Goal: Task Accomplishment & Management: Complete application form

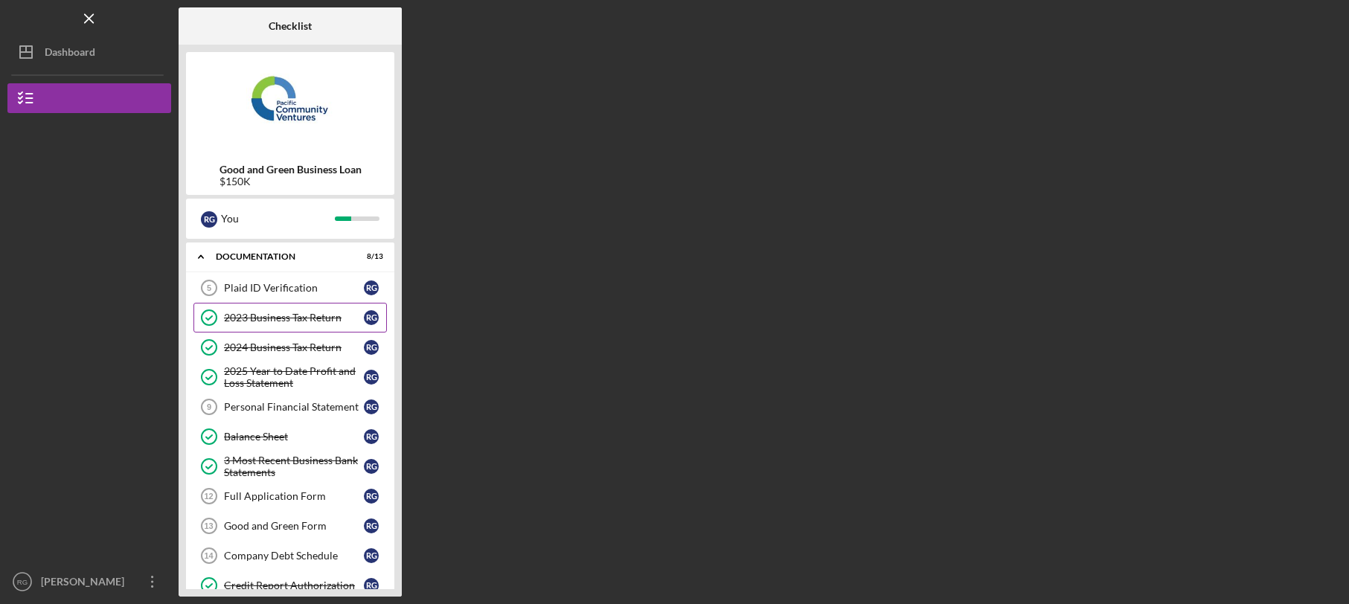
scroll to position [42, 0]
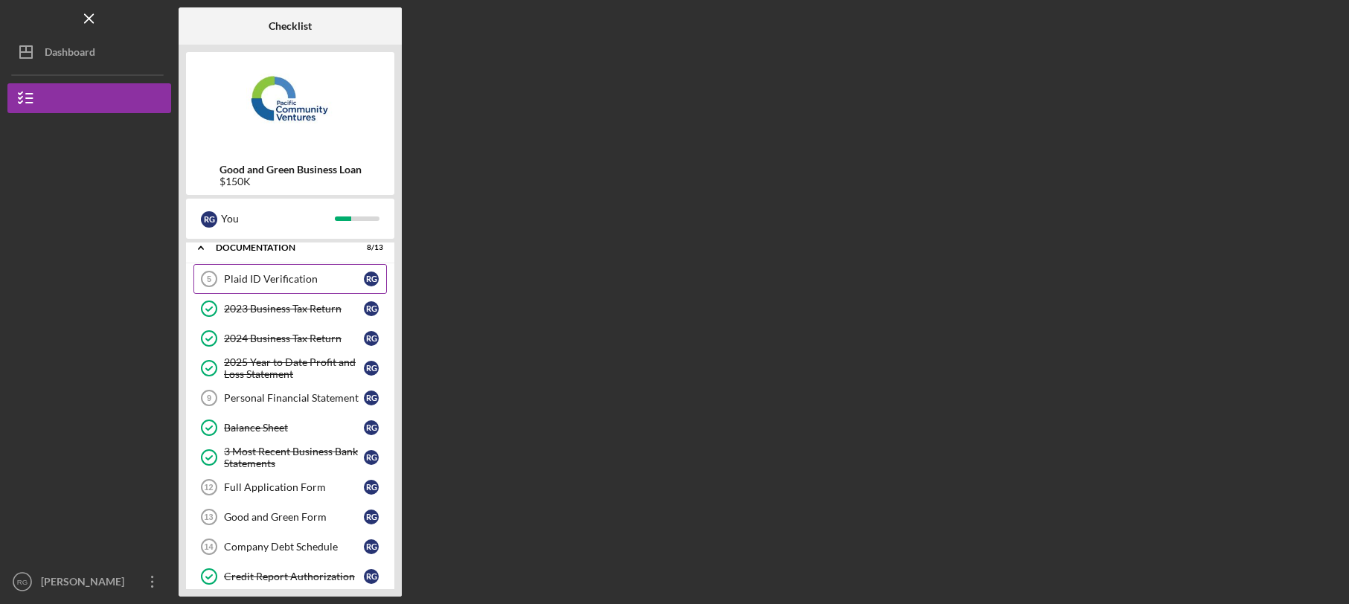
click at [301, 285] on link "Plaid ID Verification 5 Plaid ID Verification R G" at bounding box center [289, 279] width 193 height 30
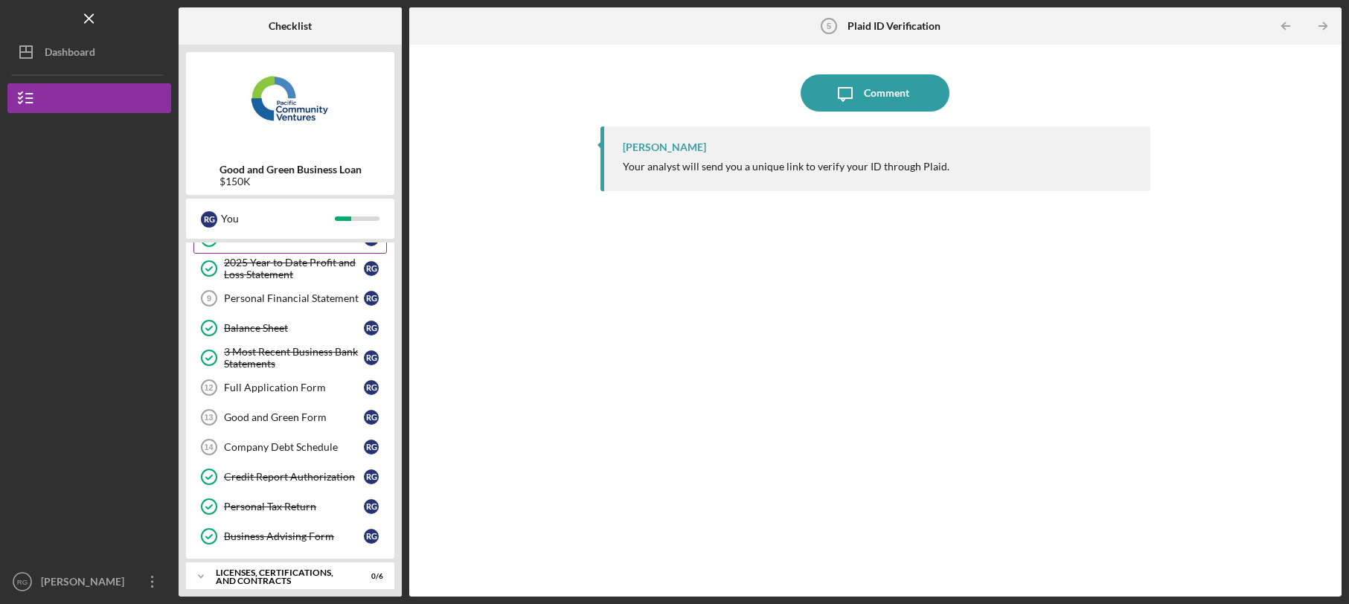
scroll to position [164, 0]
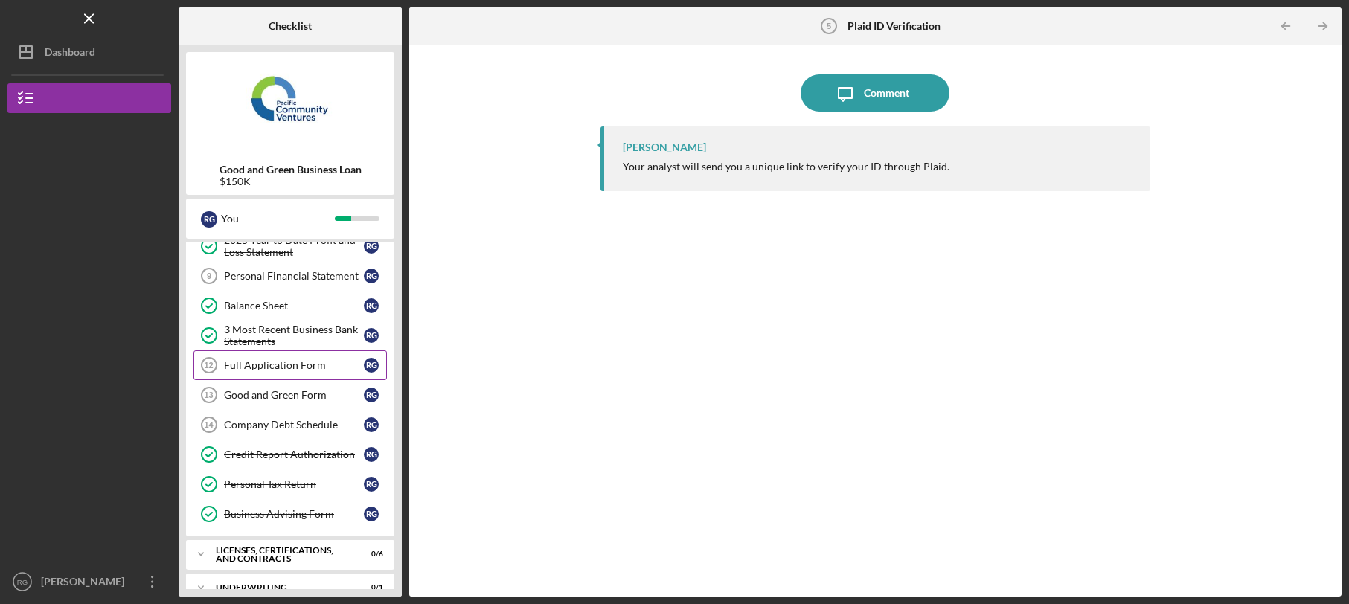
click at [280, 359] on div "Full Application Form" at bounding box center [294, 365] width 140 height 12
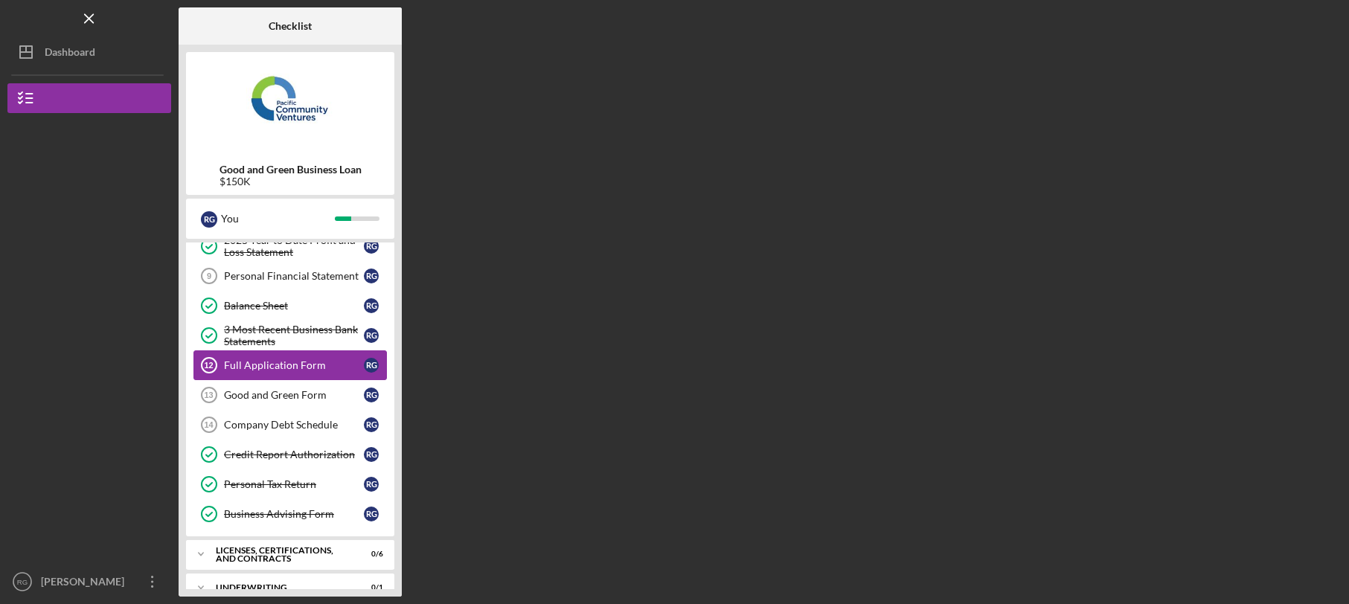
scroll to position [164, 0]
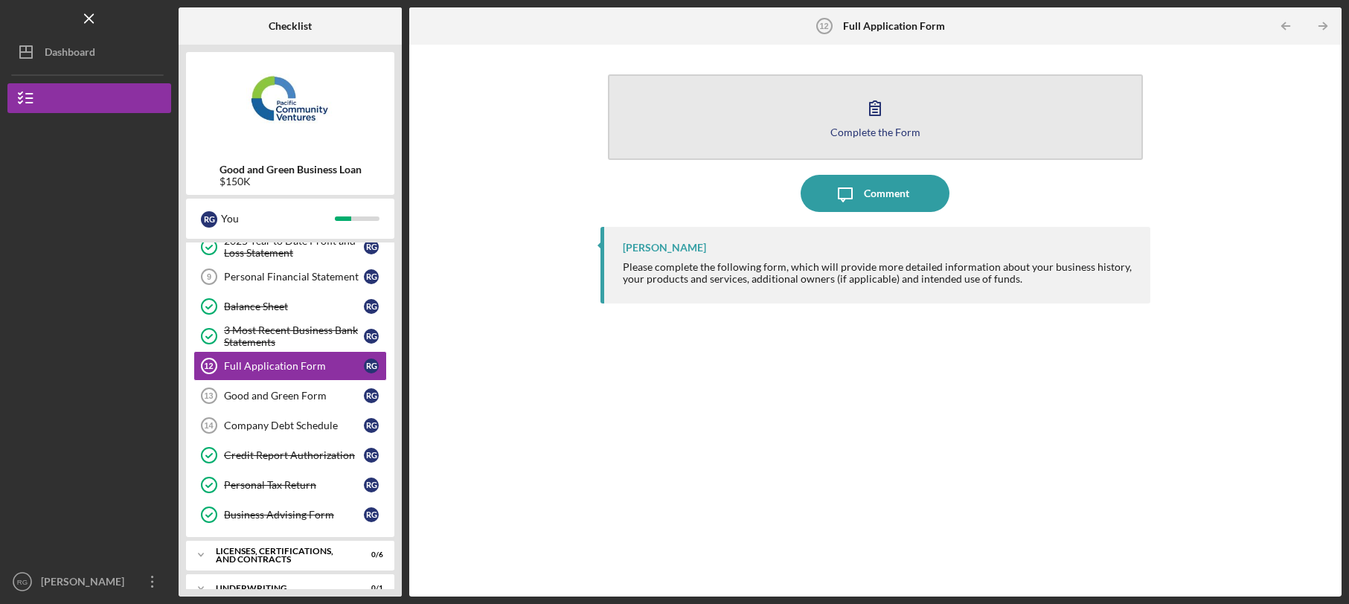
click at [864, 140] on button "Complete the Form Form" at bounding box center [876, 117] width 536 height 86
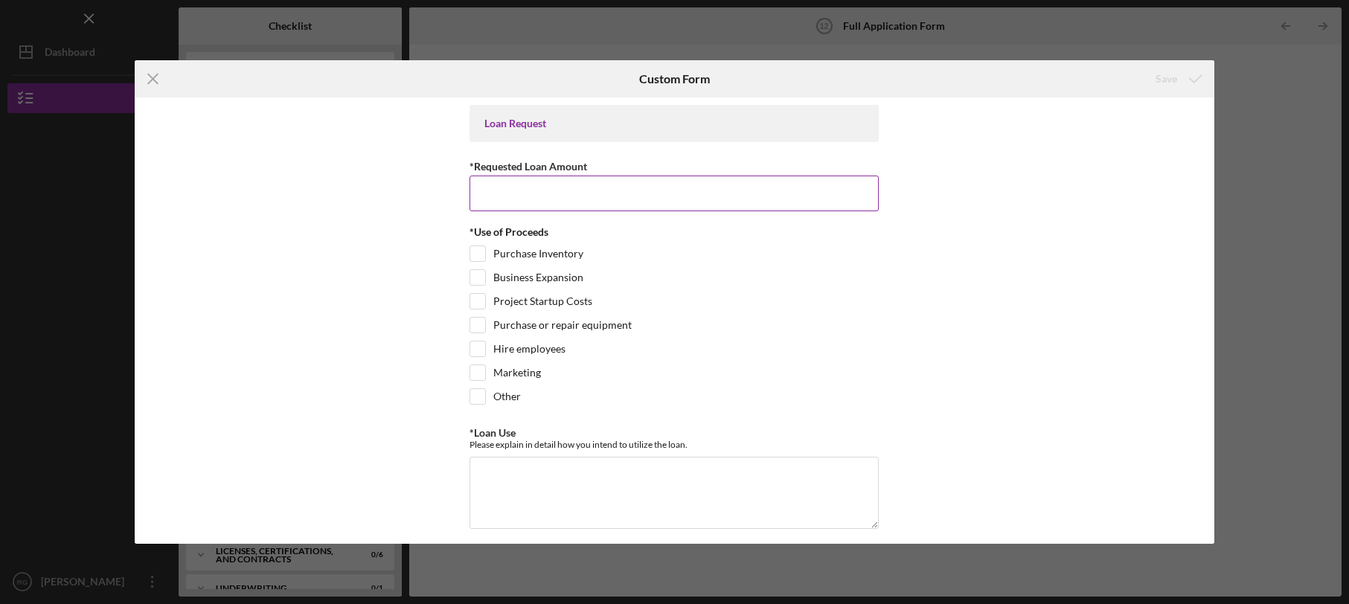
click at [638, 182] on input "*Requested Loan Amount" at bounding box center [674, 194] width 409 height 36
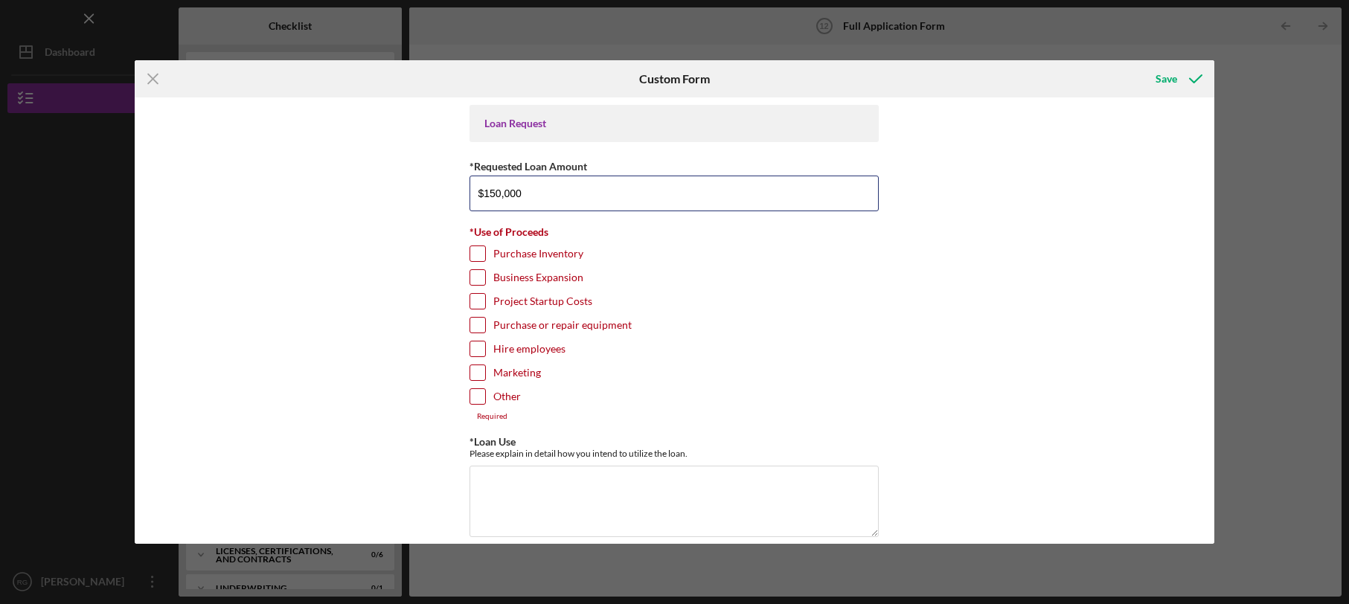
type input "$150,000"
click at [576, 290] on div "Business Expansion" at bounding box center [674, 281] width 409 height 24
click at [472, 278] on input "Business Expansion" at bounding box center [477, 277] width 15 height 15
checkbox input "true"
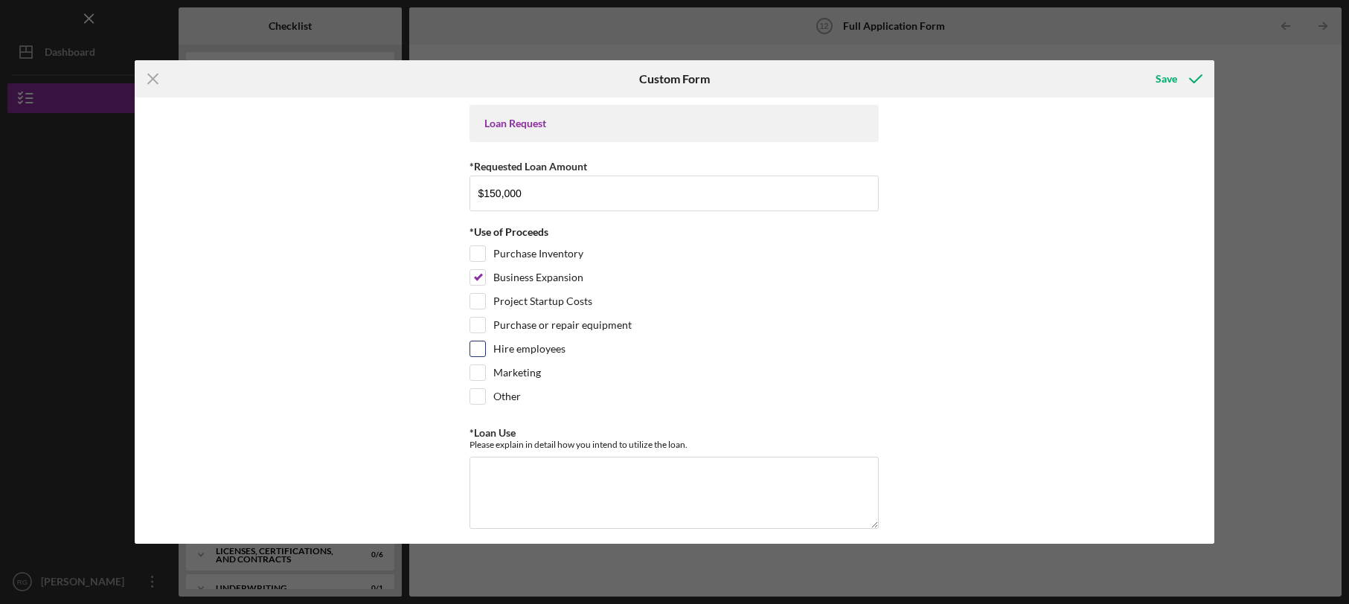
click at [473, 350] on input "Hire employees" at bounding box center [477, 349] width 15 height 15
checkbox input "true"
click at [473, 372] on input "Marketing" at bounding box center [477, 372] width 15 height 15
checkbox input "true"
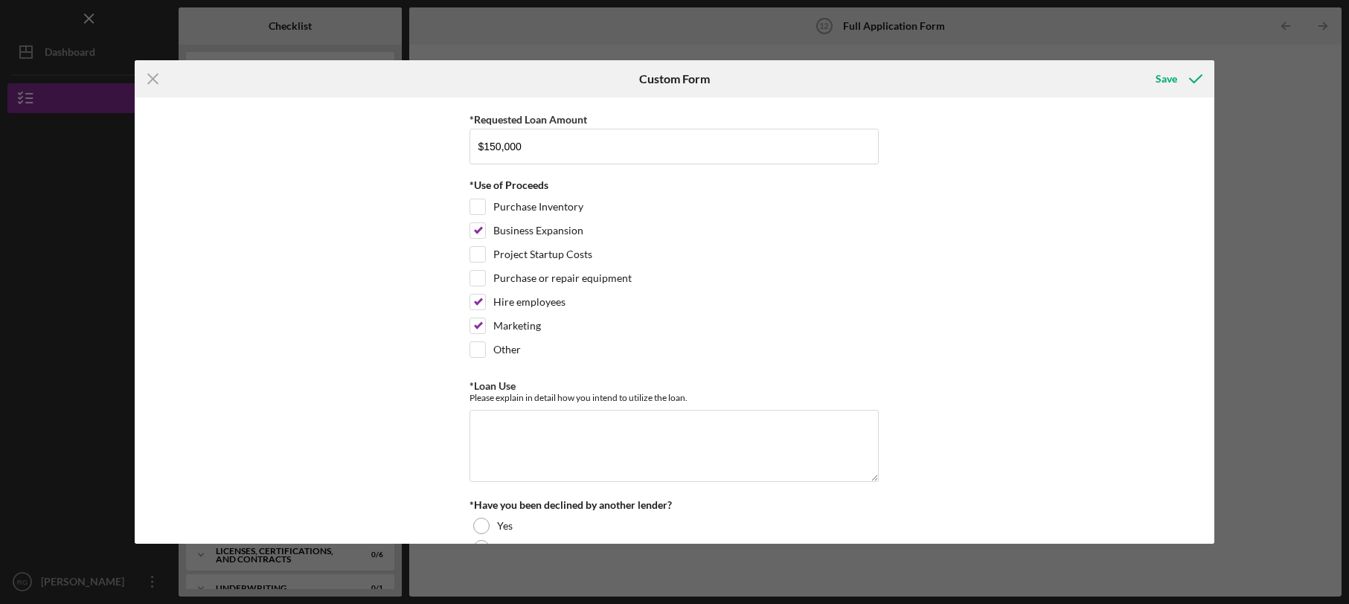
scroll to position [245, 0]
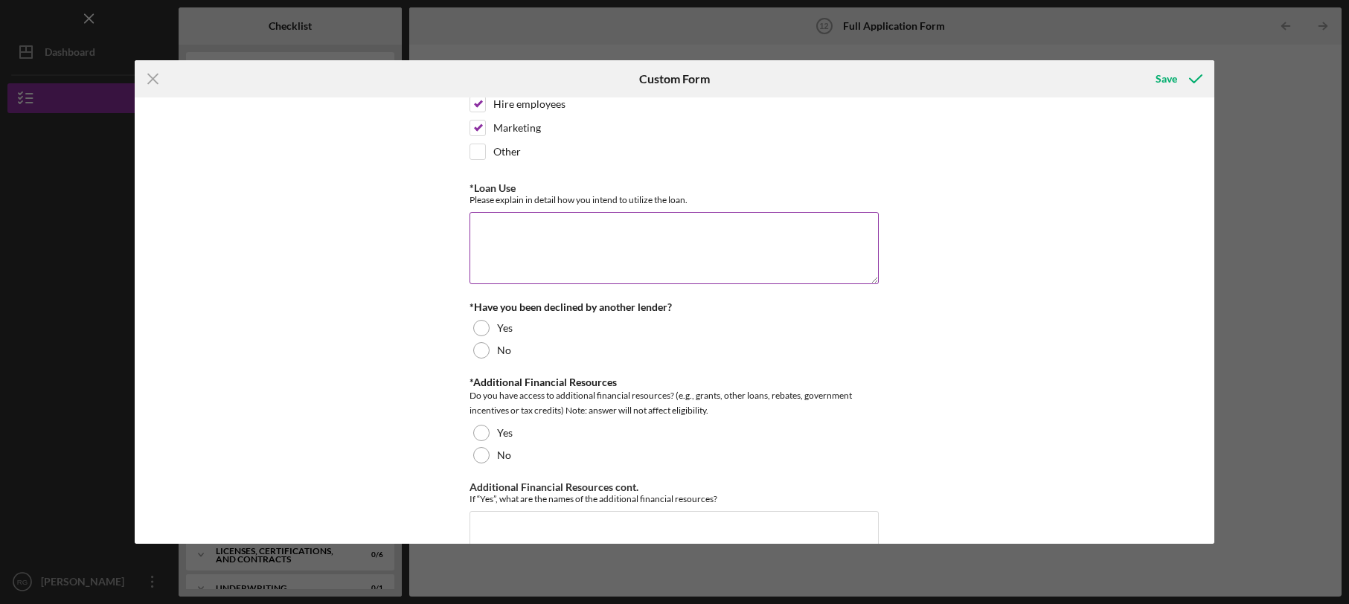
click at [513, 243] on textarea "*Loan Use" at bounding box center [674, 247] width 409 height 71
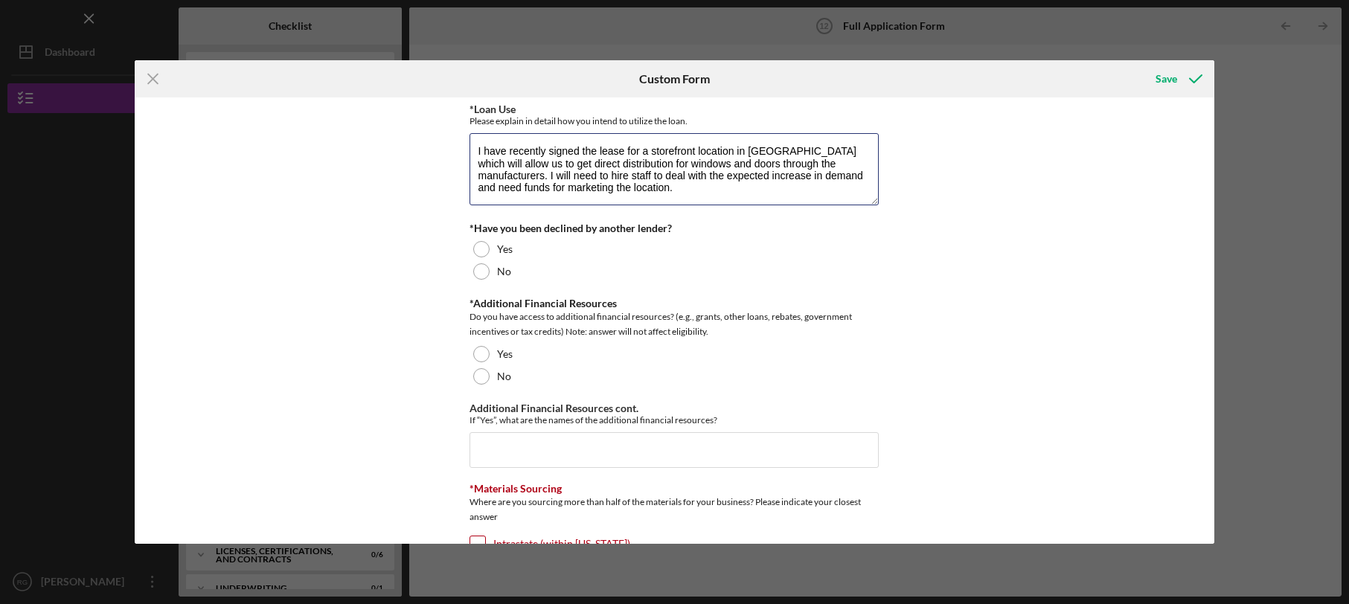
scroll to position [361, 0]
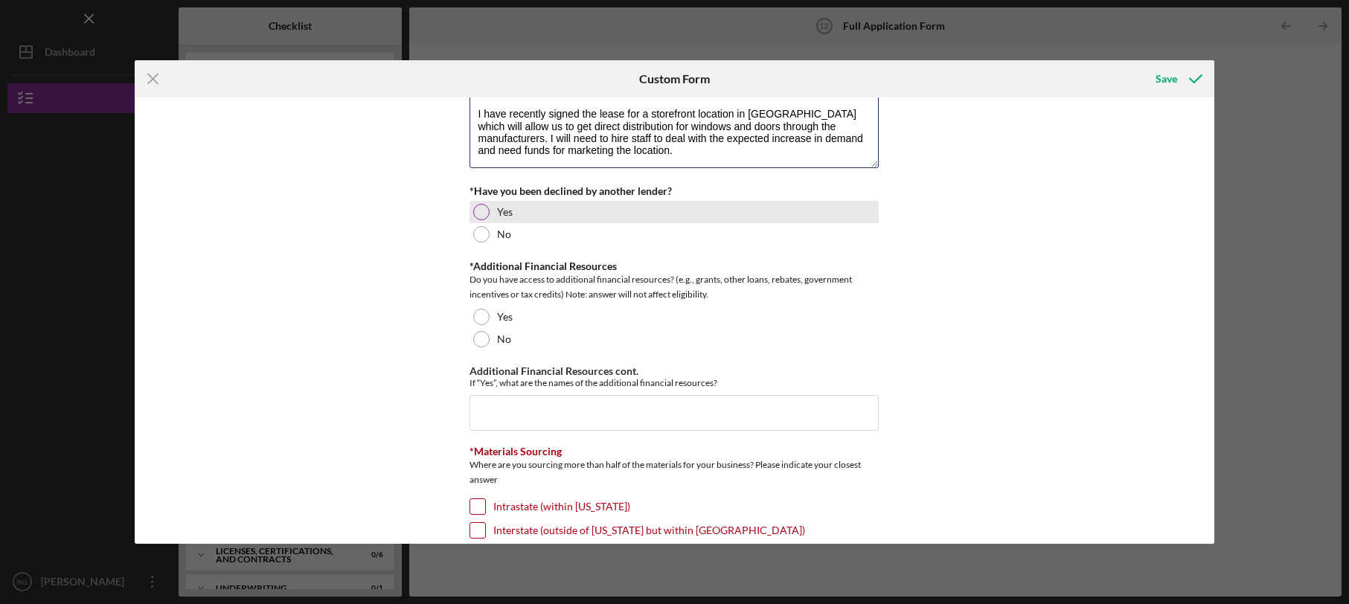
type textarea "I have recently signed the lease for a storefront location in [GEOGRAPHIC_DATA]…"
click at [483, 214] on div at bounding box center [481, 212] width 16 height 16
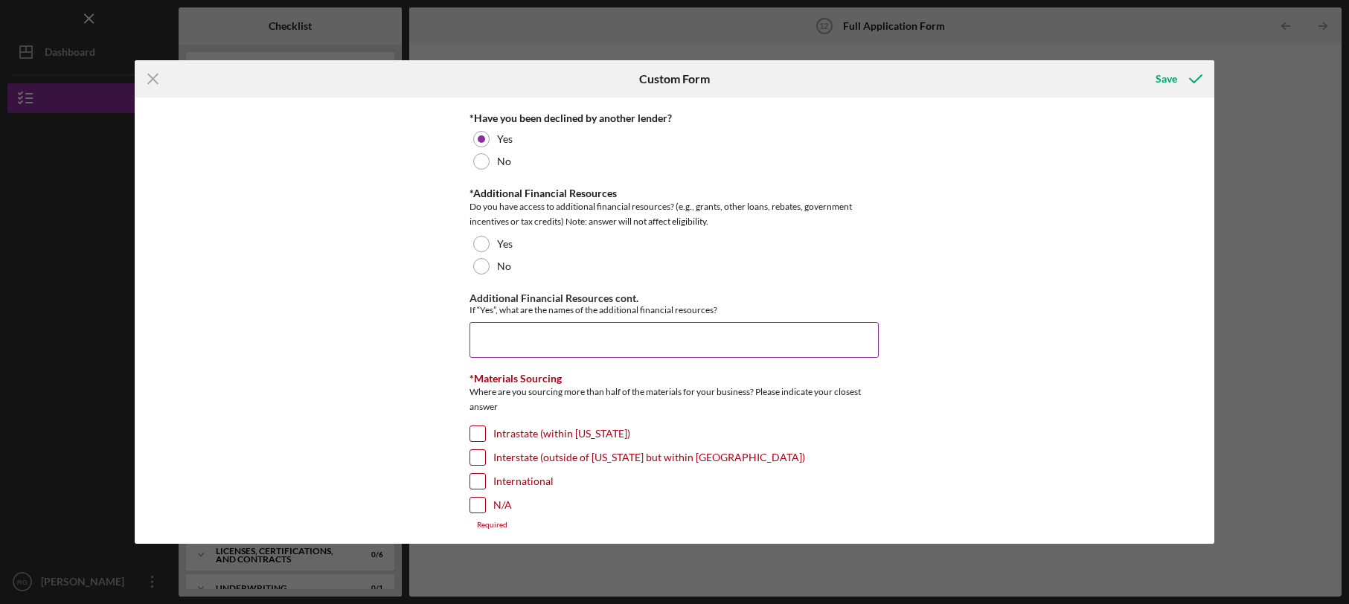
scroll to position [435, 0]
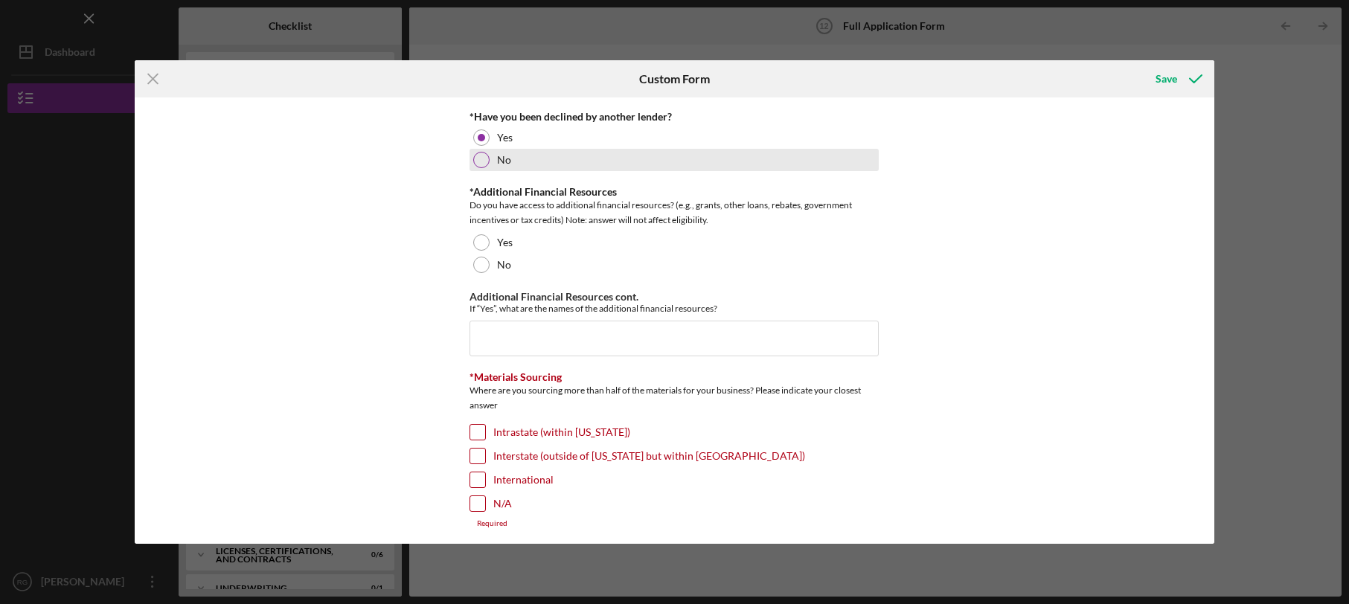
click at [481, 159] on div at bounding box center [481, 160] width 16 height 16
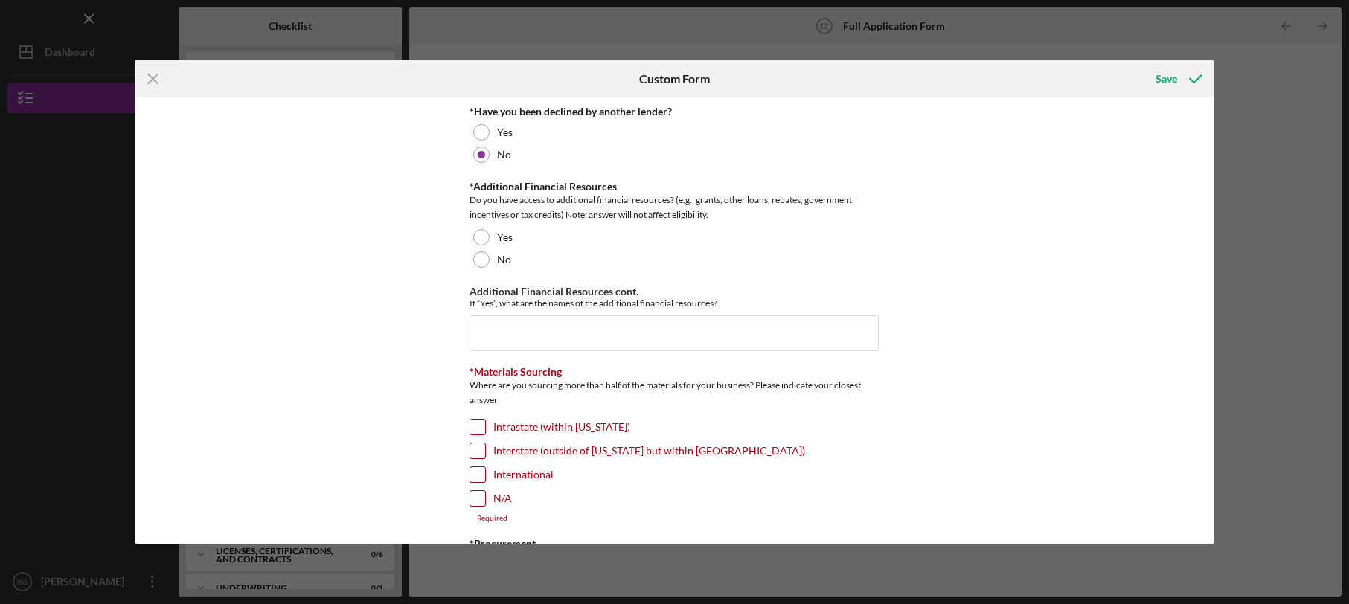
scroll to position [416, 0]
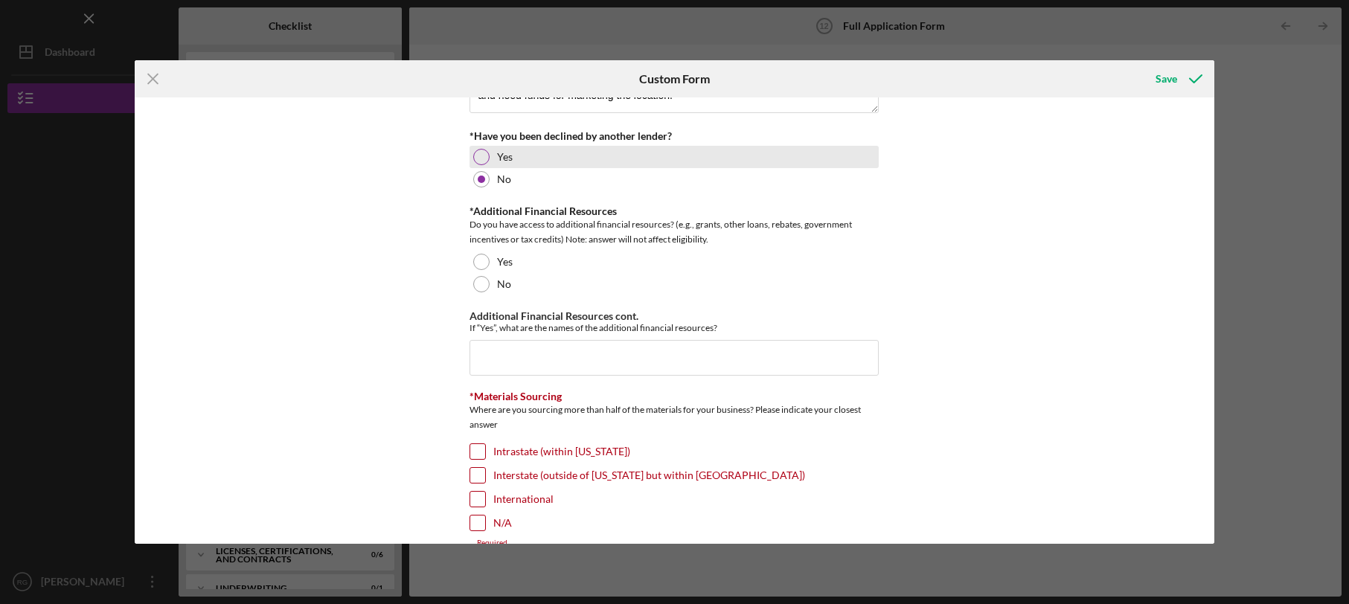
click at [475, 152] on div at bounding box center [481, 157] width 16 height 16
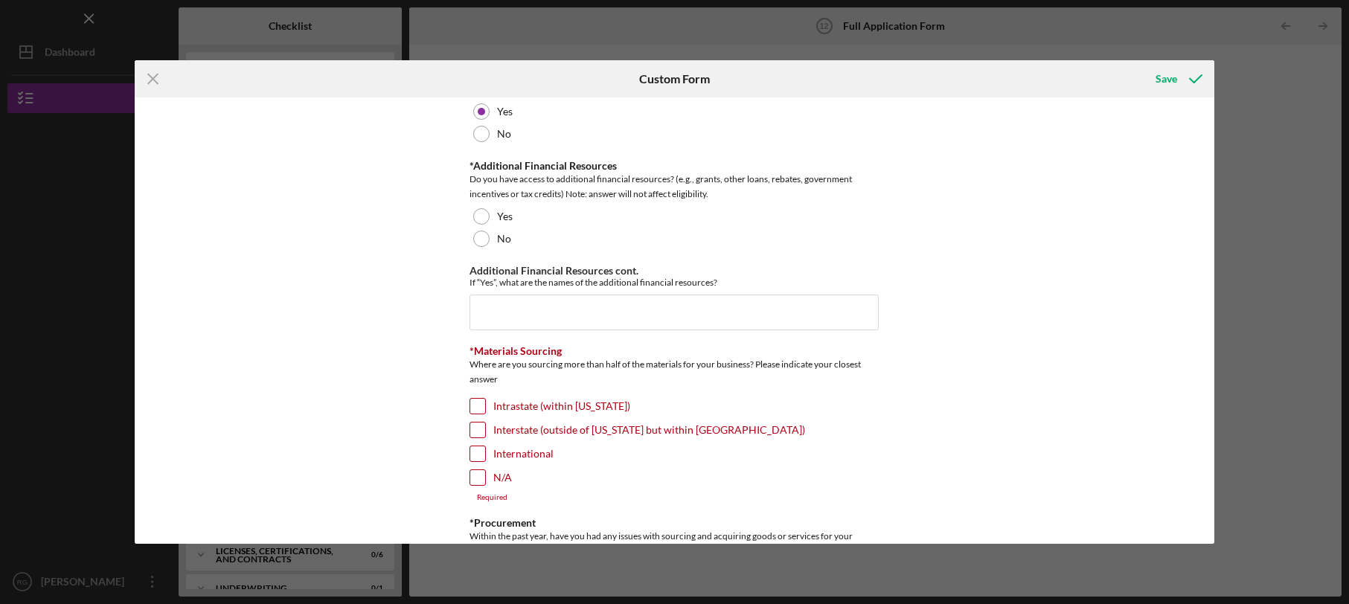
scroll to position [481, 0]
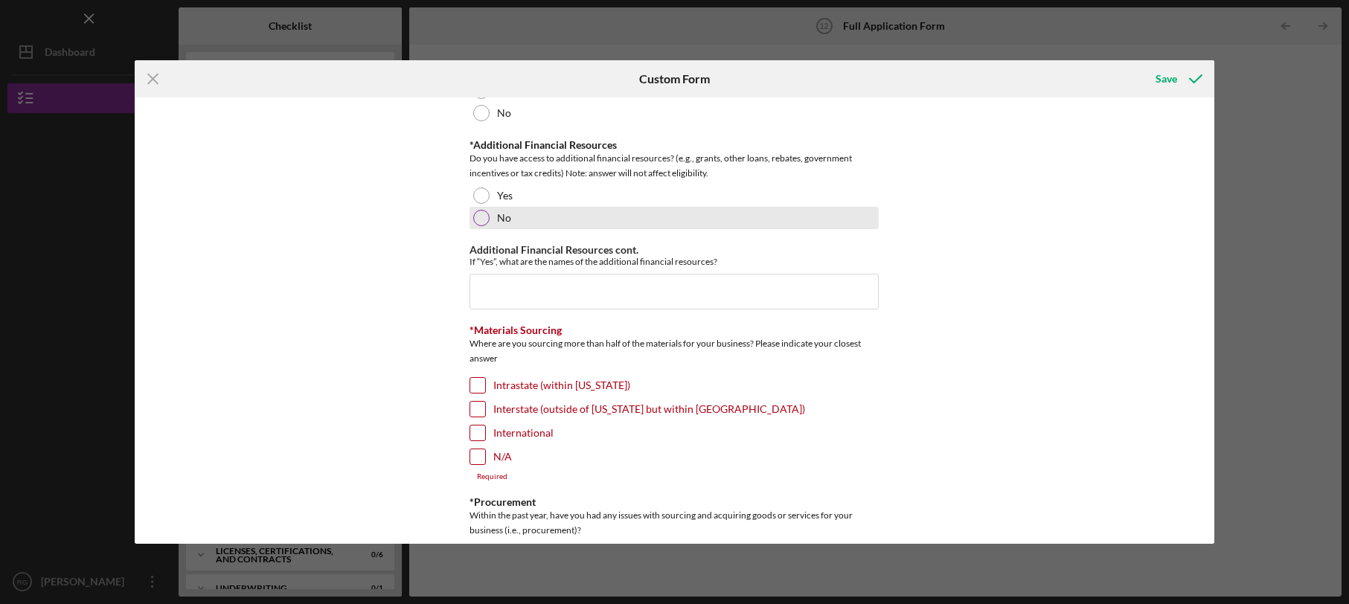
click at [497, 213] on label "No" at bounding box center [504, 218] width 14 height 12
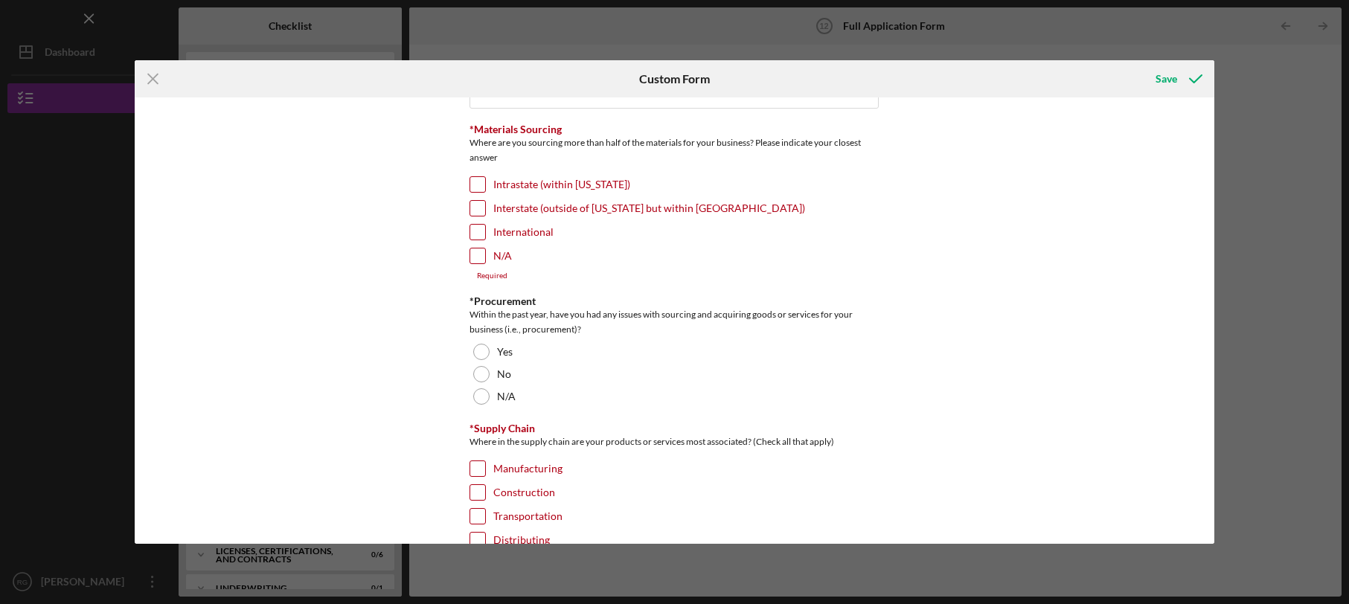
scroll to position [705, 0]
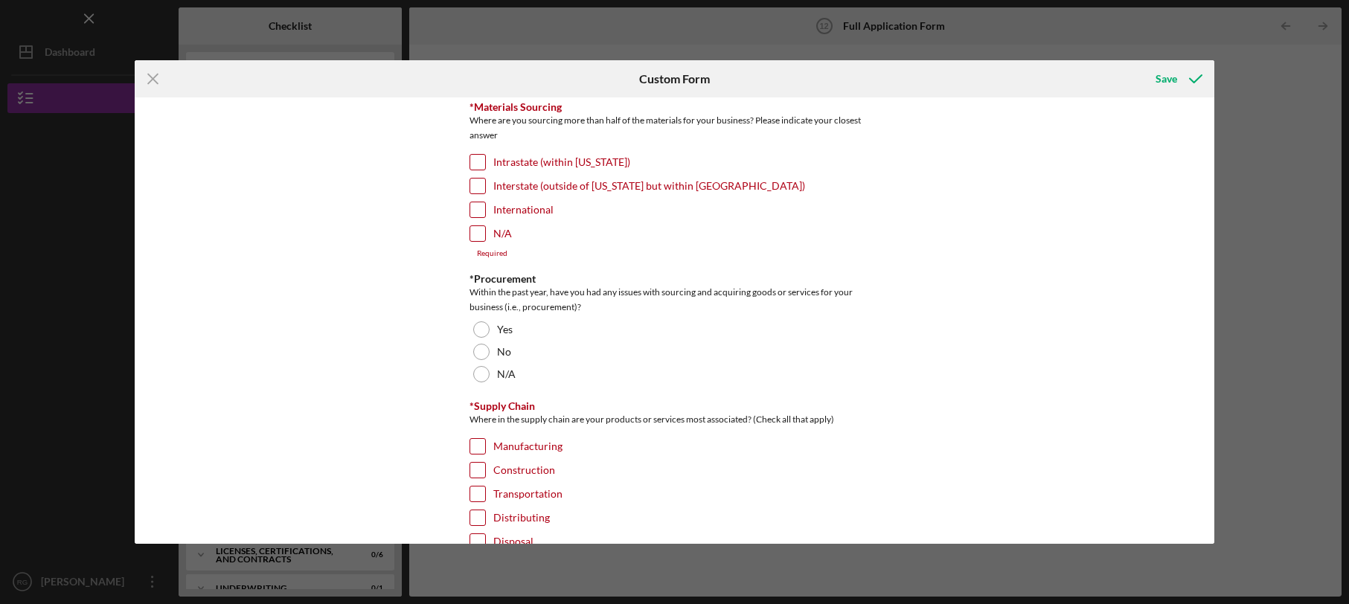
click at [476, 163] on input "Intrastate (within [US_STATE])" at bounding box center [477, 162] width 15 height 15
checkbox input "true"
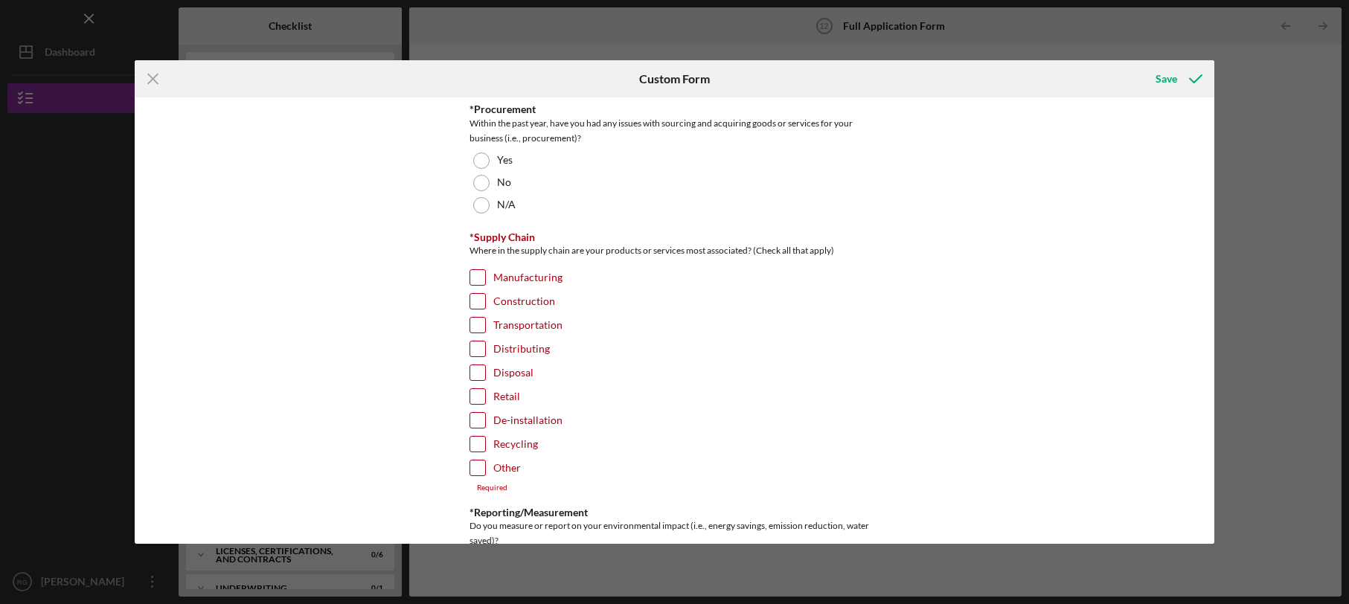
scroll to position [865, 0]
click at [475, 184] on div at bounding box center [481, 184] width 16 height 16
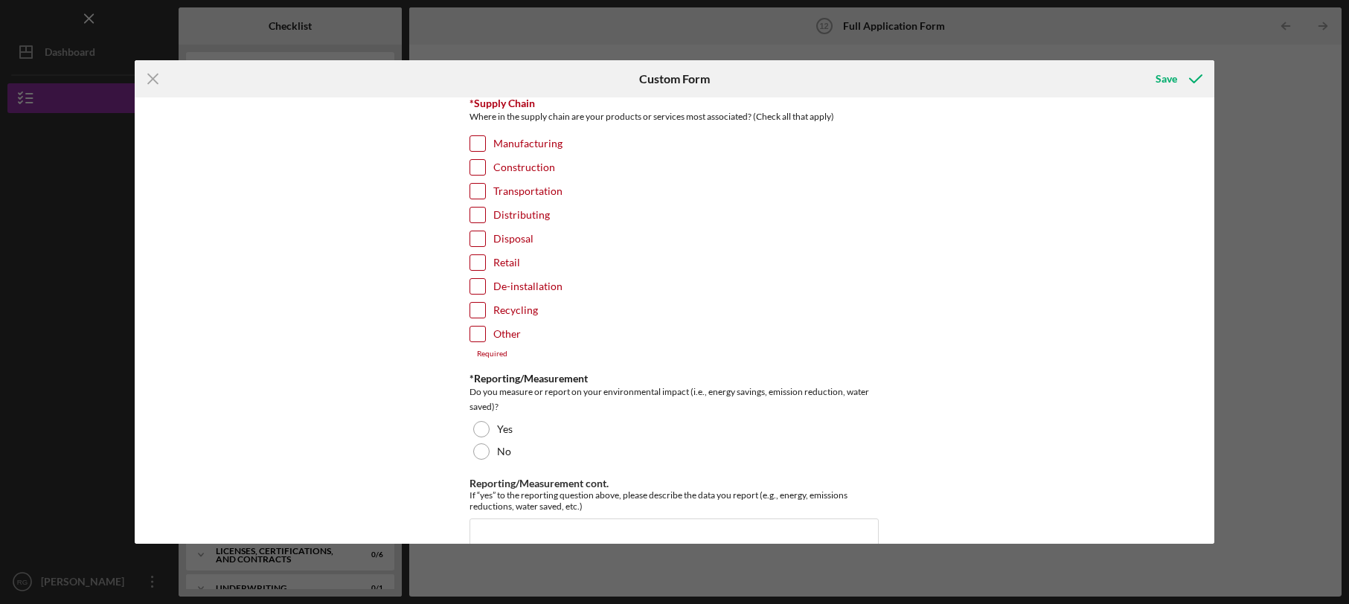
scroll to position [999, 0]
click at [473, 260] on input "Retail" at bounding box center [477, 264] width 15 height 15
checkbox input "true"
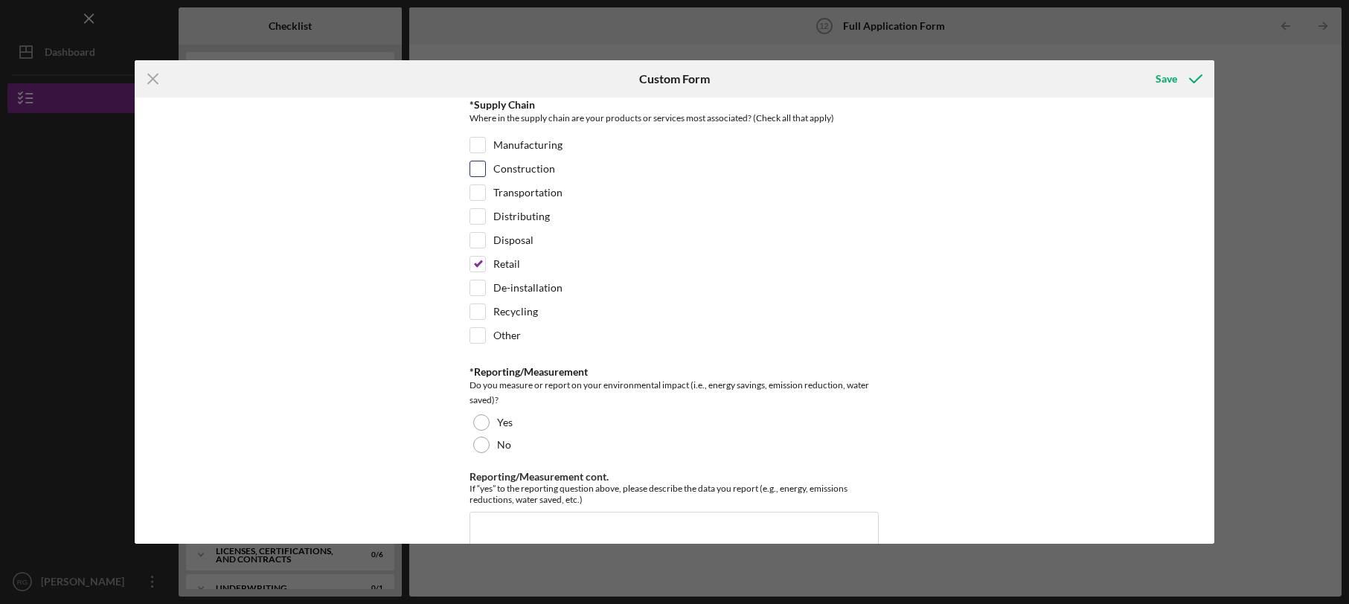
click at [478, 167] on input "Construction" at bounding box center [477, 168] width 15 height 15
checkbox input "true"
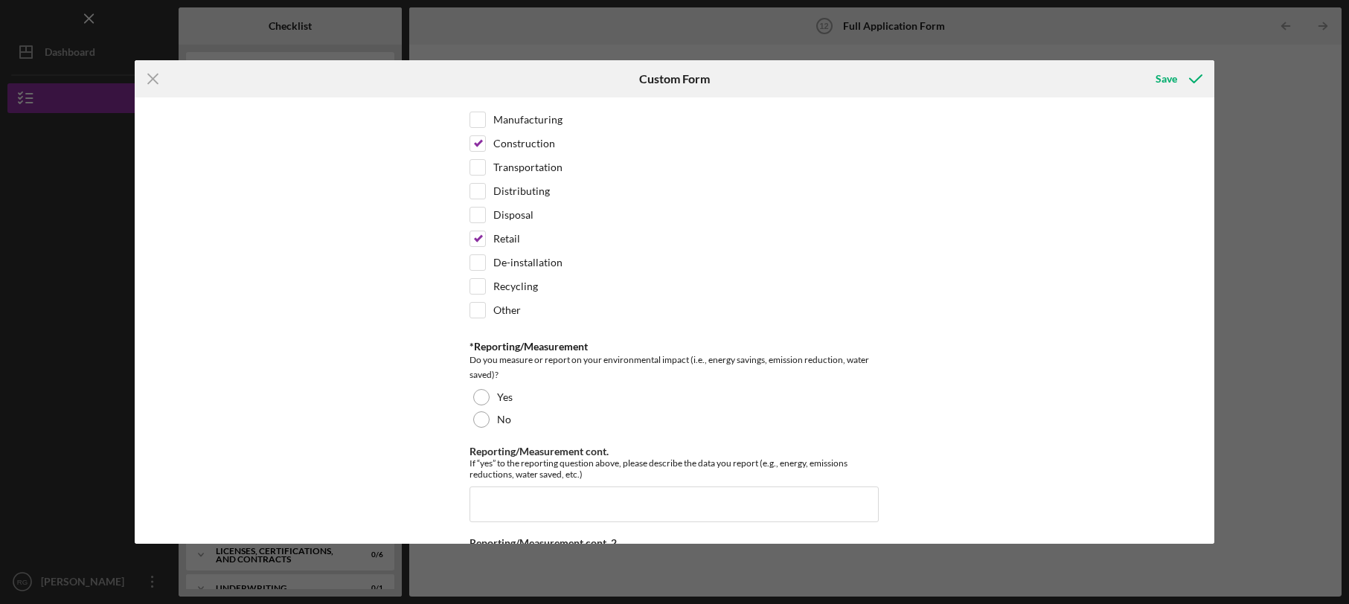
scroll to position [1028, 0]
click at [470, 184] on input "Distributing" at bounding box center [477, 187] width 15 height 15
checkbox input "true"
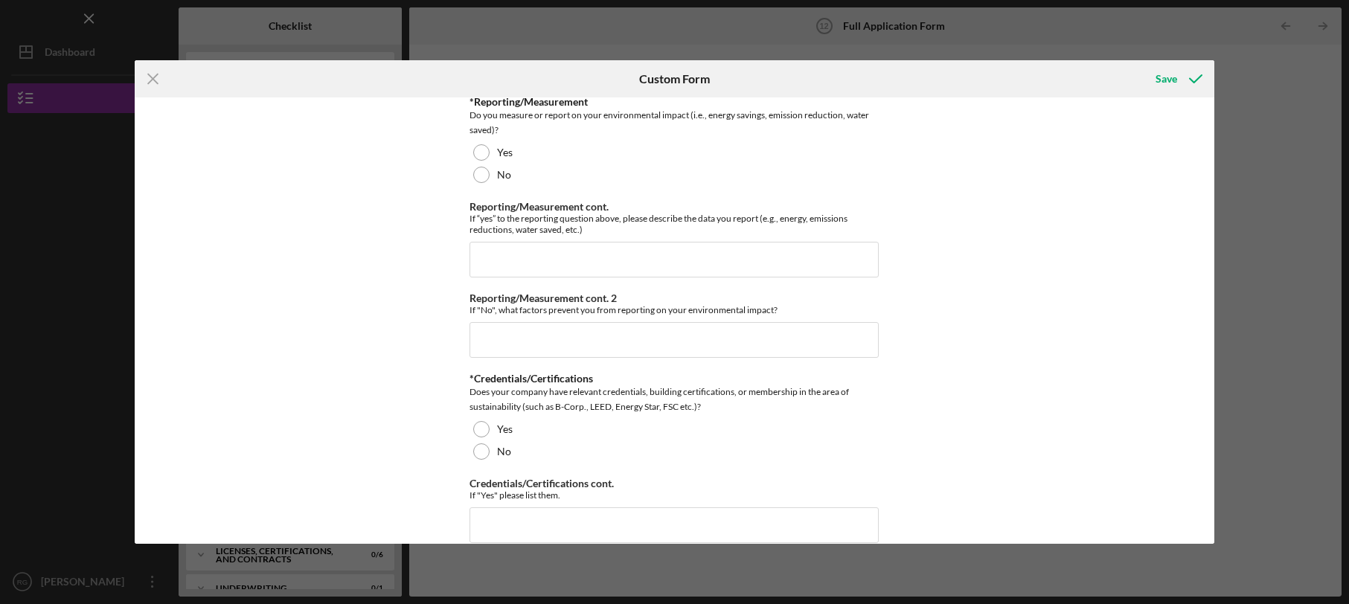
scroll to position [1252, 0]
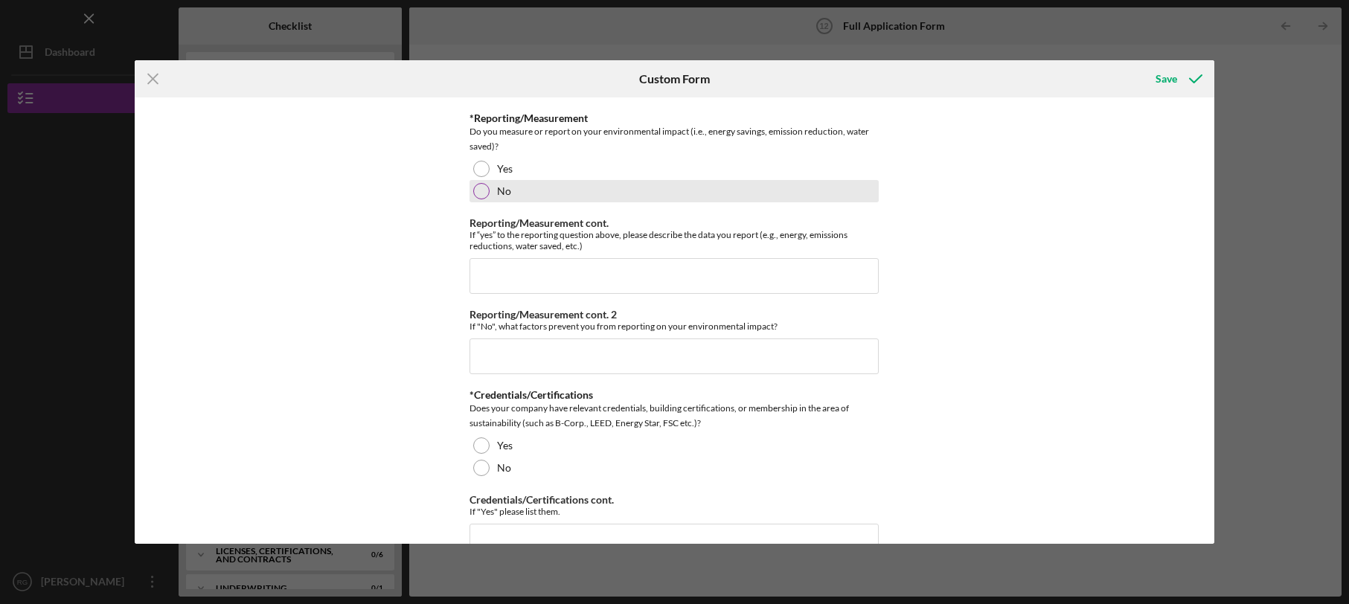
click at [476, 189] on div at bounding box center [481, 191] width 16 height 16
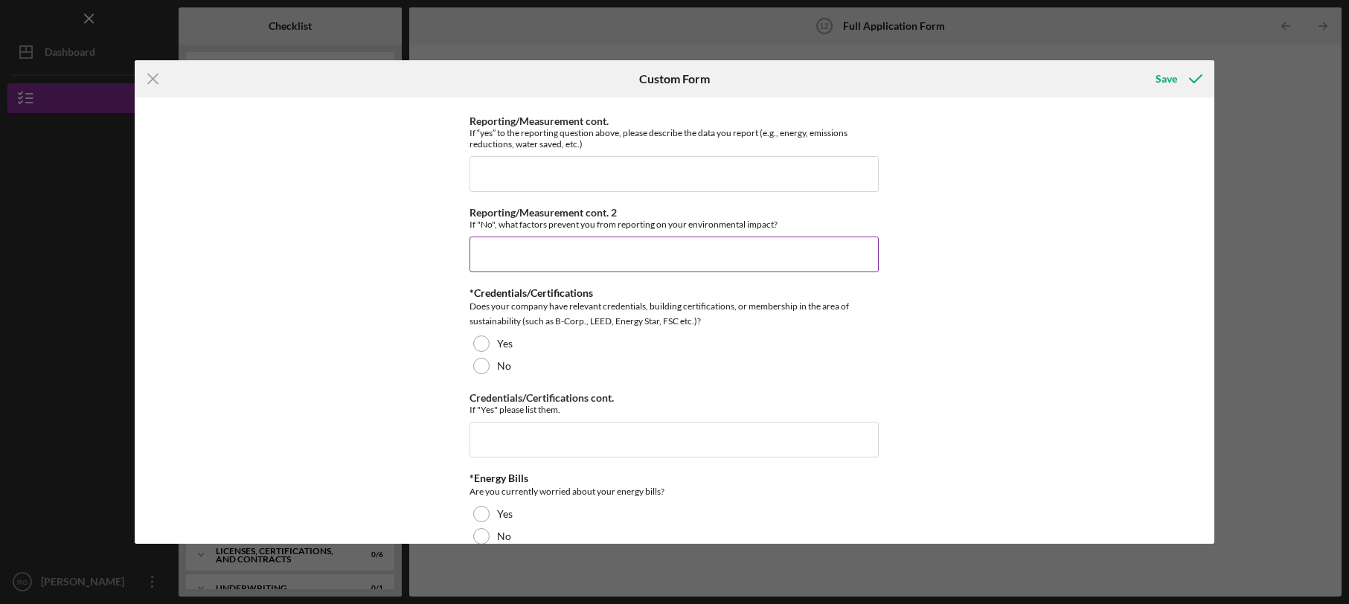
click at [479, 246] on input "Reporting/Measurement cont. 2" at bounding box center [674, 255] width 409 height 36
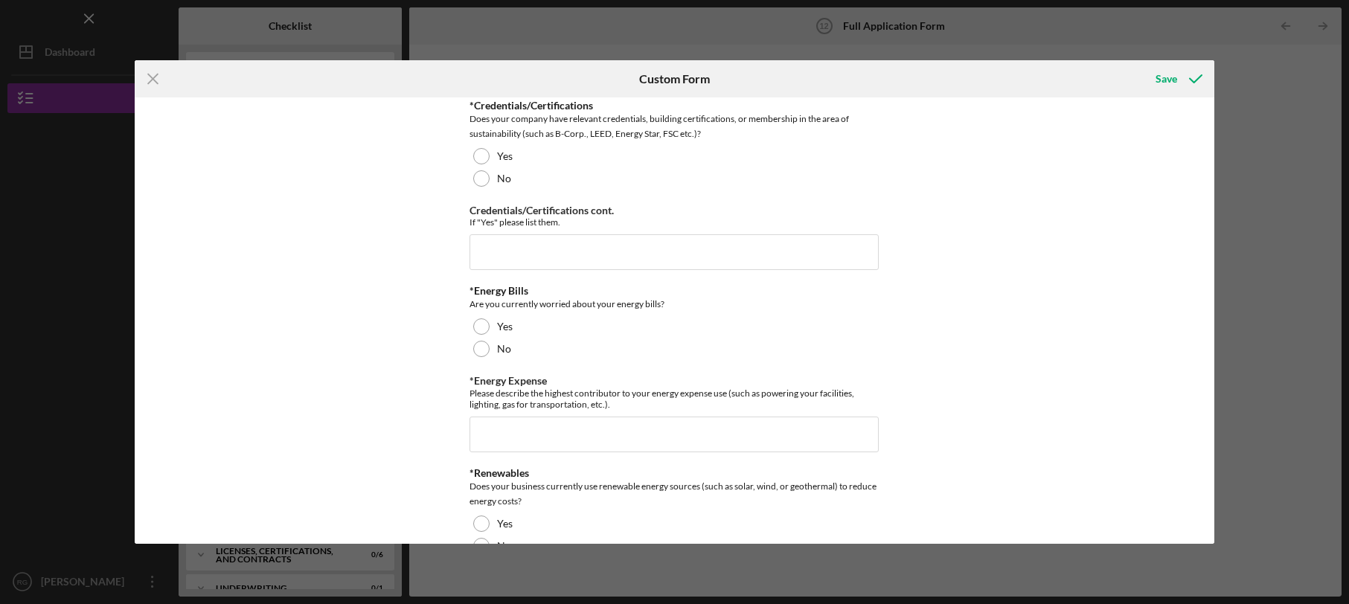
scroll to position [1536, 0]
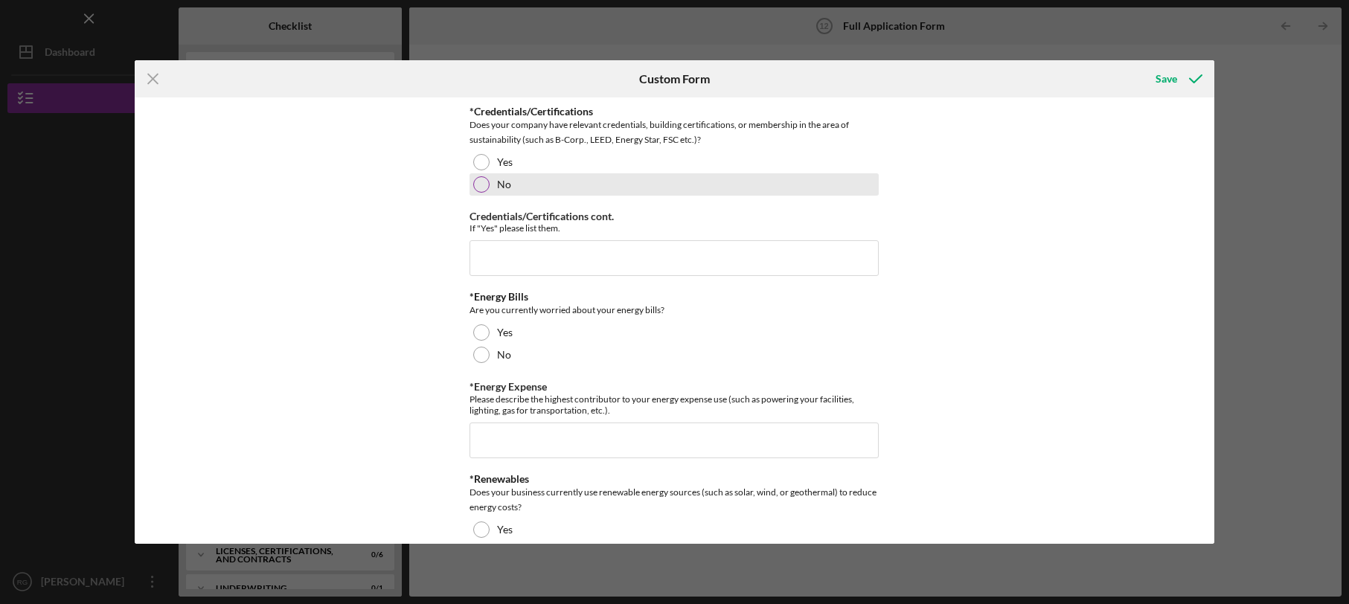
type input "Lack of experience"
click at [474, 190] on div at bounding box center [481, 184] width 16 height 16
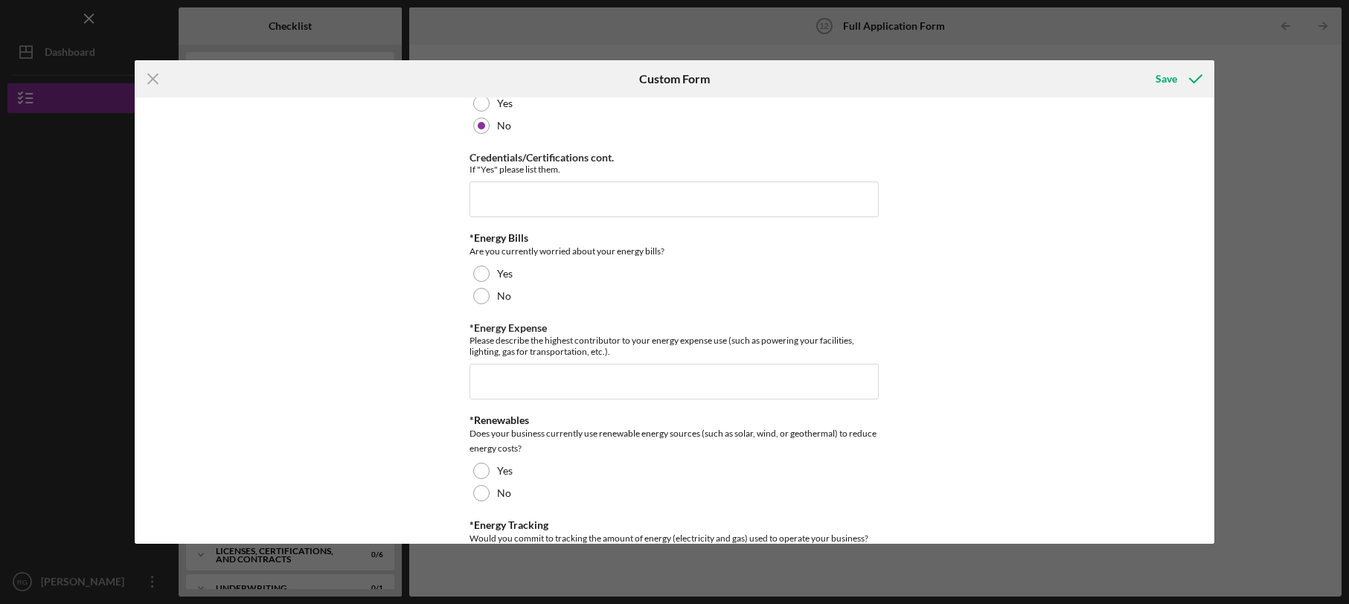
scroll to position [1639, 0]
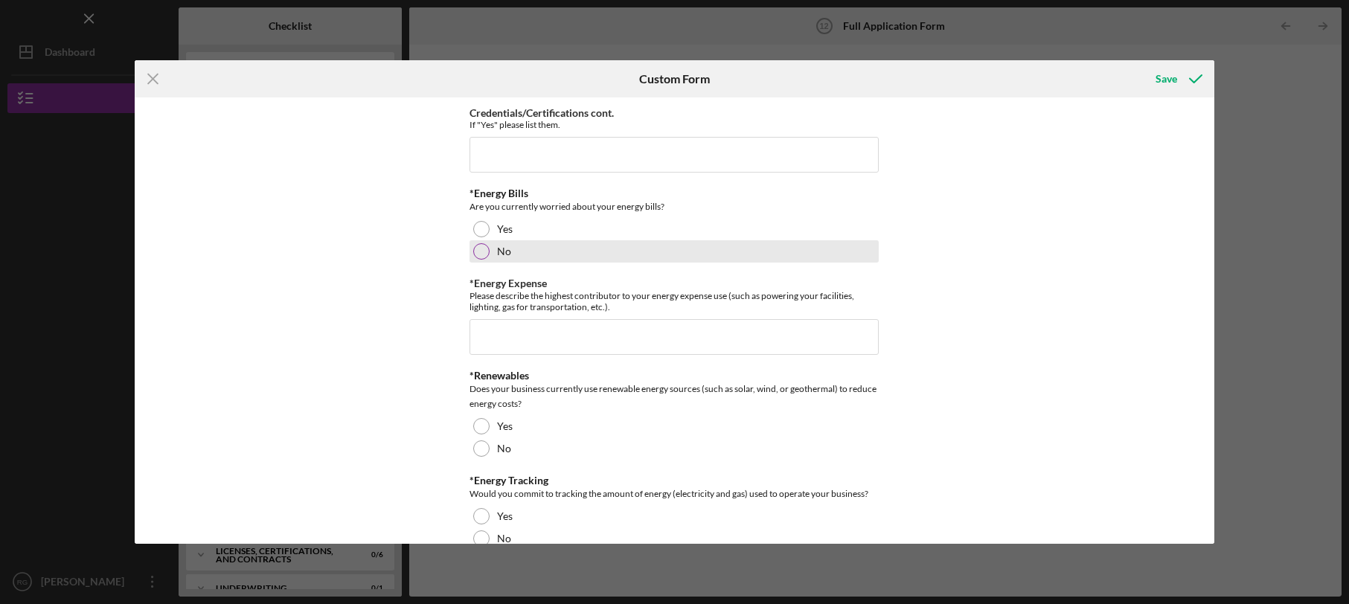
click at [477, 252] on div at bounding box center [481, 251] width 16 height 16
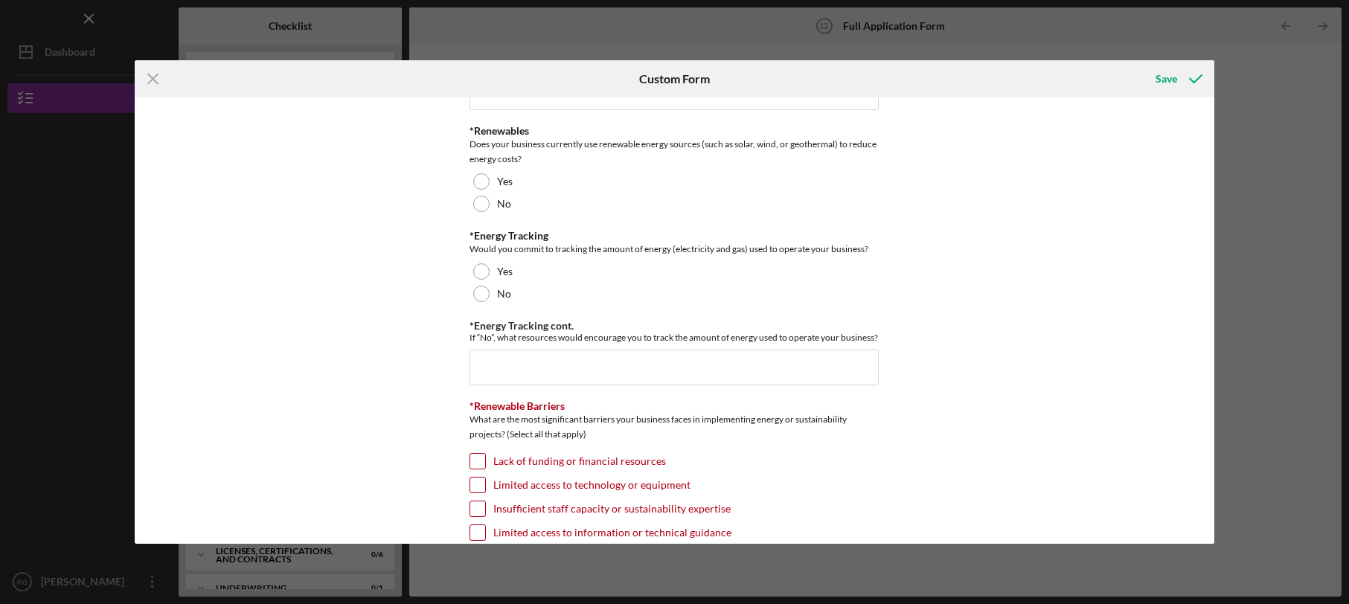
scroll to position [1865, 0]
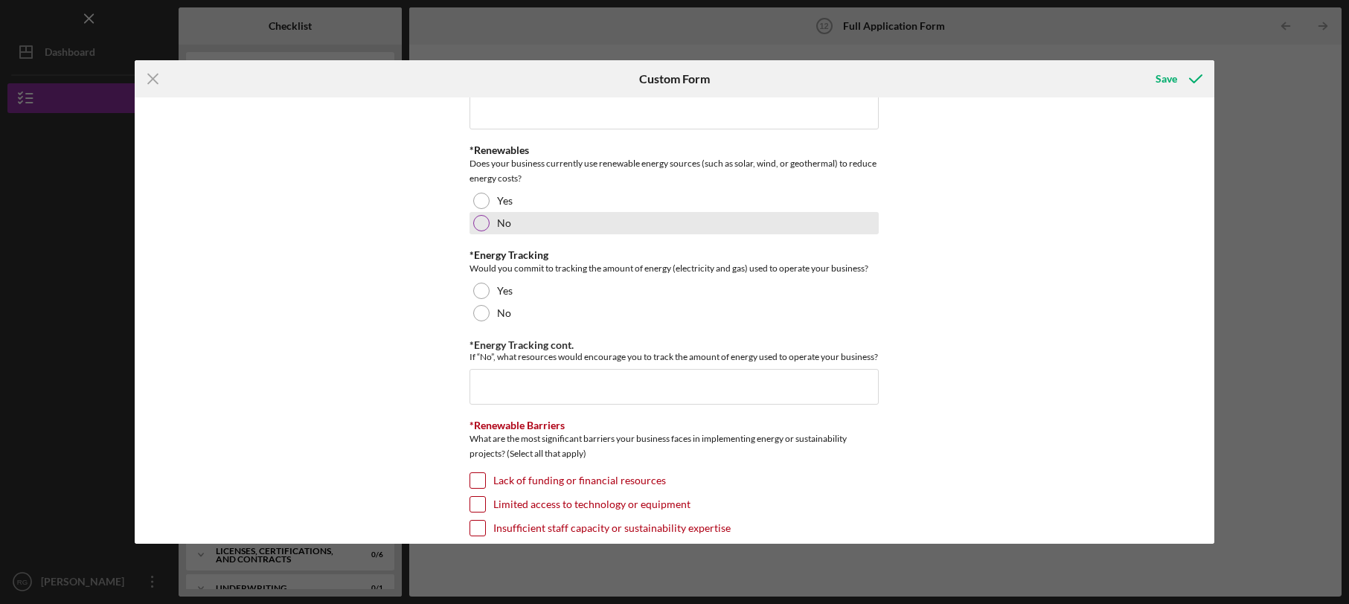
click at [482, 223] on div at bounding box center [481, 223] width 16 height 16
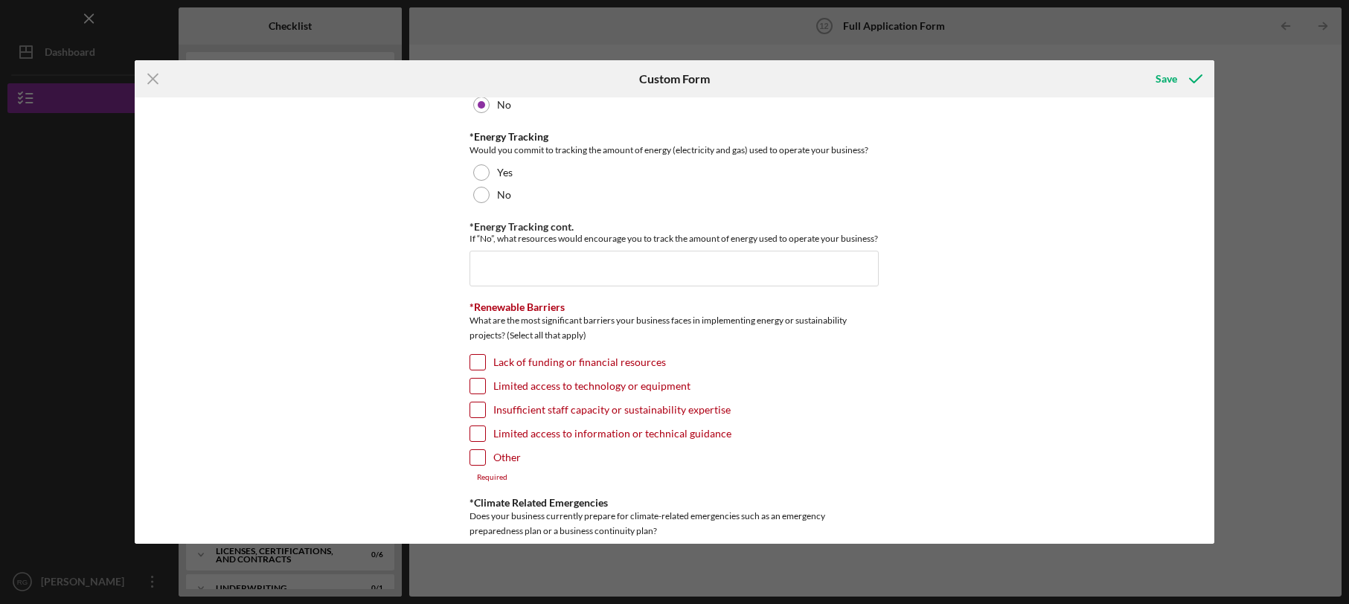
scroll to position [1991, 0]
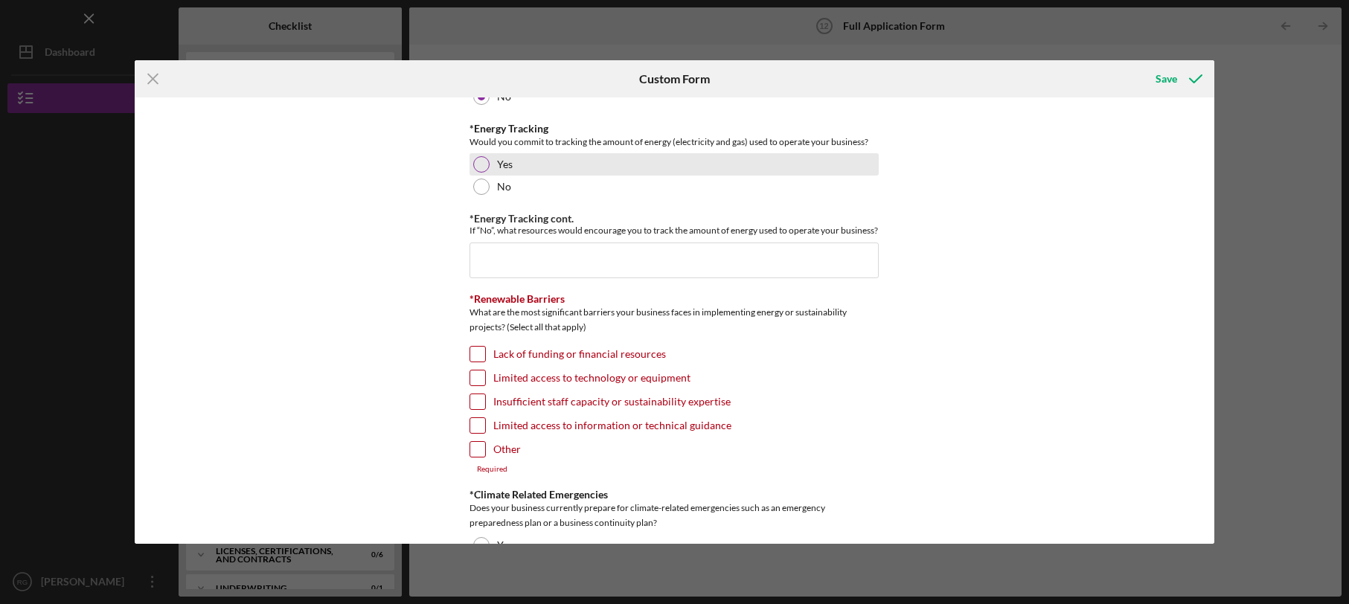
click at [473, 165] on div at bounding box center [481, 164] width 16 height 16
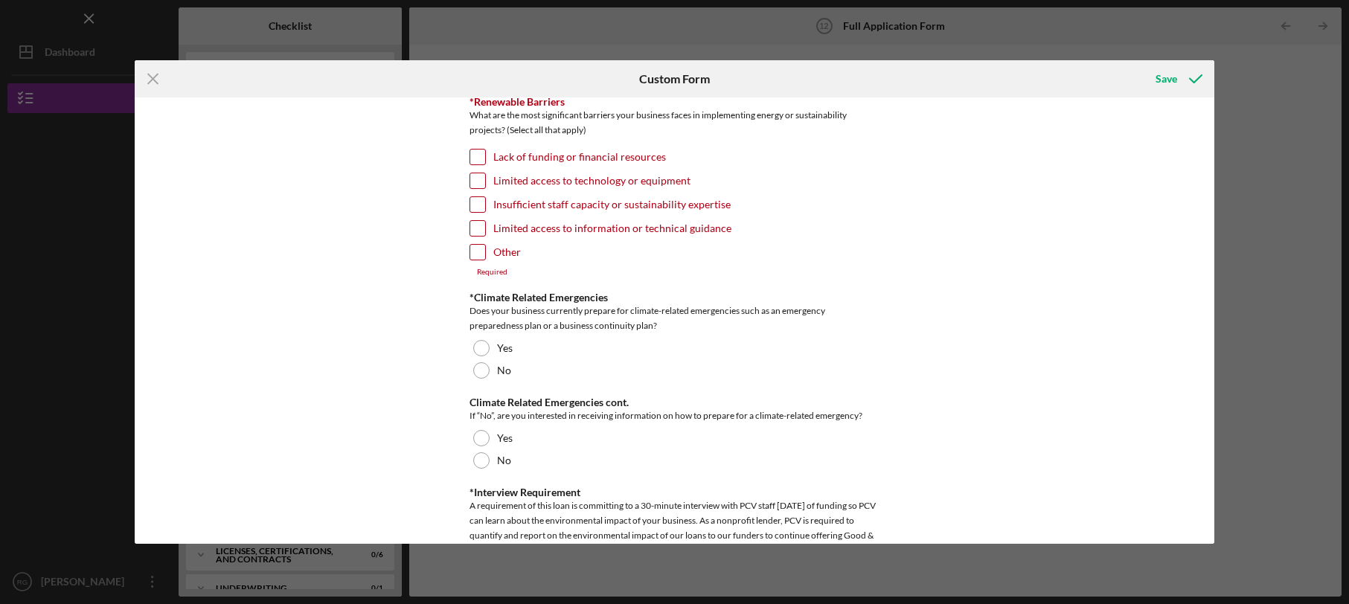
scroll to position [2191, 0]
click at [473, 161] on input "Lack of funding or financial resources" at bounding box center [477, 154] width 15 height 15
checkbox input "true"
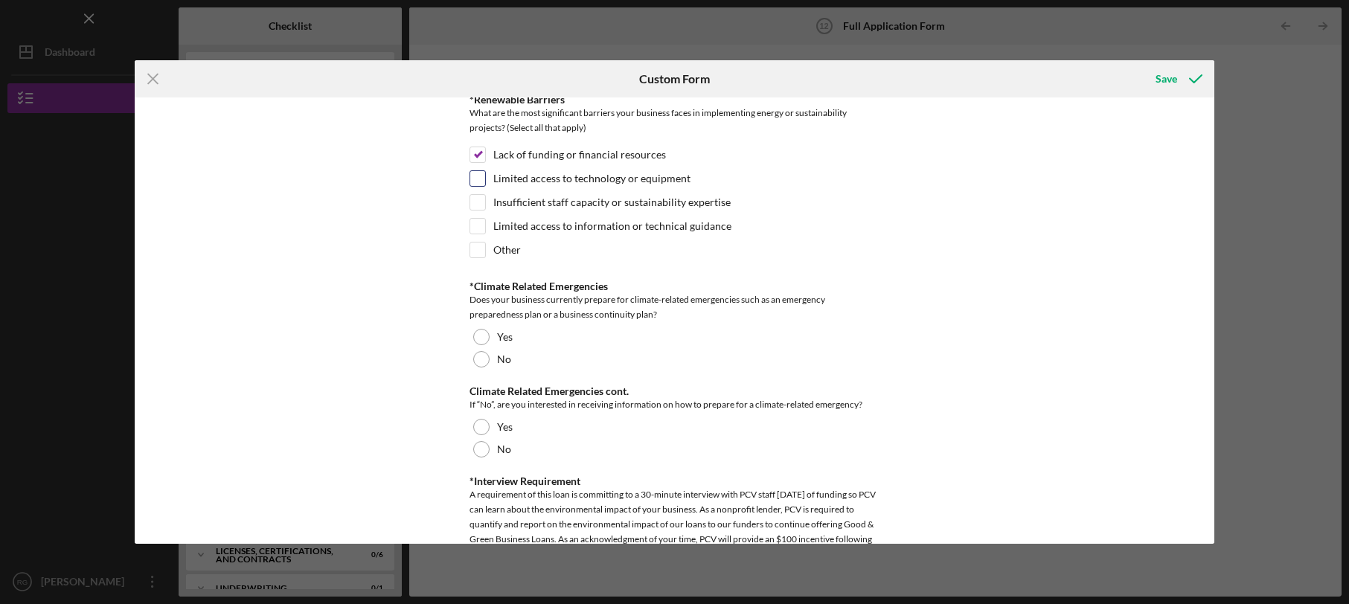
click at [470, 186] on input "Limited access to technology or equipment" at bounding box center [477, 178] width 15 height 15
checkbox input "true"
click at [470, 209] on input "Insufficient staff capacity or sustainability expertise" at bounding box center [477, 202] width 15 height 15
checkbox input "true"
click at [479, 234] on input "Limited access to information or technical guidance" at bounding box center [477, 226] width 15 height 15
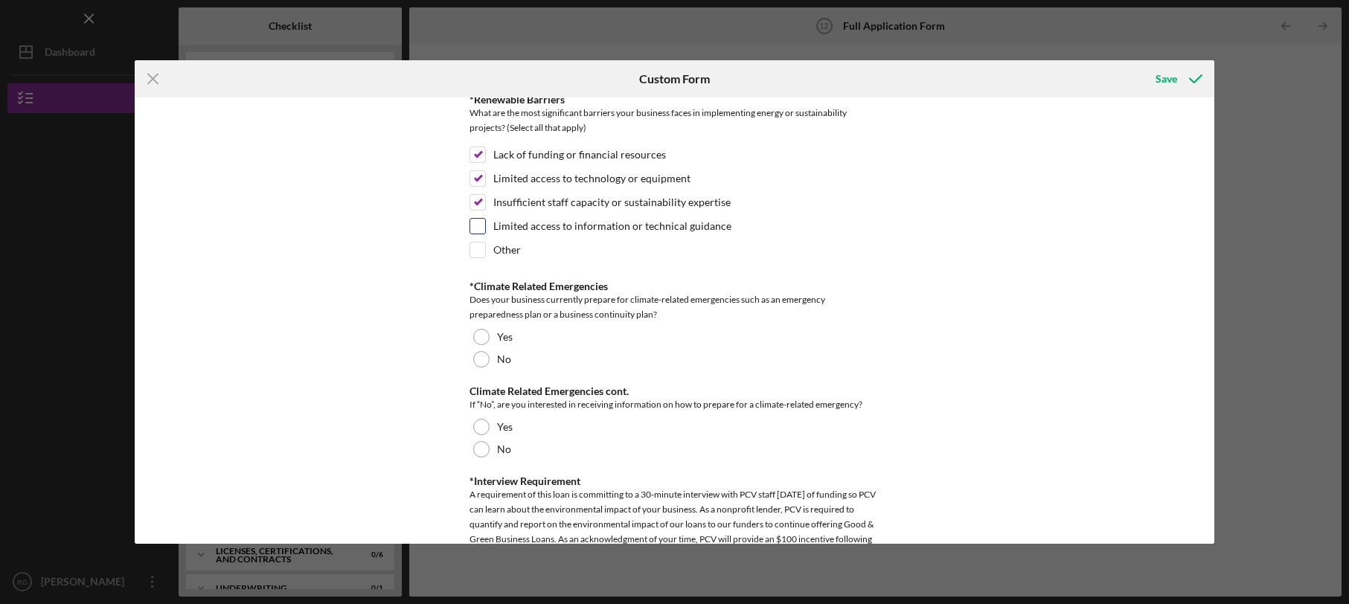
checkbox input "true"
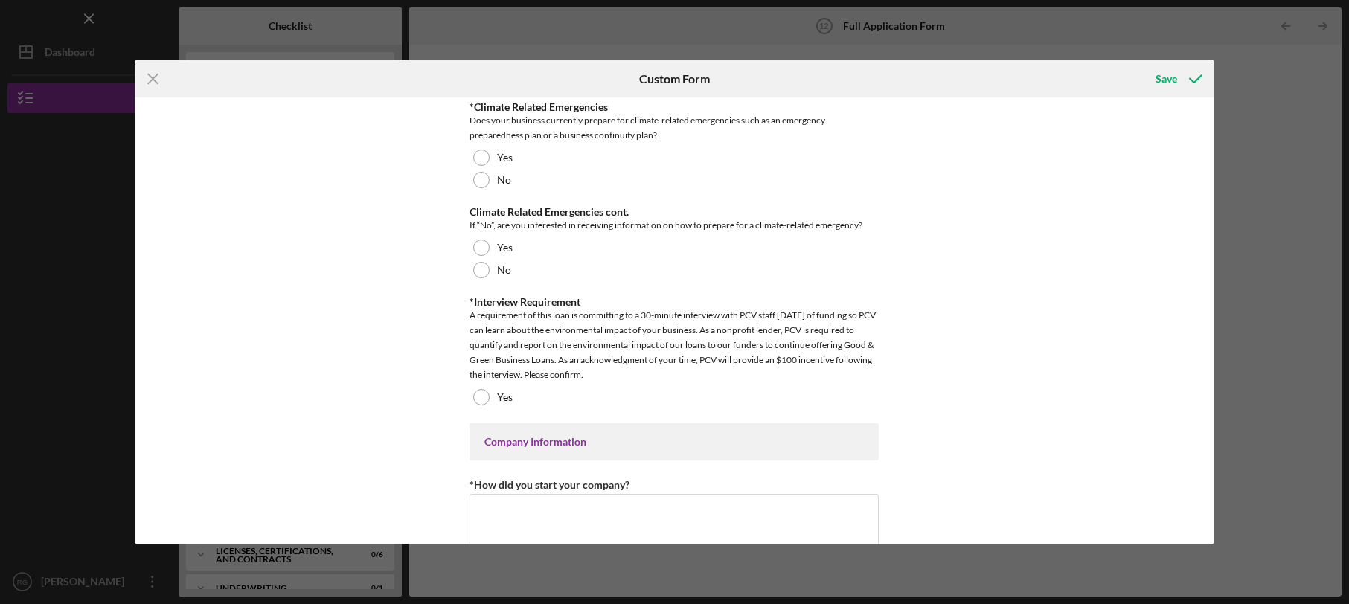
scroll to position [2369, 0]
click at [478, 186] on div at bounding box center [481, 181] width 16 height 16
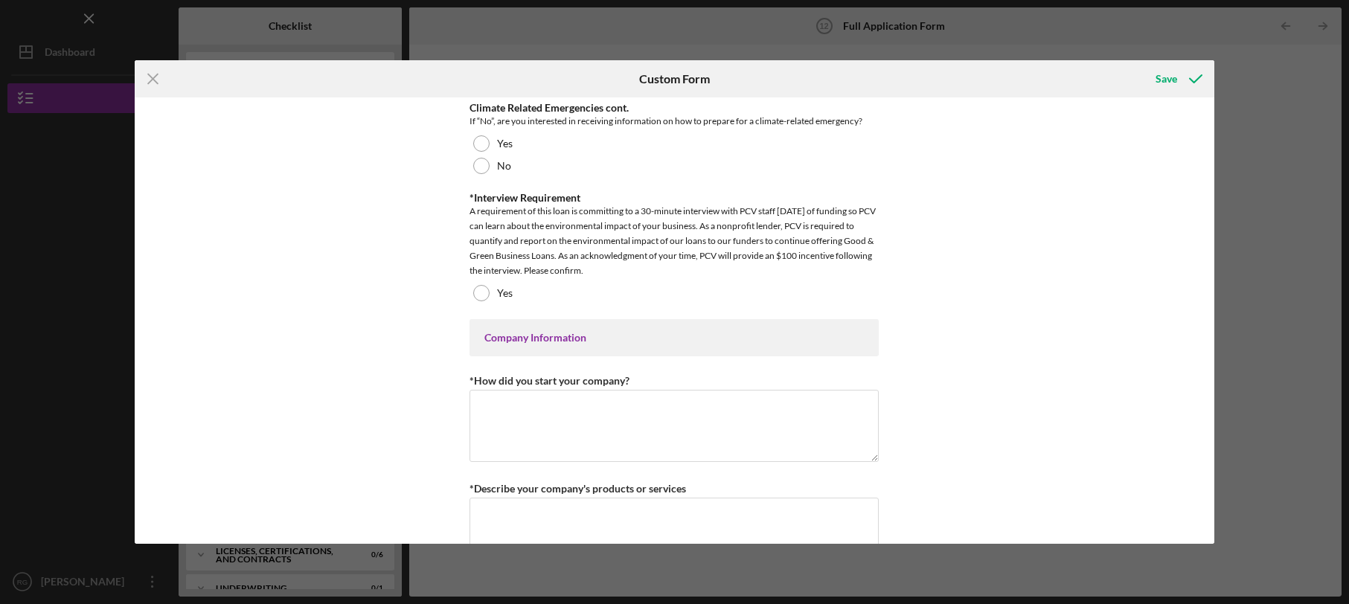
scroll to position [2473, 0]
click at [477, 153] on div at bounding box center [481, 145] width 16 height 16
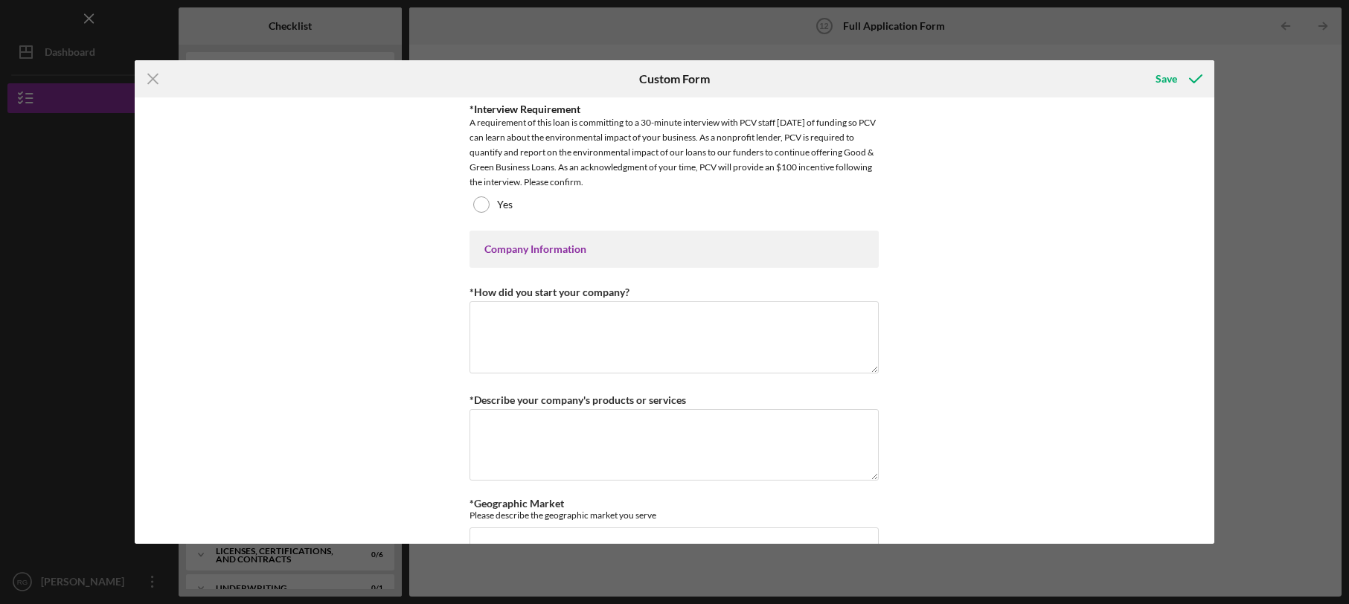
scroll to position [2569, 0]
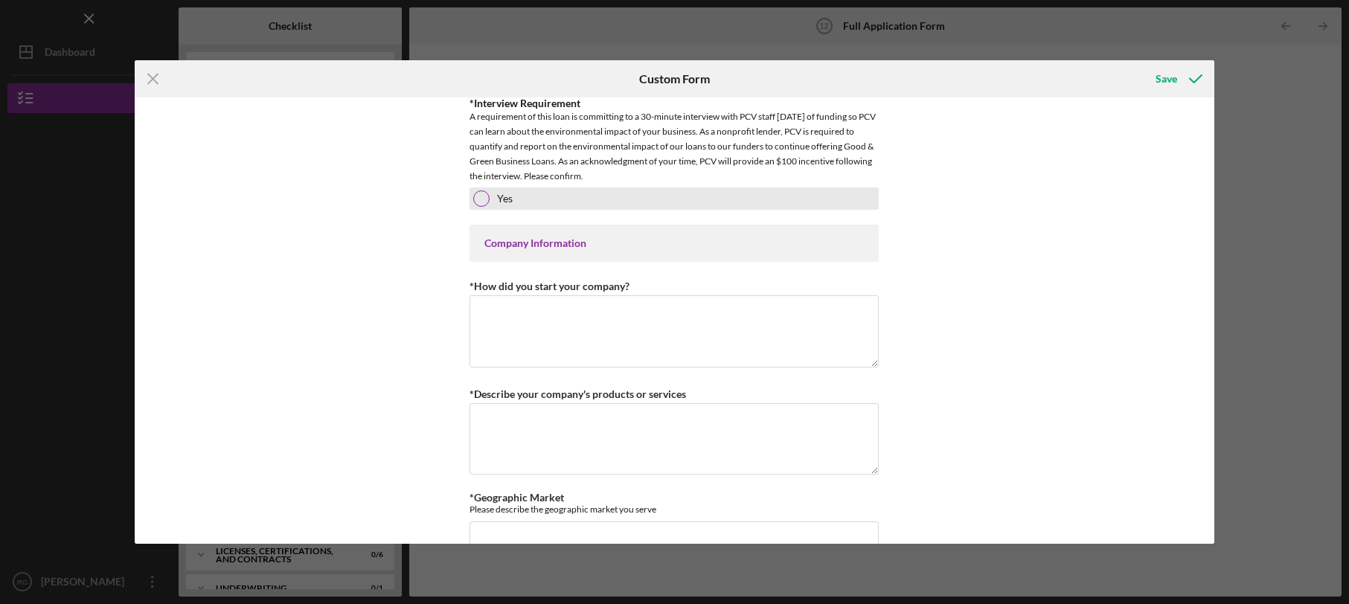
click at [473, 207] on div at bounding box center [481, 198] width 16 height 16
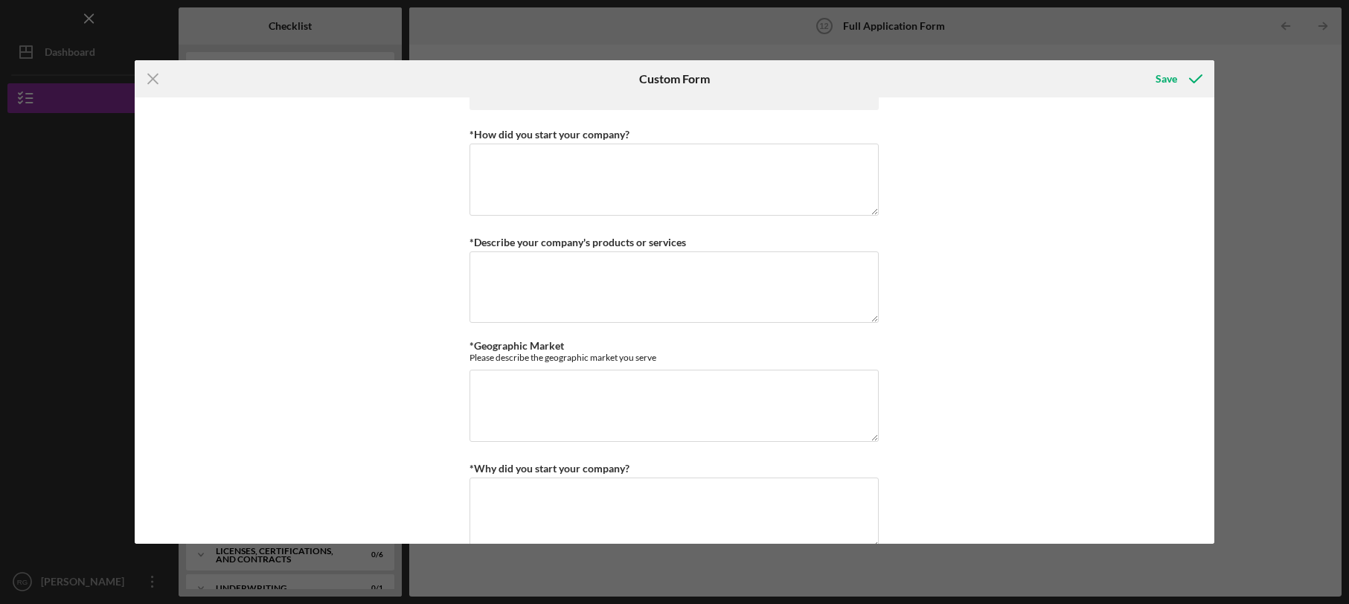
scroll to position [2732, 0]
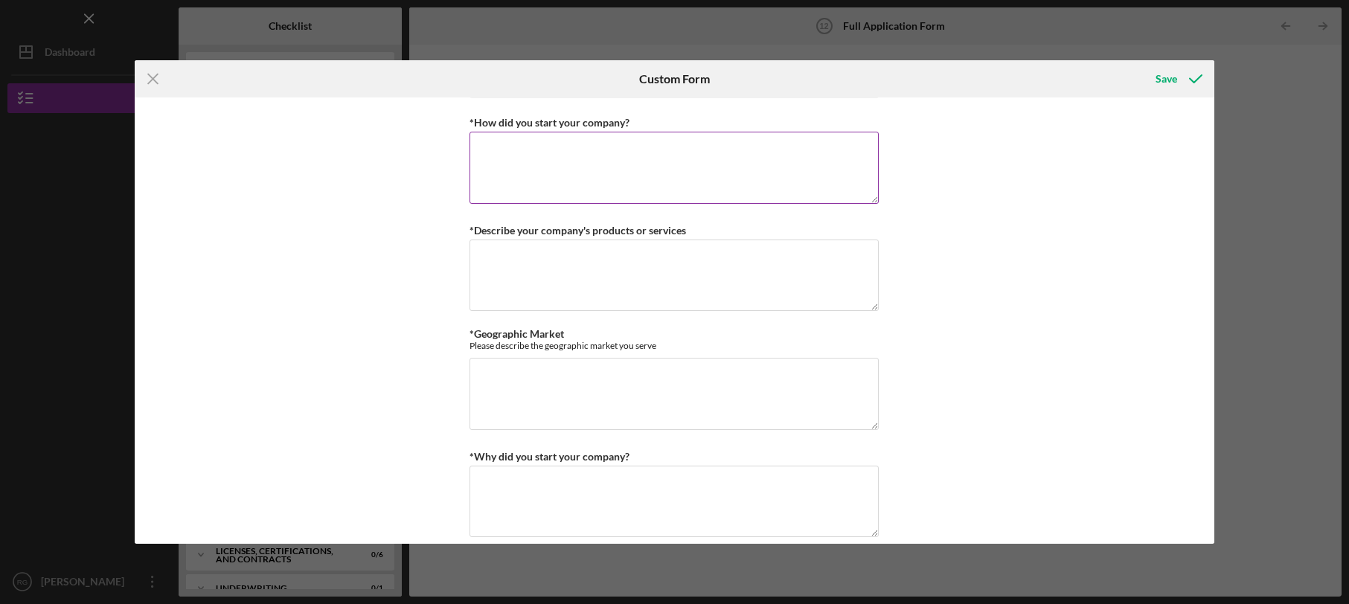
click at [575, 154] on textarea "*How did you start your company?" at bounding box center [674, 167] width 409 height 71
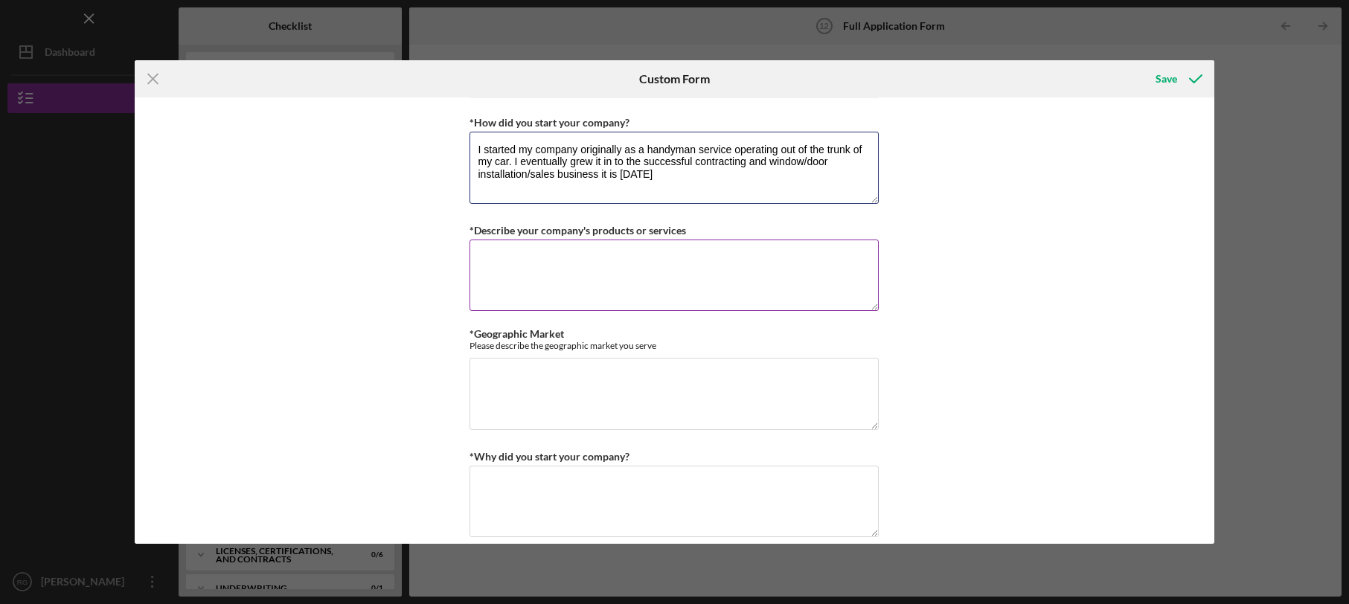
type textarea "I started my company originally as a handyman service operating out of the trun…"
click at [513, 249] on textarea "*Describe your company's products or services" at bounding box center [674, 275] width 409 height 71
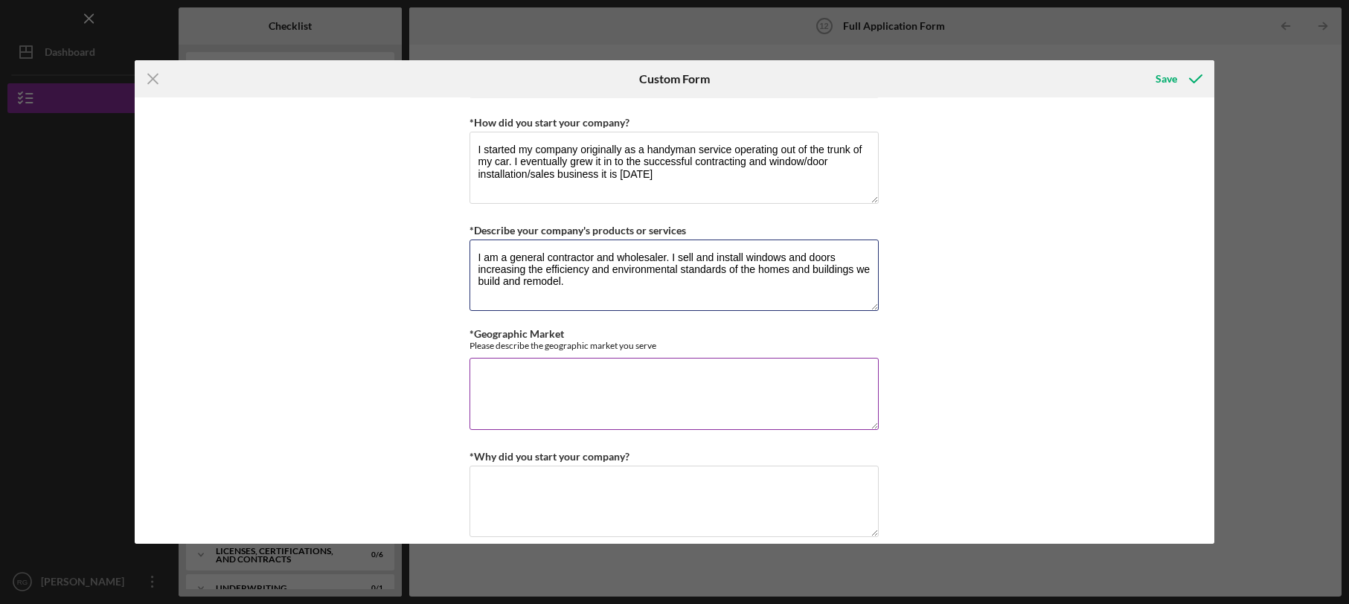
type textarea "I am a general contractor and wholesaler. I sell and install windows and doors …"
click at [499, 370] on textarea "*Geographic Market" at bounding box center [674, 393] width 409 height 71
type textarea "[GEOGRAPHIC_DATA][US_STATE]"
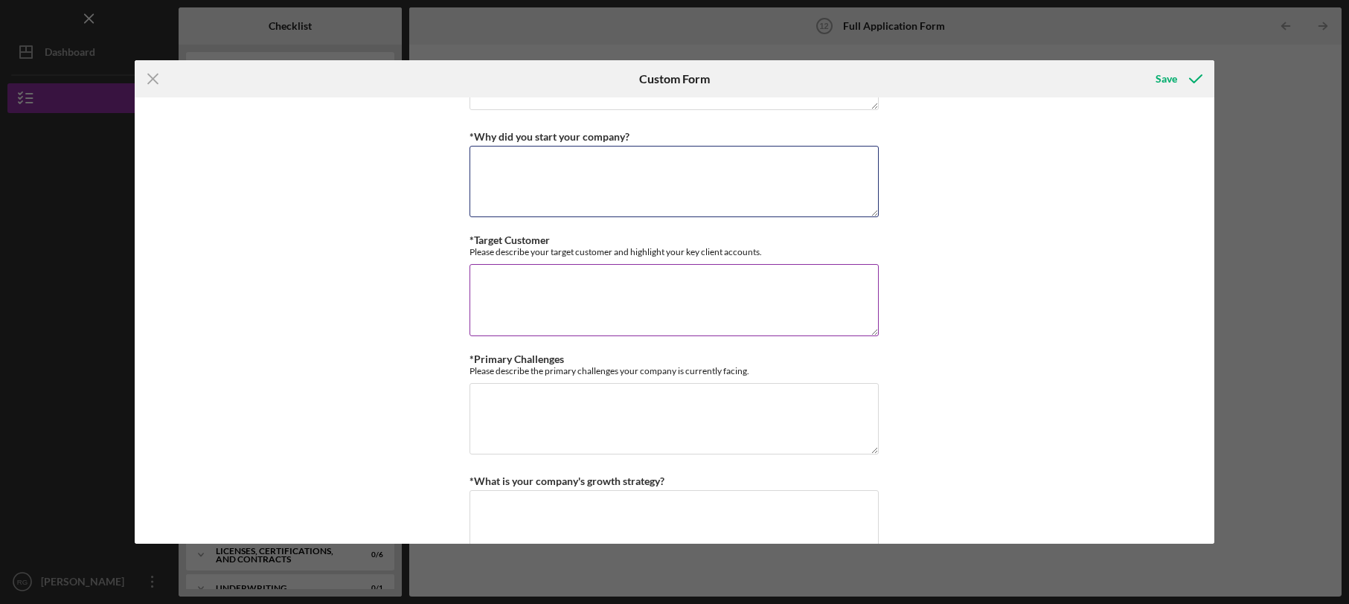
scroll to position [3049, 0]
click at [606, 173] on textarea "*Why did you start your company?" at bounding box center [674, 184] width 409 height 71
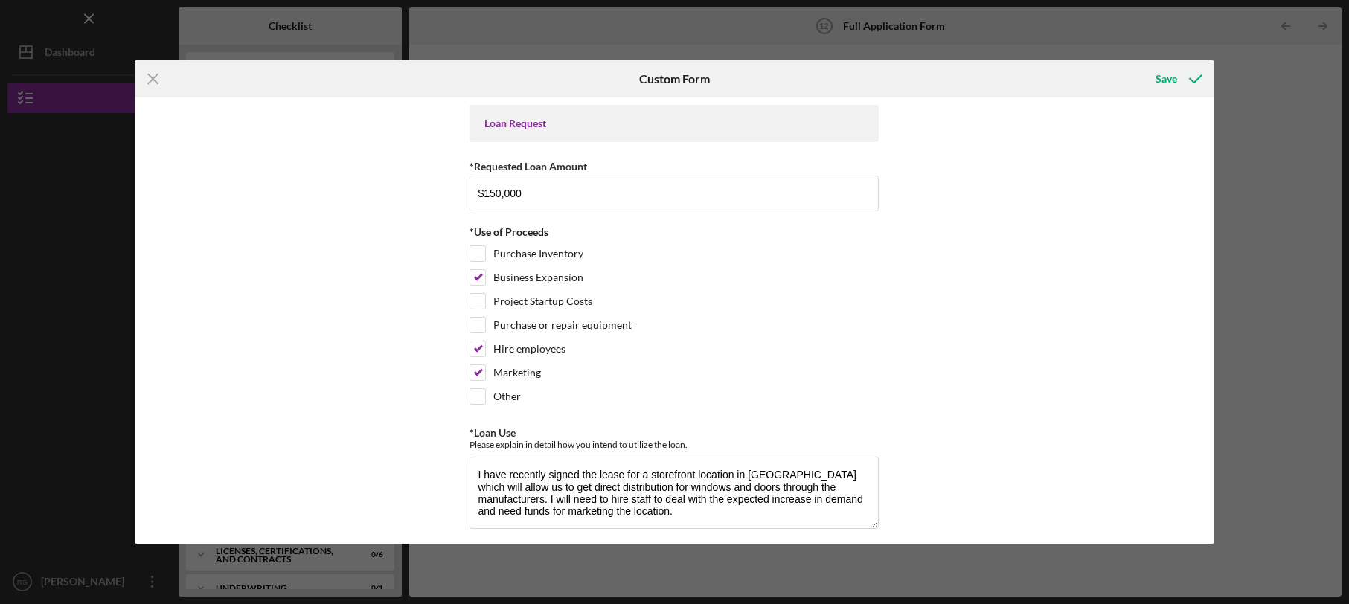
scroll to position [1, 0]
type textarea "I started the company originally as a side business to help pay the bills. Even…"
click at [1166, 81] on div "Save" at bounding box center [1167, 79] width 22 height 30
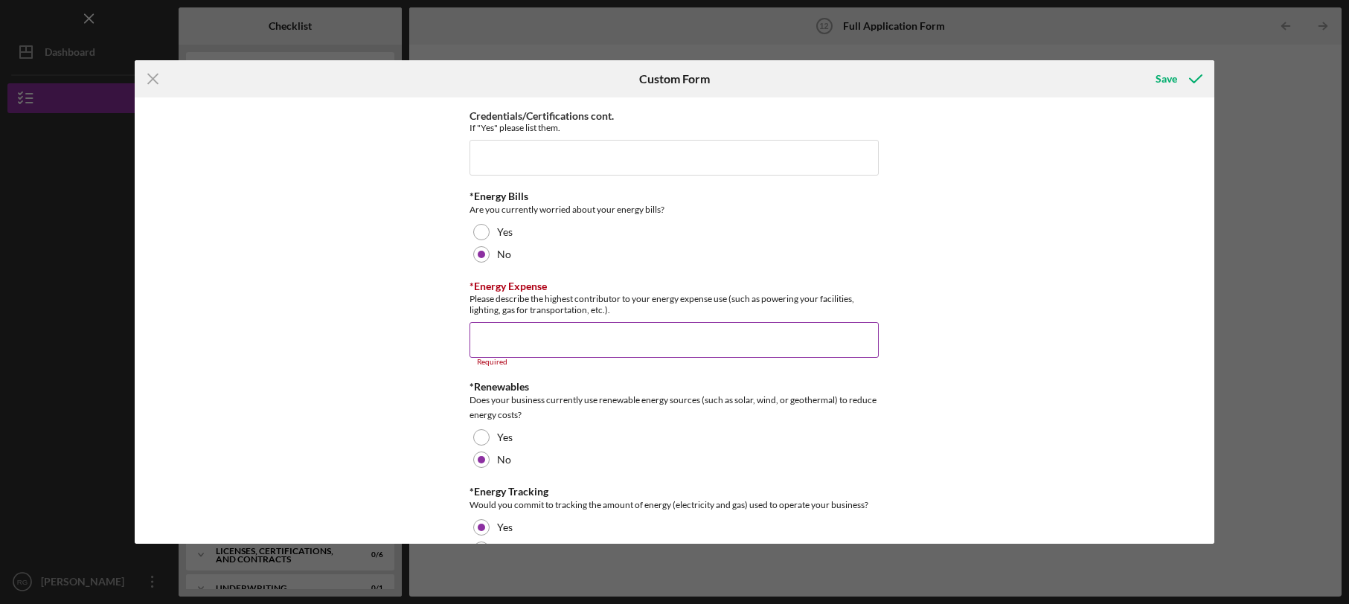
scroll to position [1545, 0]
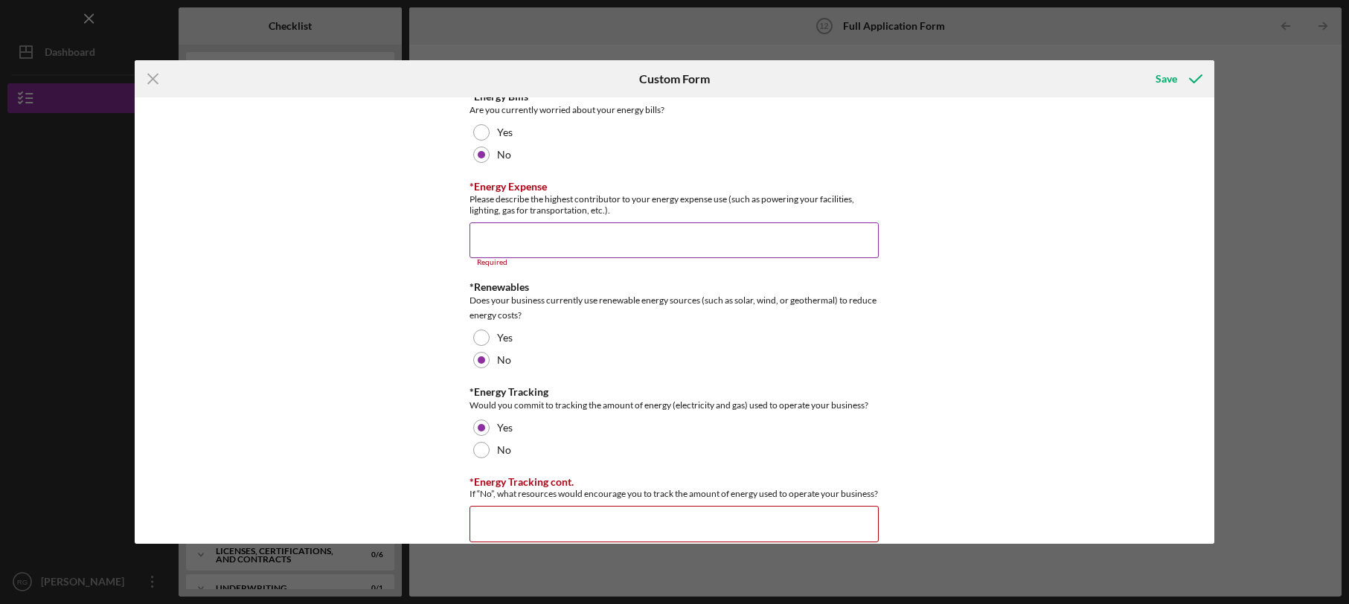
click at [603, 235] on input "*Energy Expense" at bounding box center [674, 240] width 409 height 36
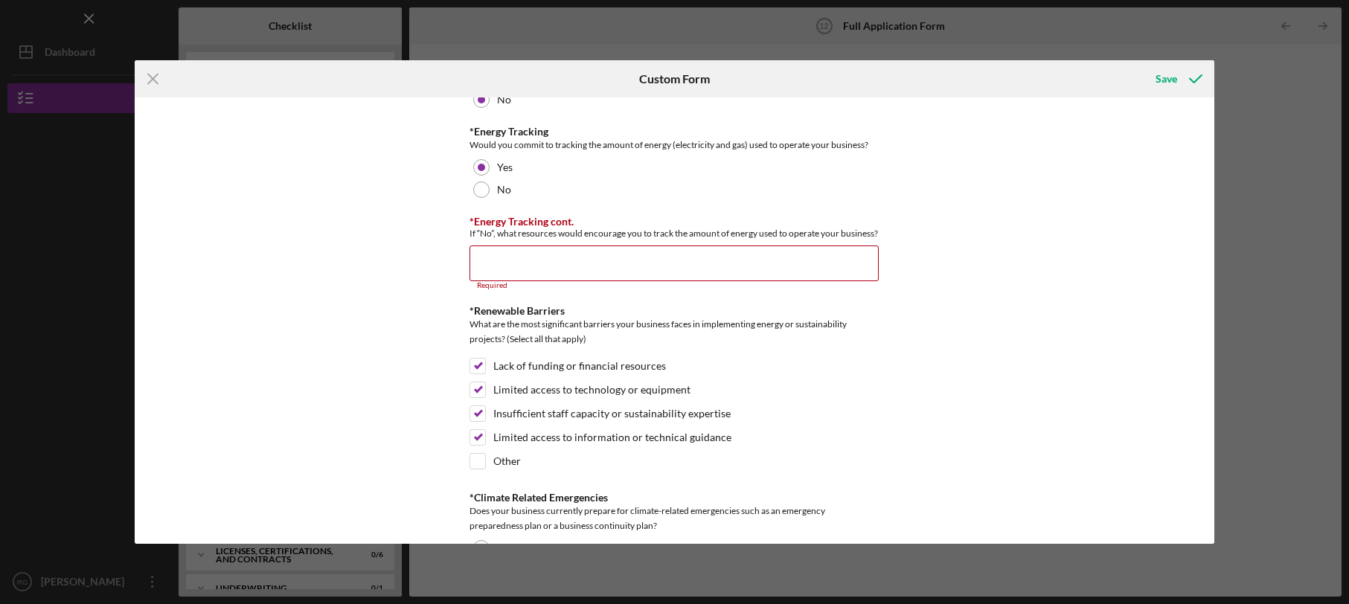
scroll to position [1992, 0]
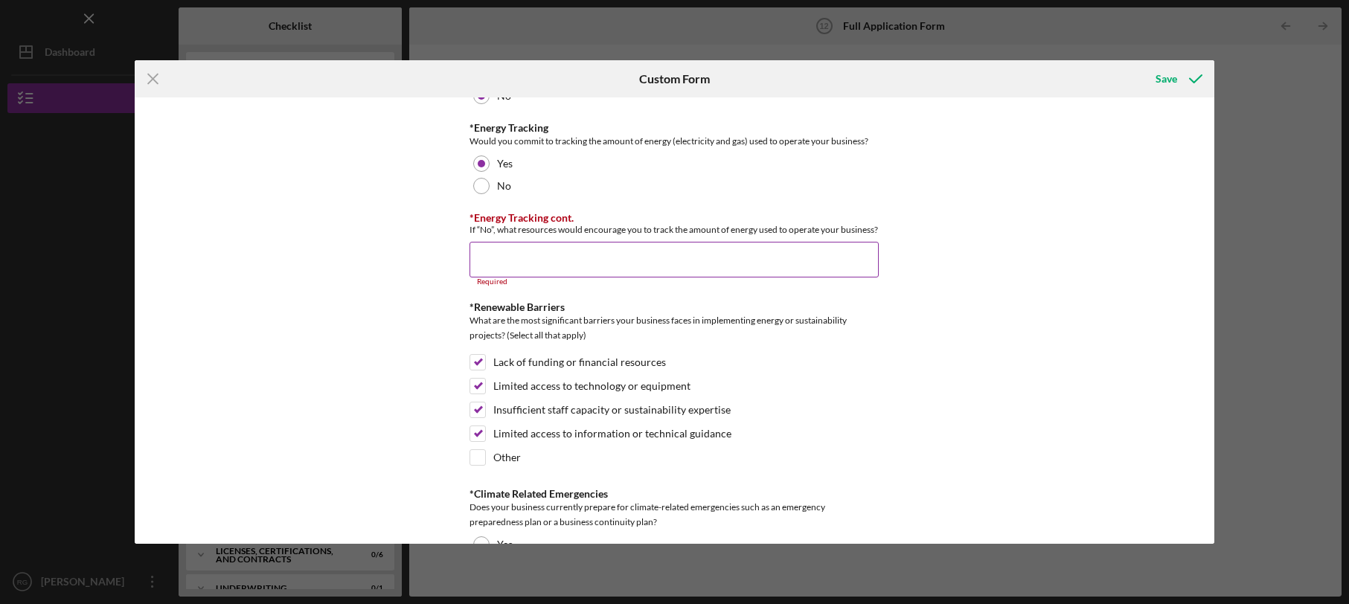
type input "gas for transportation"
click at [612, 266] on input "*Energy Tracking cont." at bounding box center [674, 260] width 409 height 36
click at [480, 164] on div at bounding box center [481, 164] width 16 height 16
click at [590, 275] on input "*Energy Tracking cont." at bounding box center [674, 260] width 409 height 36
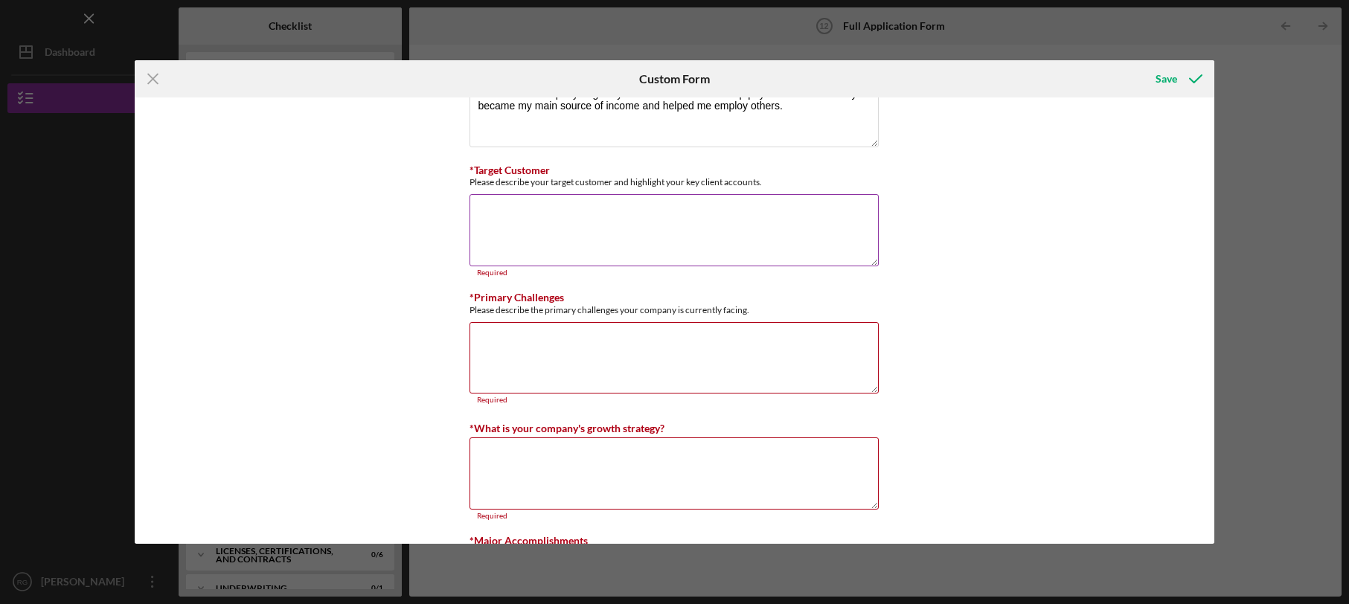
scroll to position [3128, 0]
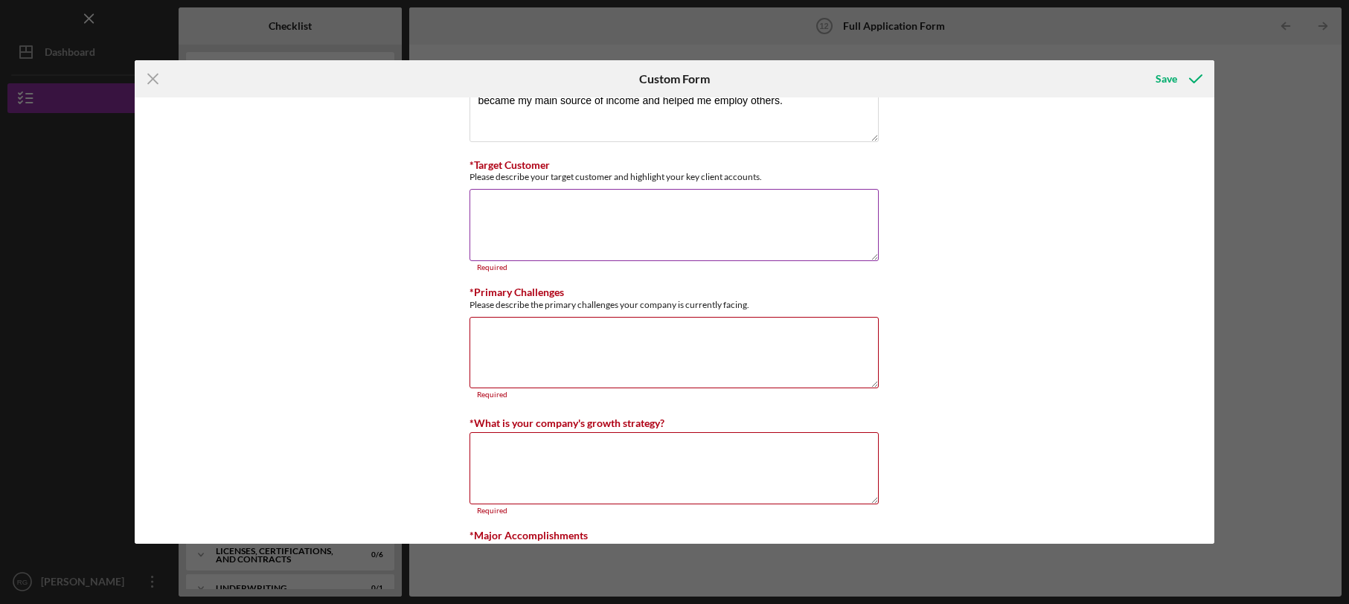
type input "Knowledge and framework"
click at [627, 231] on textarea "*Target Customer" at bounding box center [674, 224] width 409 height 71
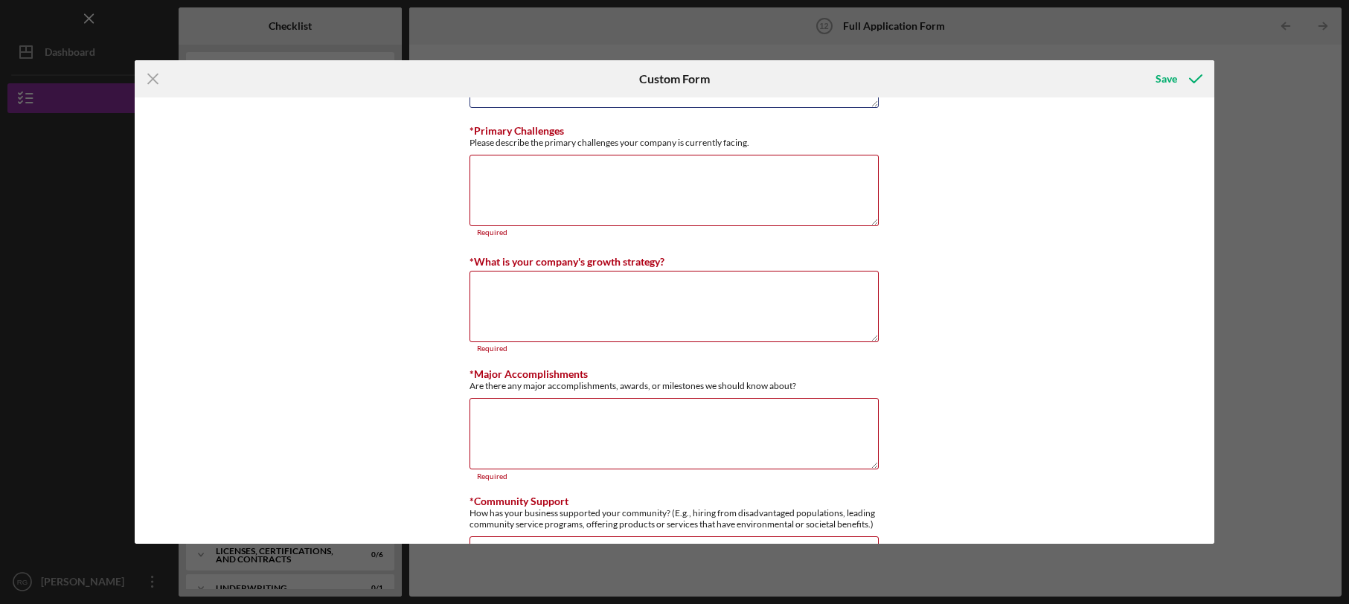
scroll to position [3279, 0]
type textarea "Target customer is someone in the coastal areas of [GEOGRAPHIC_DATA] with aging…"
click at [605, 176] on textarea "*Primary Challenges" at bounding box center [674, 192] width 409 height 71
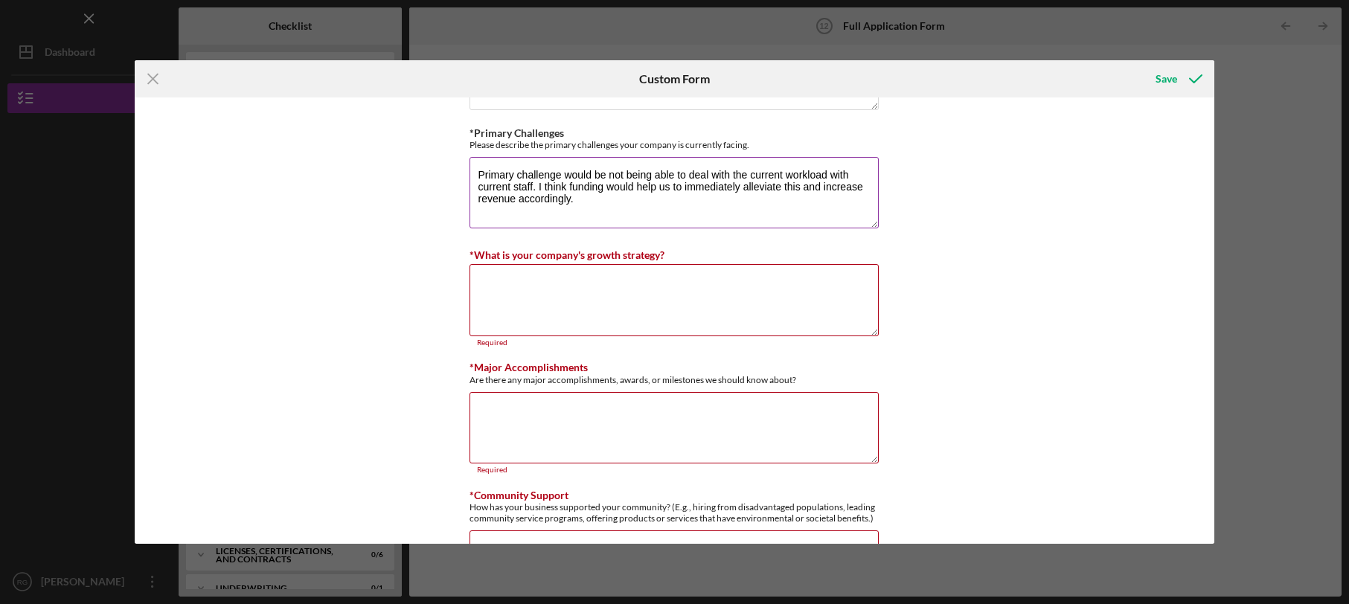
type textarea "Primary challenge would be not being able to deal with the current workload wit…"
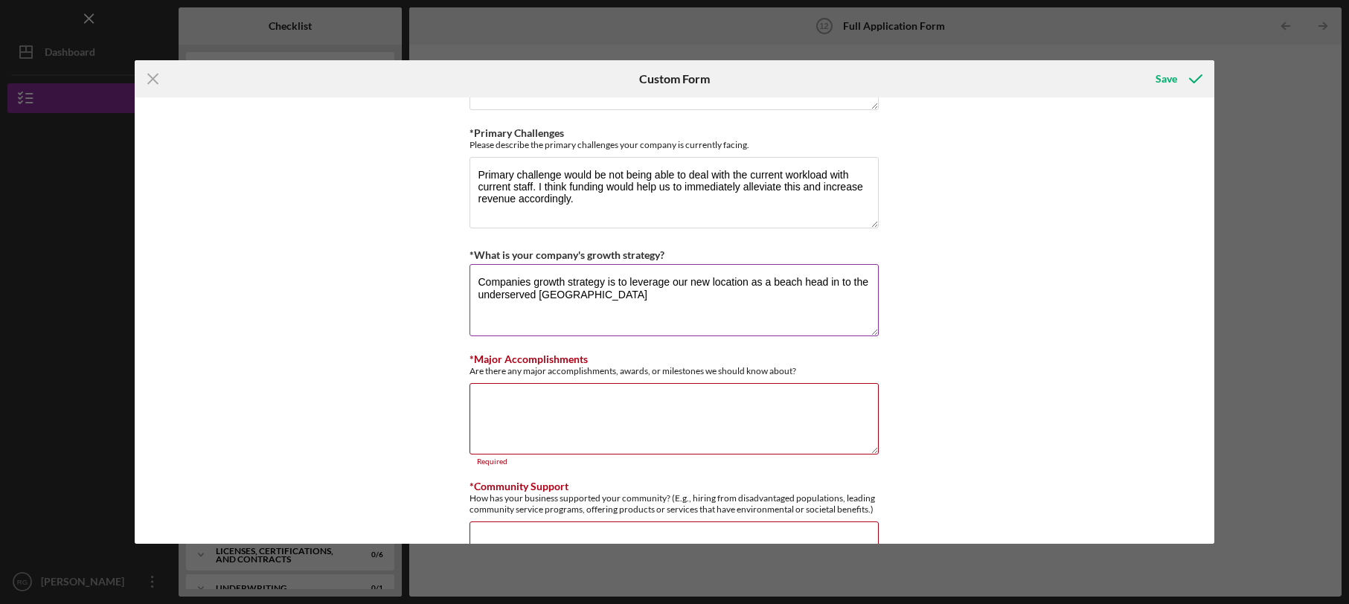
drag, startPoint x: 534, startPoint y: 289, endPoint x: 468, endPoint y: 289, distance: 65.5
click at [470, 291] on textarea "Companies growth strategy is to leverage our new location as a beach head in to…" at bounding box center [674, 299] width 409 height 71
click at [551, 295] on textarea "Companies growth strategy is to leverage our new location as a beach head in to…" at bounding box center [674, 299] width 409 height 71
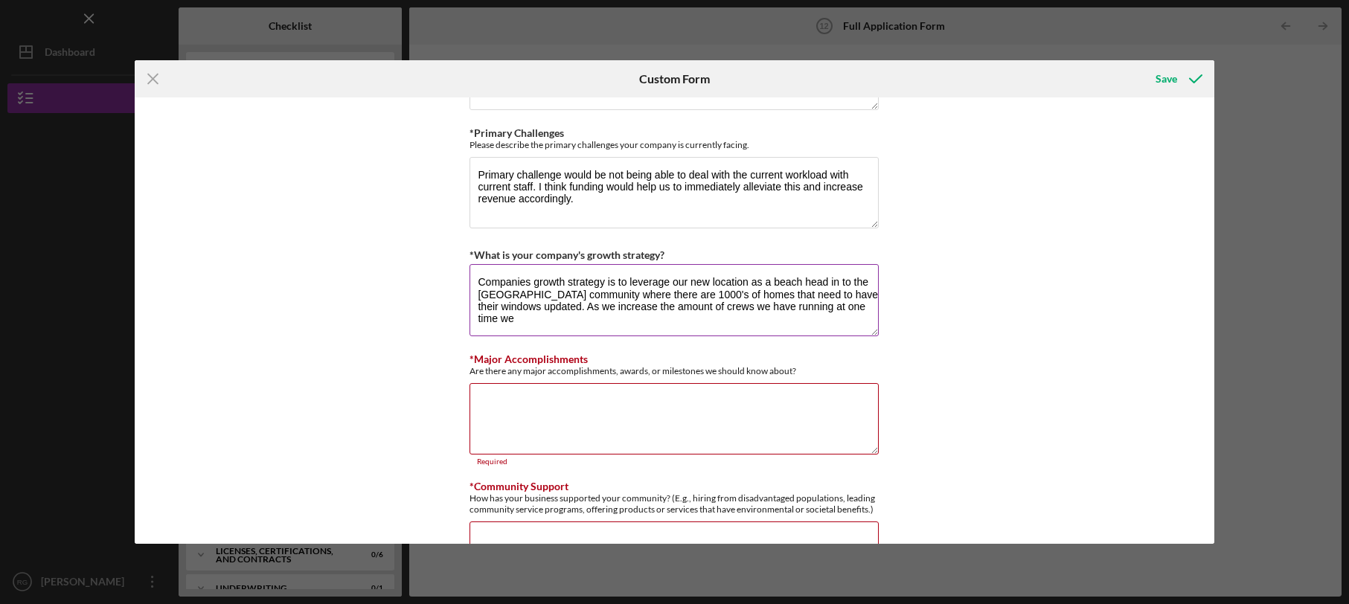
click at [539, 284] on textarea "Companies growth strategy is to leverage our new location as a beach head in to…" at bounding box center [674, 299] width 409 height 71
click at [541, 288] on textarea "Companies growth strategy is to leverage our new location as a beach head in to…" at bounding box center [674, 299] width 409 height 71
click at [745, 289] on textarea "Companies growth strategy is to leverage our new location as a beach head in to…" at bounding box center [674, 299] width 409 height 71
click at [672, 314] on textarea "Companies growth strategy is to leverage our new location as a beach head in to…" at bounding box center [674, 299] width 409 height 71
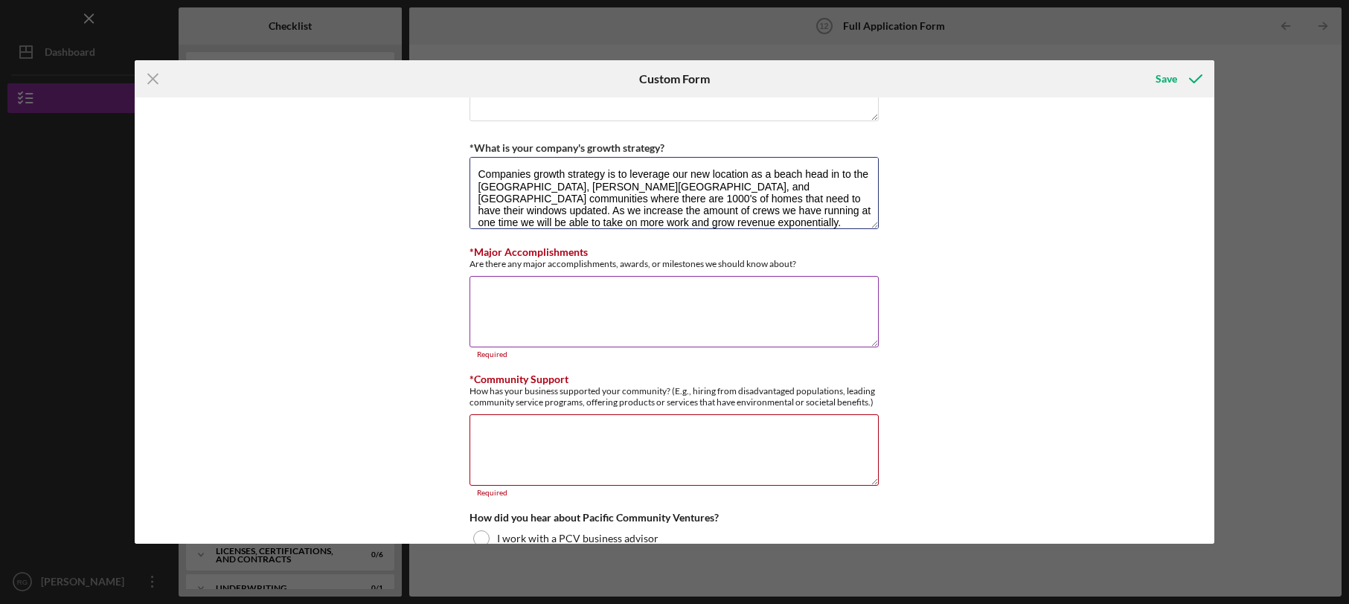
scroll to position [3389, 0]
type textarea "Companies growth strategy is to leverage our new location as a beach head in to…"
click at [574, 300] on textarea "*Major Accomplishments" at bounding box center [674, 308] width 409 height 71
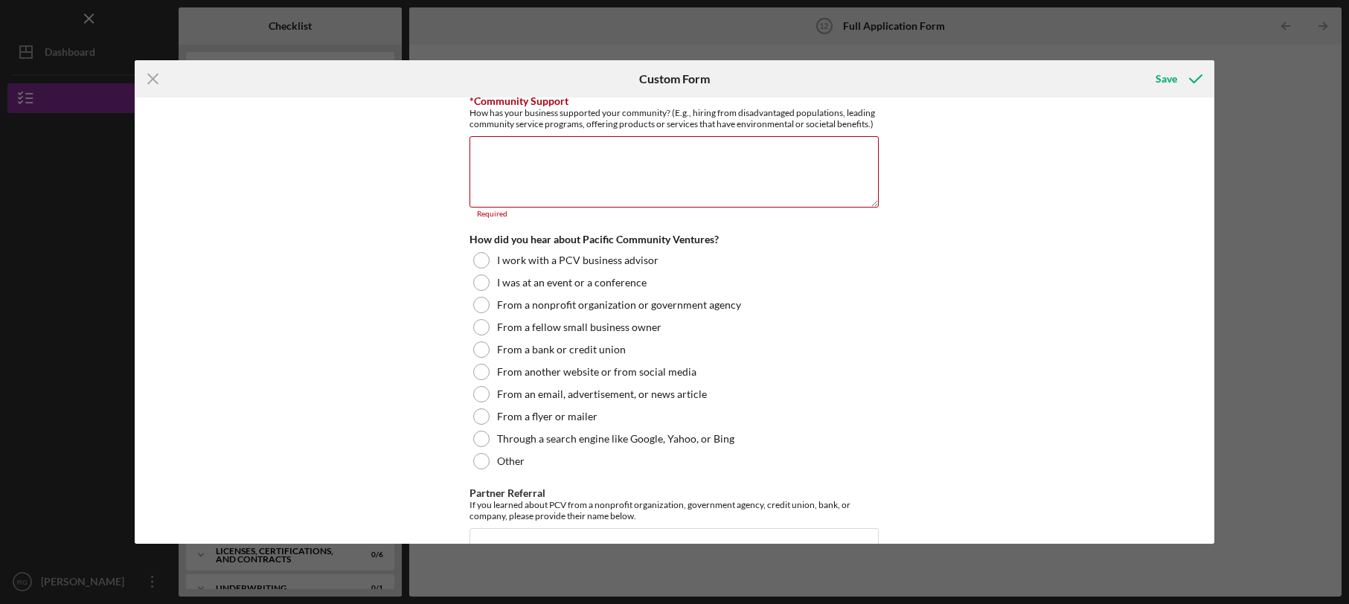
scroll to position [3640, 0]
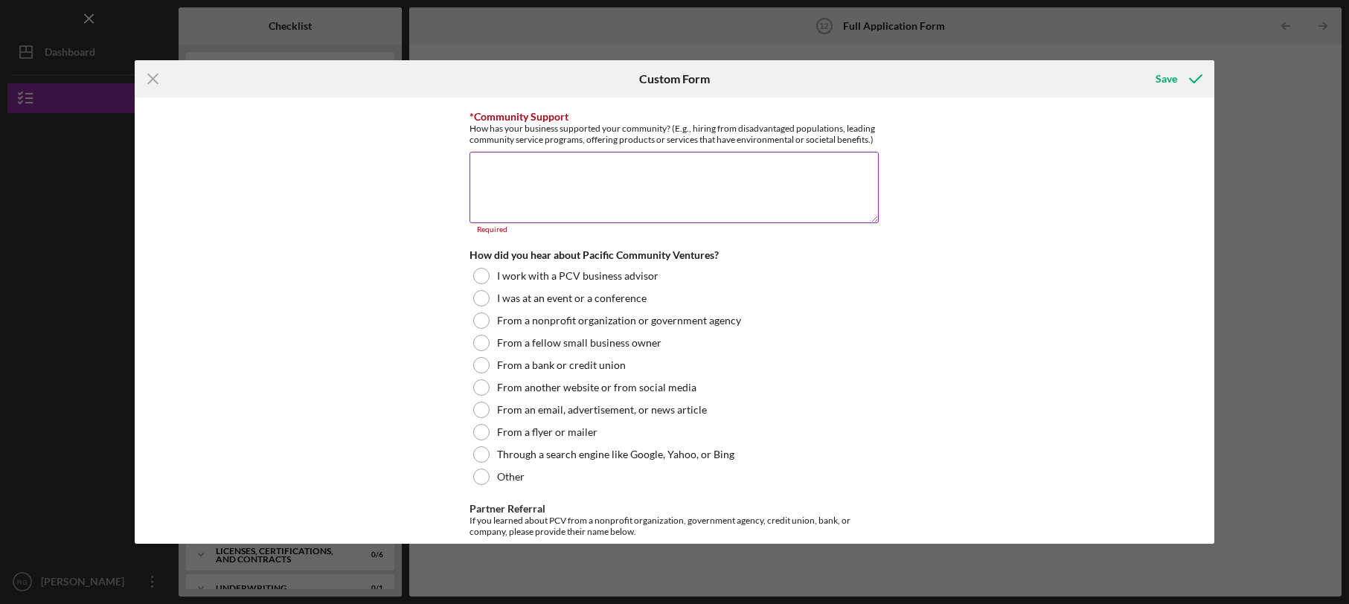
type textarea "Obtaining Contractors license. Securing lease at Storefront/Showroom in [GEOGRA…"
click at [542, 171] on textarea "*Community Support" at bounding box center [674, 187] width 409 height 71
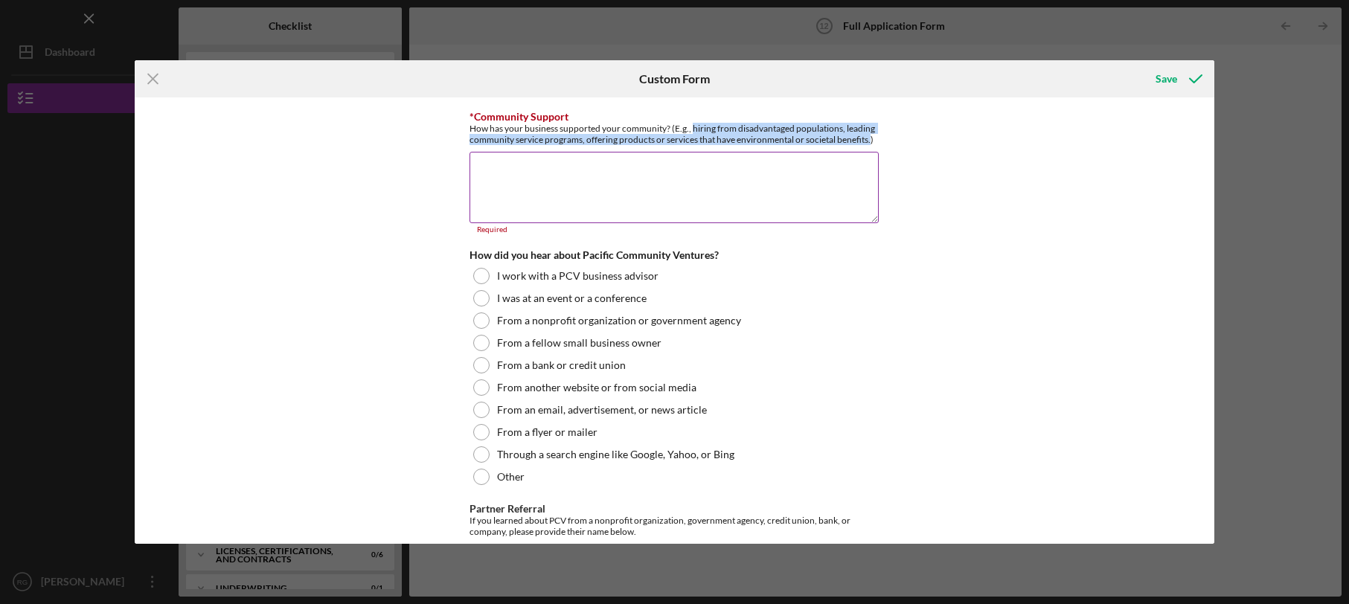
drag, startPoint x: 688, startPoint y: 117, endPoint x: 865, endPoint y: 127, distance: 178.1
click at [865, 127] on div "How has your business supported your community? (E.g., hiring from disadvantage…" at bounding box center [674, 134] width 409 height 22
copy div "hiring from disadvantaged populations, leading community service programs, offe…"
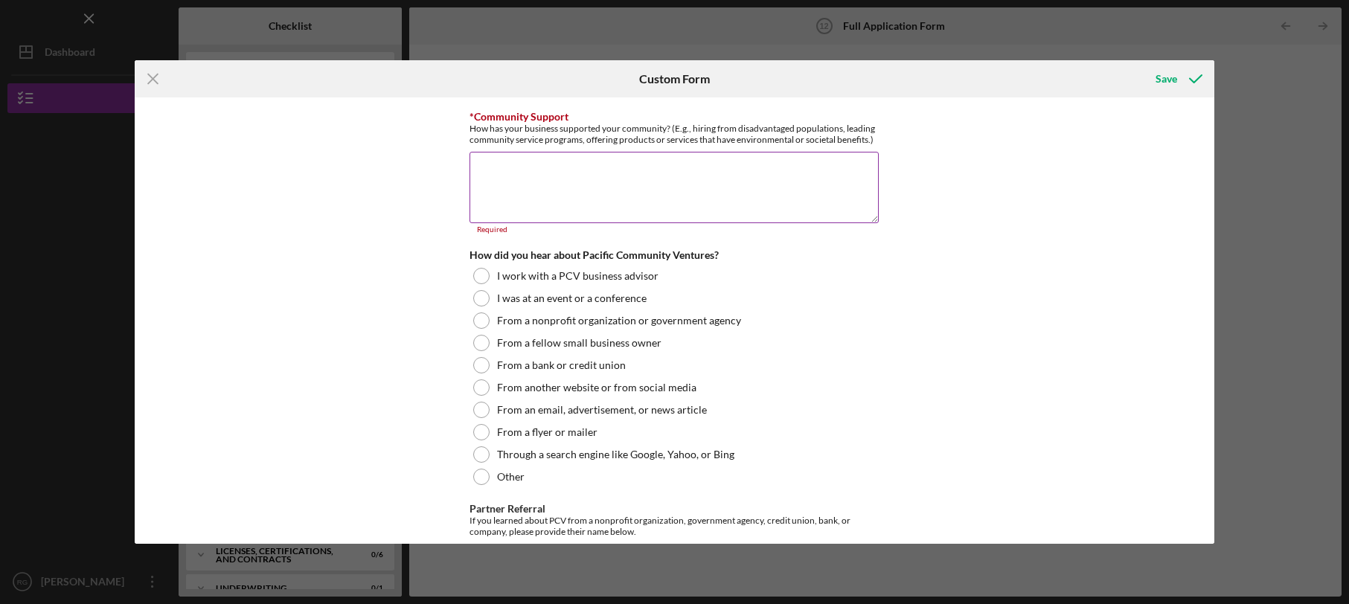
click at [643, 179] on textarea "*Community Support" at bounding box center [674, 187] width 409 height 71
paste textarea "hiring from disadvantaged populations, leading community service programs, offe…"
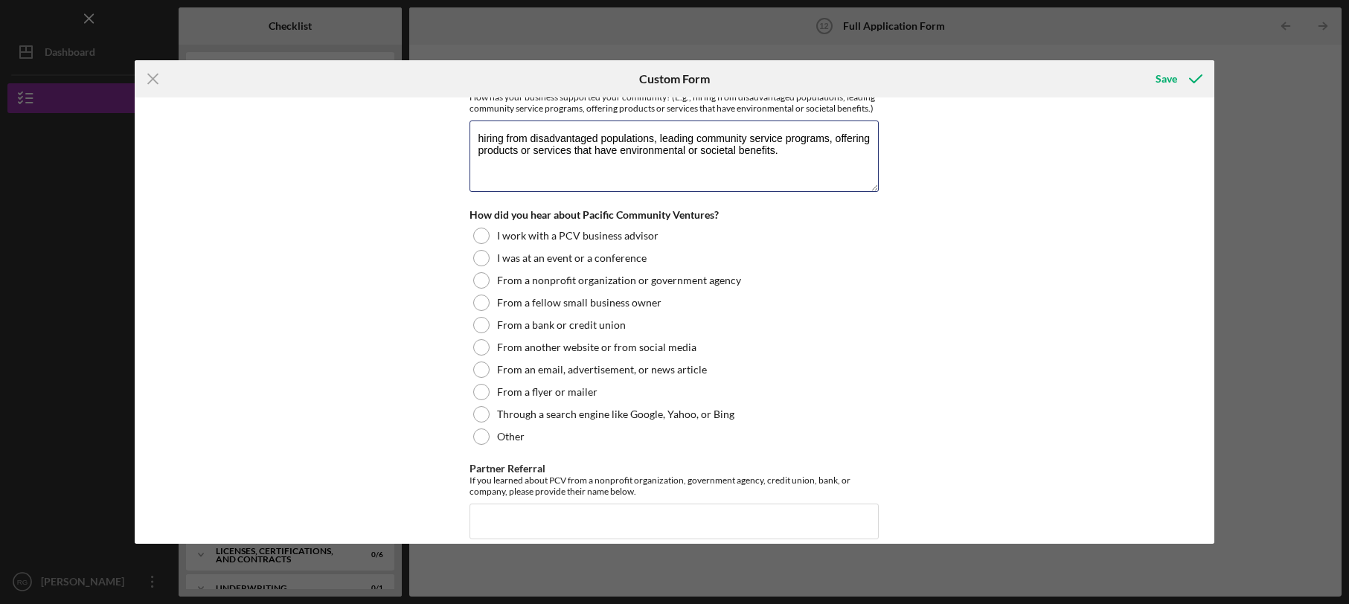
scroll to position [3670, 0]
drag, startPoint x: 500, startPoint y: 127, endPoint x: 420, endPoint y: 133, distance: 79.9
click at [470, 133] on textarea "hiring from disadvantaged populations, leading community service programs, offe…" at bounding box center [674, 157] width 409 height 71
click at [663, 132] on textarea "We hire from disadvantaged populations, leading community service programs, off…" at bounding box center [674, 157] width 409 height 71
drag, startPoint x: 714, startPoint y: 130, endPoint x: 682, endPoint y: 131, distance: 32.0
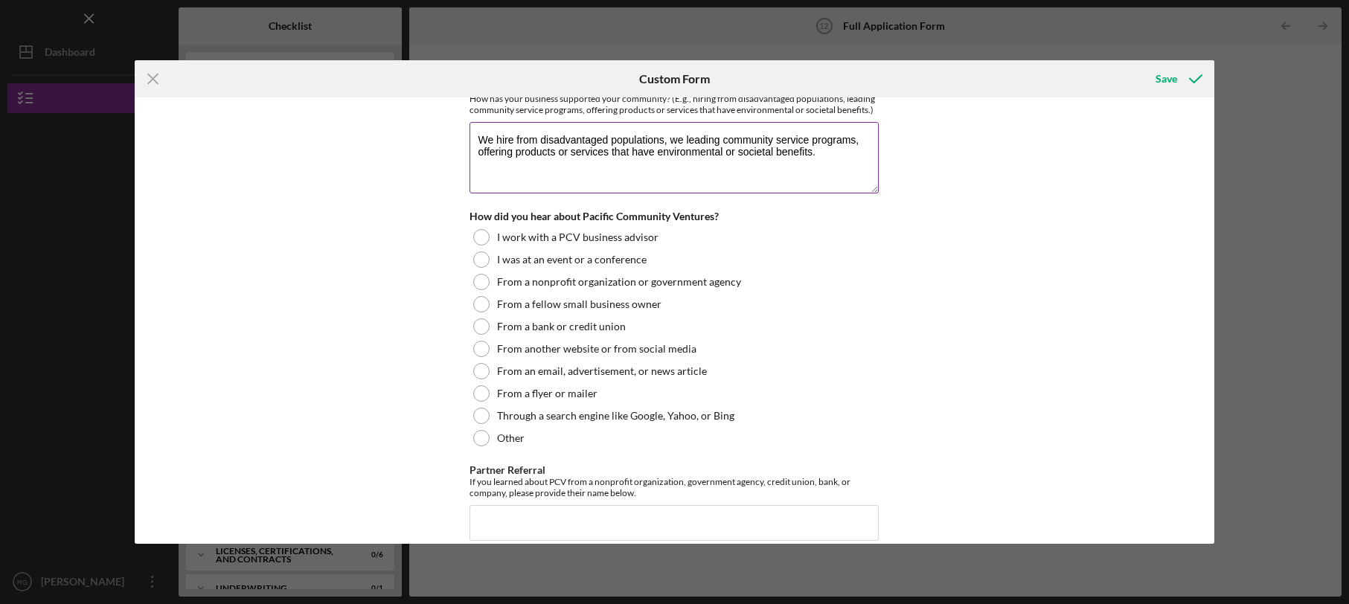
click at [682, 131] on textarea "We hire from disadvantaged populations, we leading community service programs, …" at bounding box center [674, 157] width 409 height 71
click at [473, 142] on textarea "We hire from disadvantaged populations, we help community service programs, off…" at bounding box center [674, 157] width 409 height 71
drag, startPoint x: 754, startPoint y: 142, endPoint x: 614, endPoint y: 145, distance: 139.9
click at [614, 145] on textarea "We hire from disadvantaged populations, we help community service programs, The…" at bounding box center [674, 157] width 409 height 71
drag, startPoint x: 707, startPoint y: 140, endPoint x: 699, endPoint y: 141, distance: 7.6
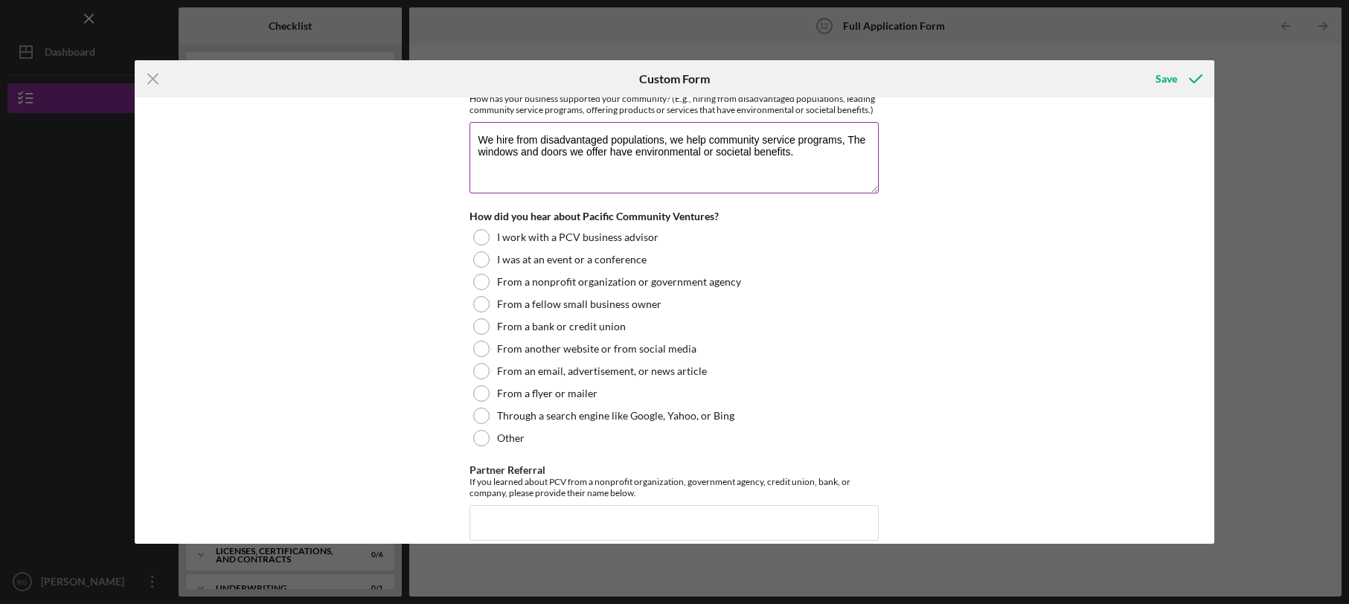
click at [699, 141] on textarea "We hire from disadvantaged populations, we help community service programs, The…" at bounding box center [674, 157] width 409 height 71
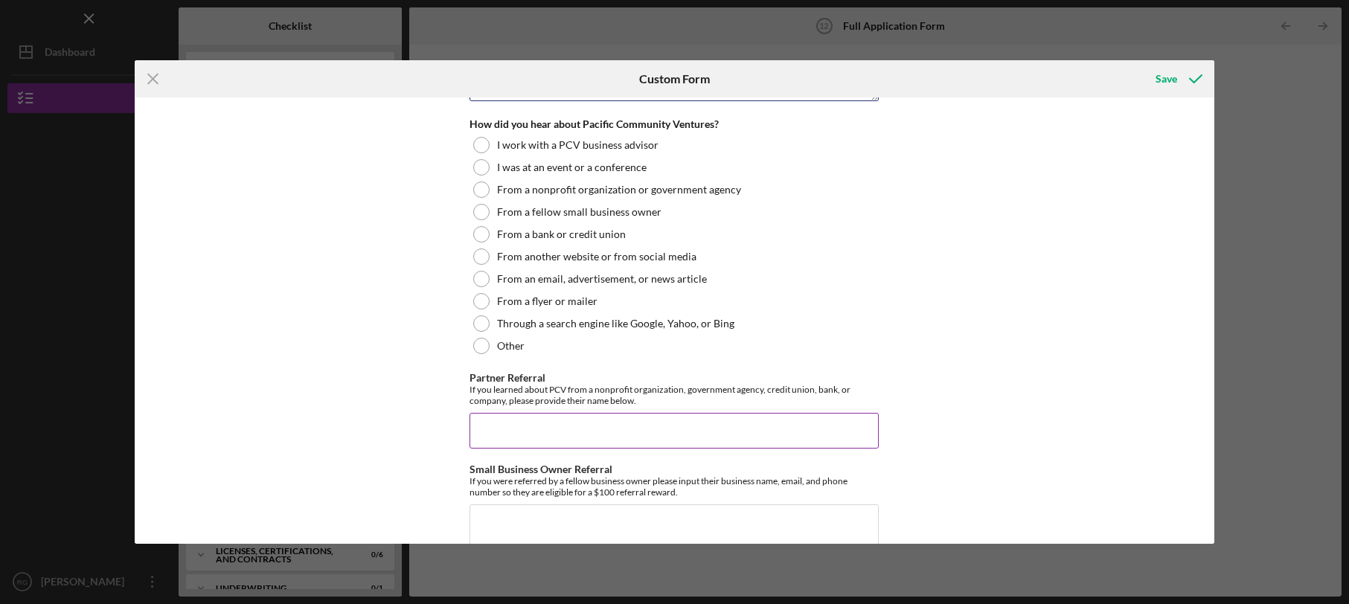
scroll to position [3790, 0]
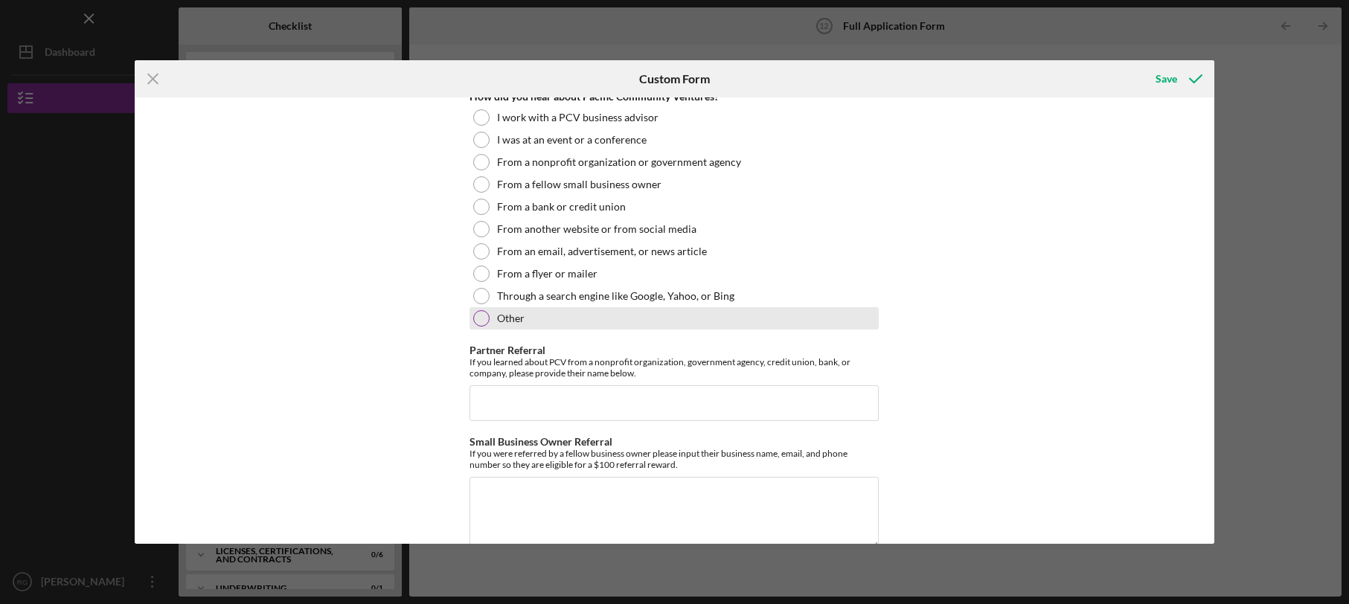
type textarea "We hire from disadvantaged populations, we help community service programs, The…"
click at [476, 310] on div at bounding box center [481, 318] width 16 height 16
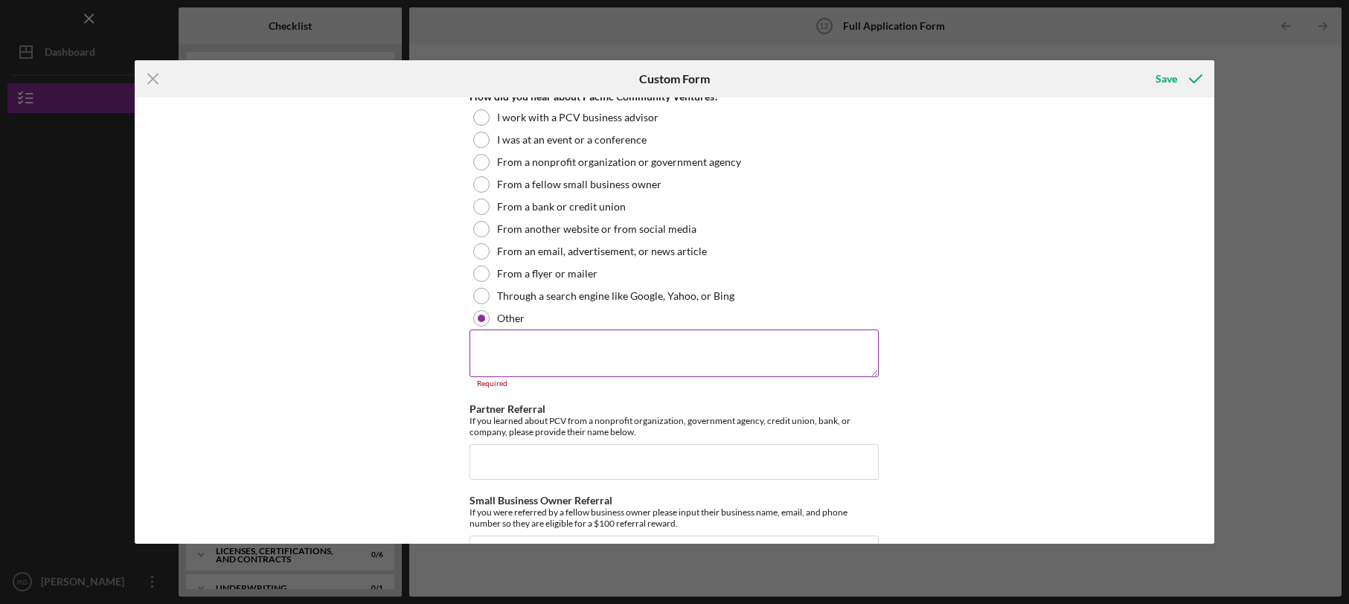
click at [527, 337] on textarea at bounding box center [674, 354] width 409 height 48
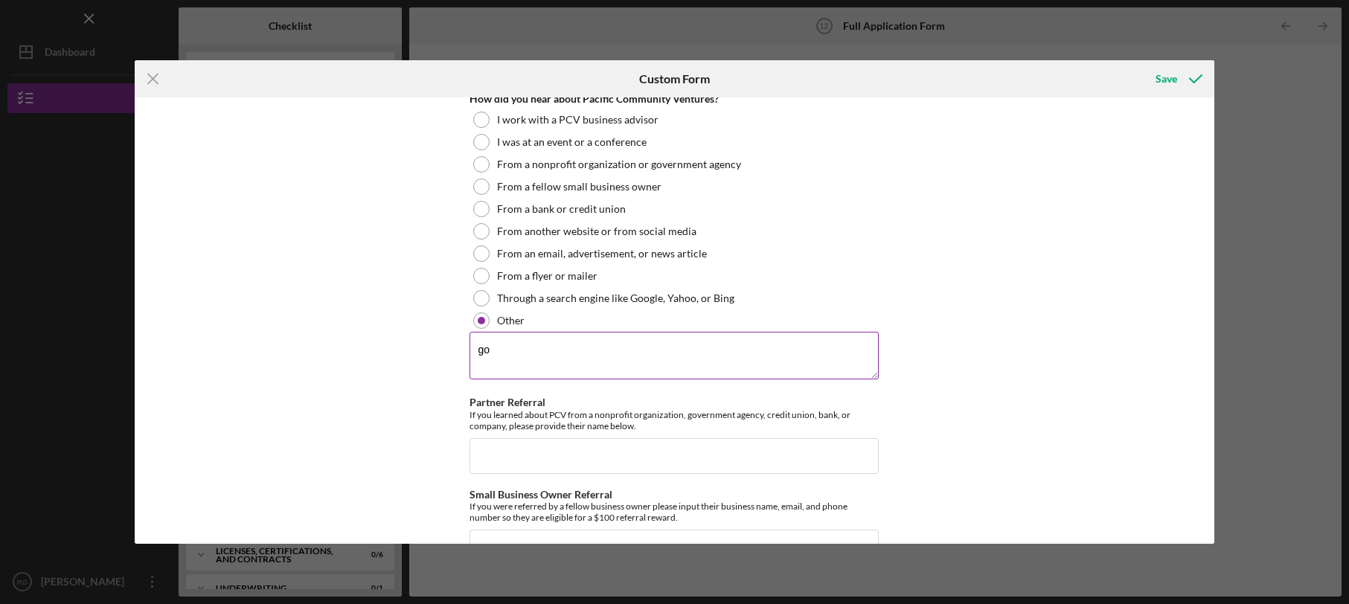
type textarea "g"
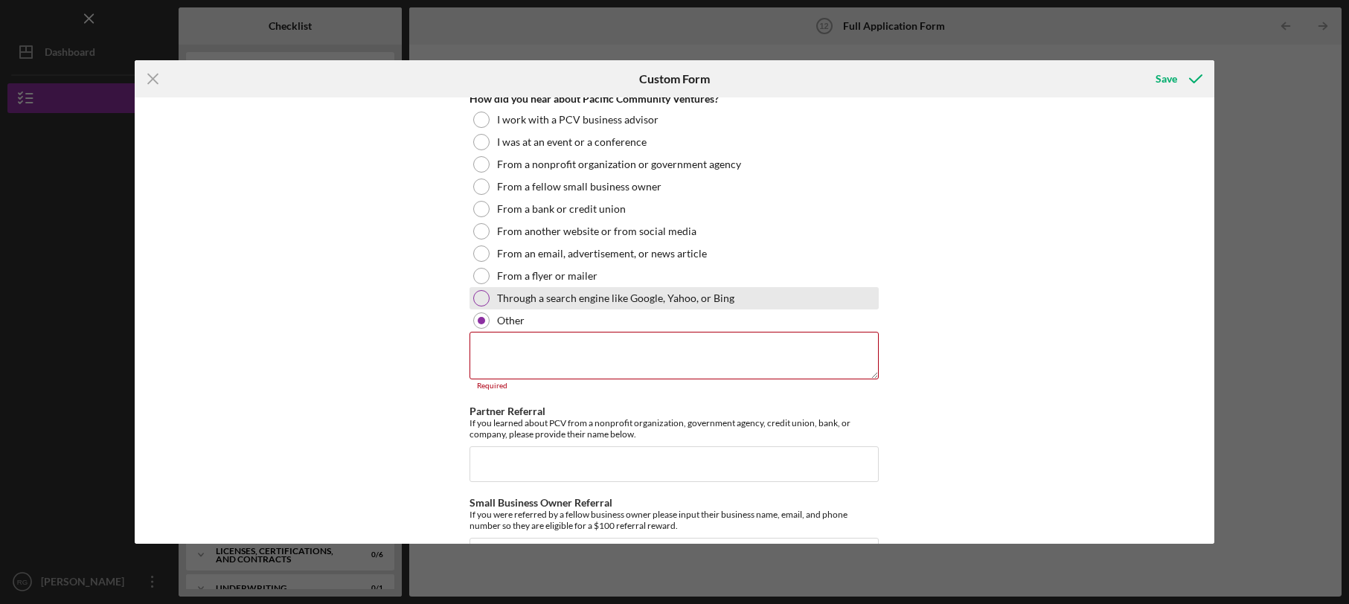
click at [475, 291] on div at bounding box center [481, 298] width 16 height 16
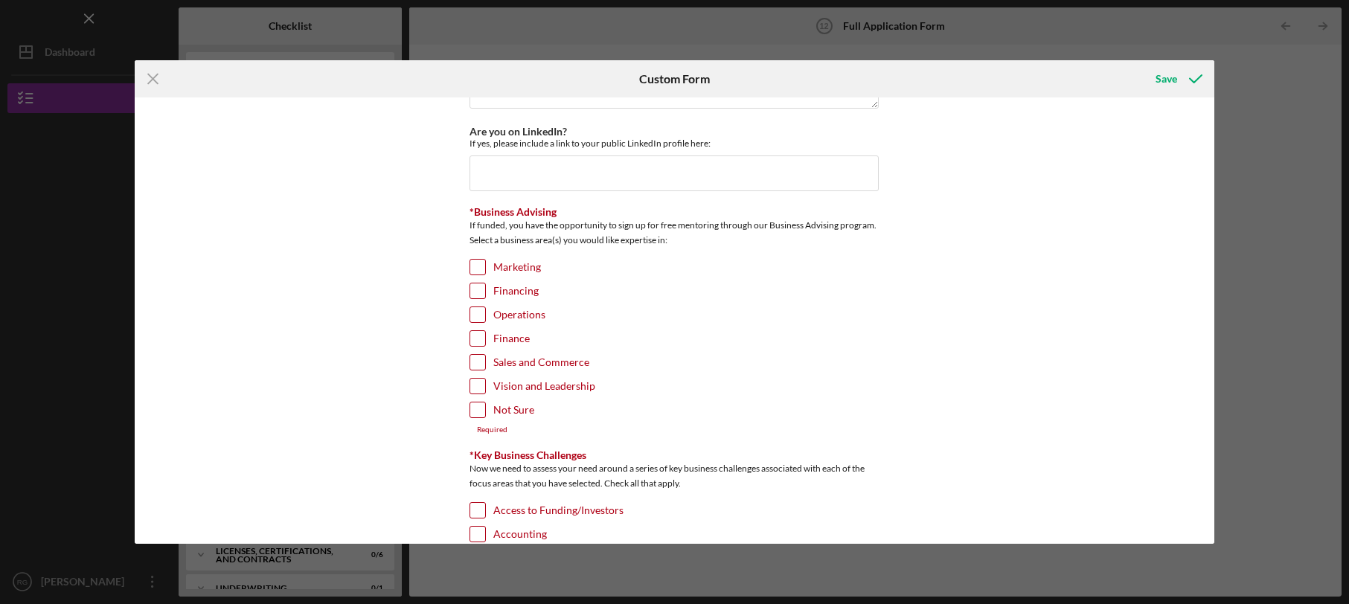
scroll to position [4237, 0]
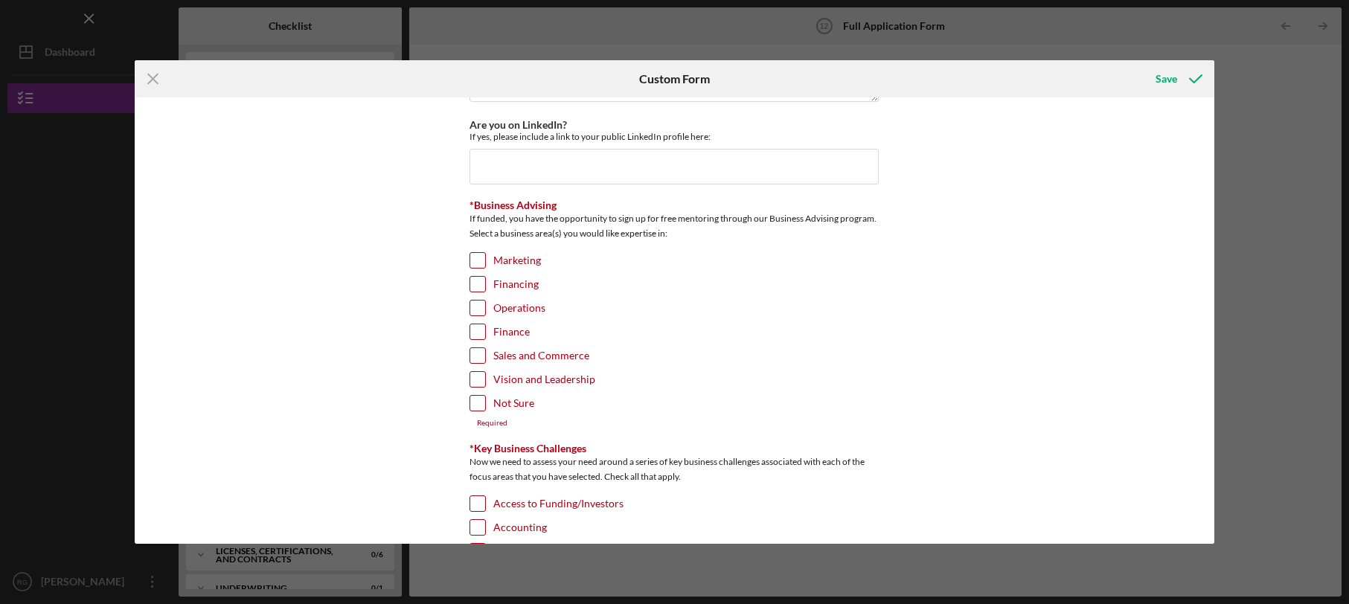
click at [473, 253] on input "Marketing" at bounding box center [477, 260] width 15 height 15
checkbox input "true"
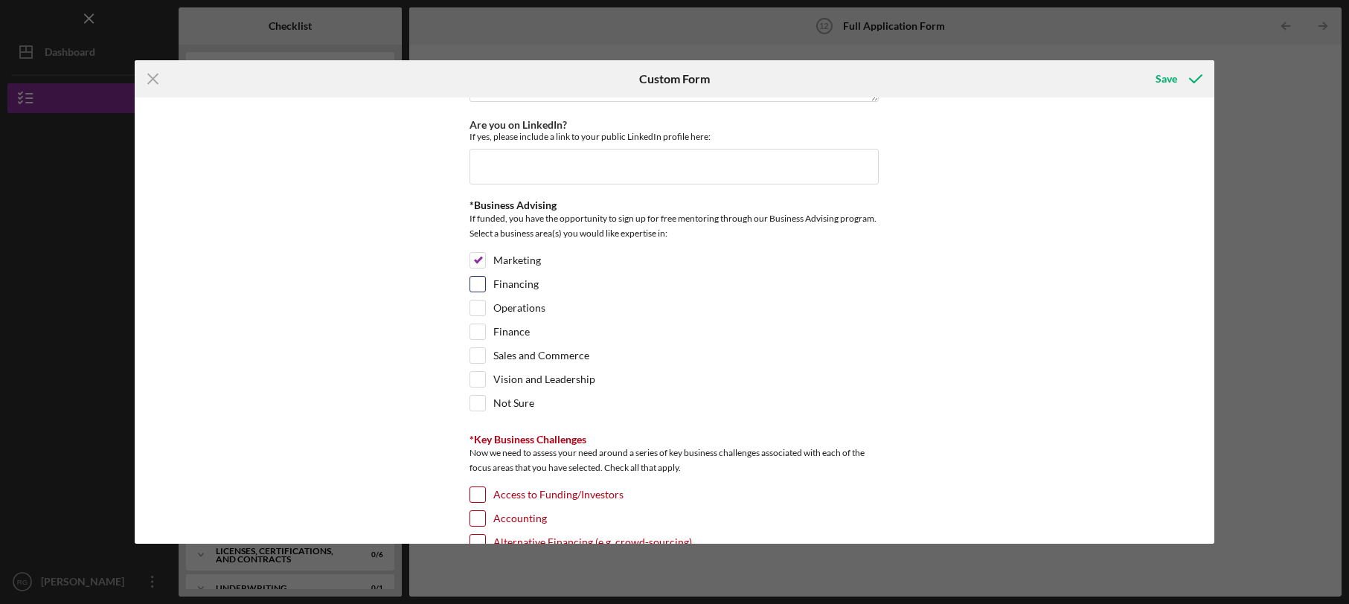
click at [470, 277] on input "Financing" at bounding box center [477, 284] width 15 height 15
checkbox input "true"
click at [473, 301] on input "Operations" at bounding box center [477, 308] width 15 height 15
checkbox input "true"
click at [470, 324] on input "Finance" at bounding box center [477, 331] width 15 height 15
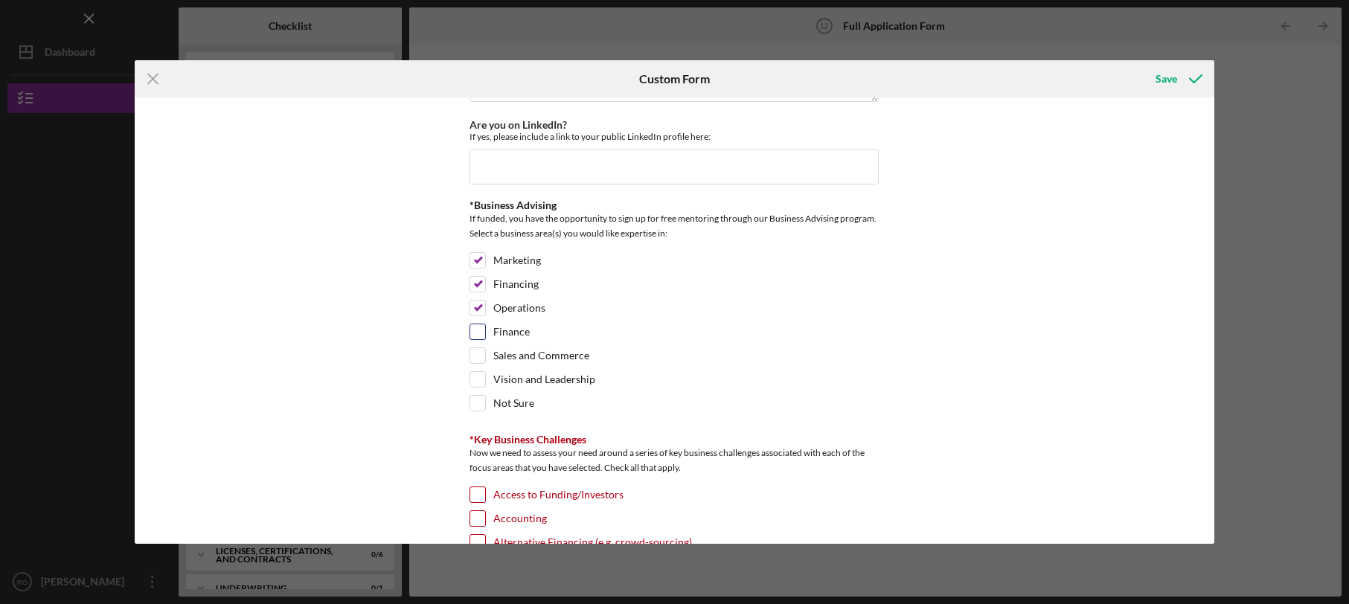
checkbox input "true"
click at [483, 348] on div "Sales and Commerce" at bounding box center [674, 360] width 409 height 24
click at [476, 348] on input "Sales and Commerce" at bounding box center [477, 355] width 15 height 15
checkbox input "true"
click at [473, 372] on input "Vision and Leadership" at bounding box center [477, 379] width 15 height 15
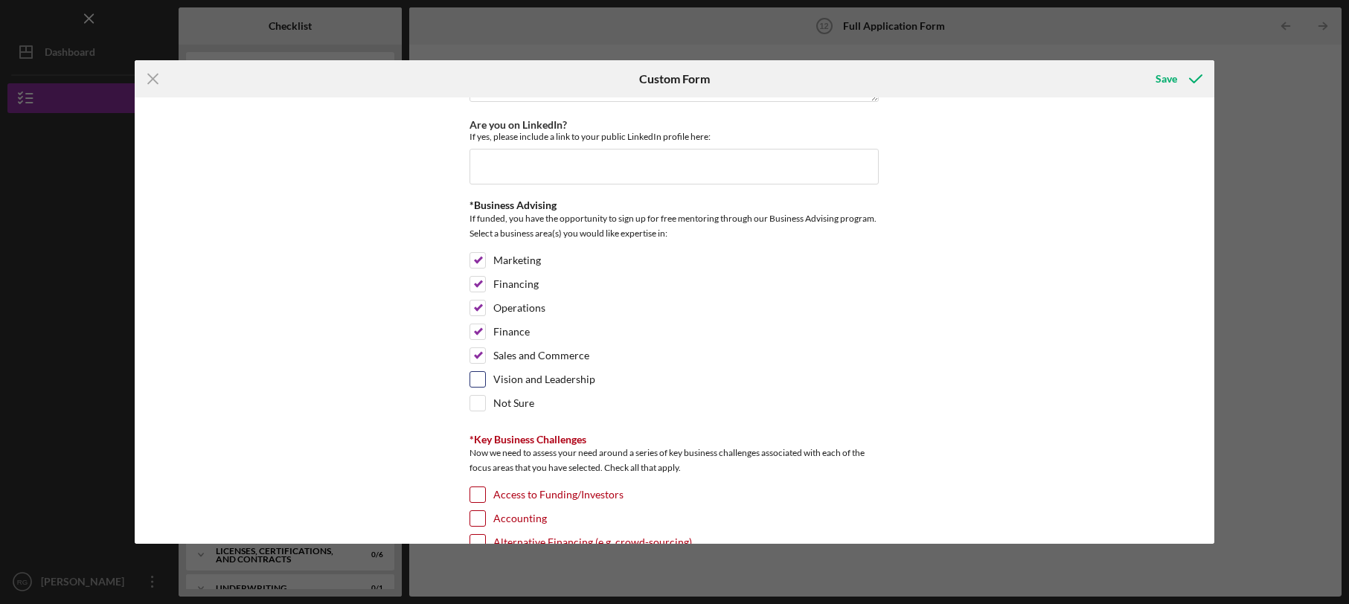
checkbox input "true"
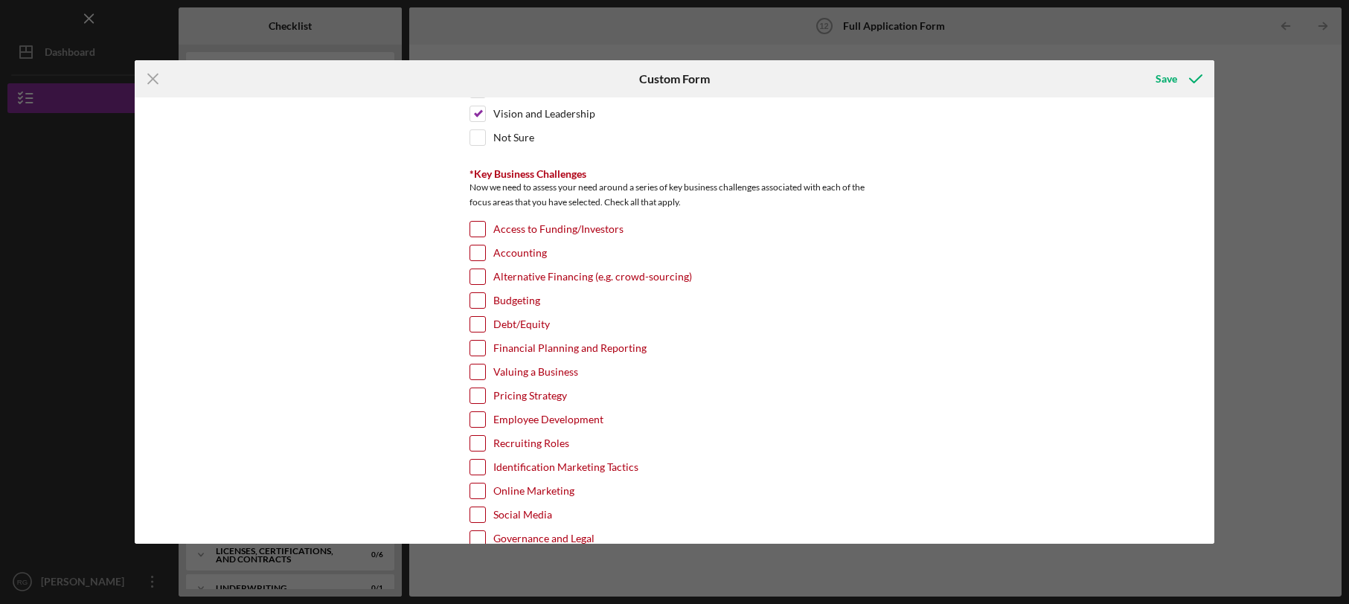
scroll to position [4505, 0]
click at [475, 315] on input "Debt/Equity" at bounding box center [477, 322] width 15 height 15
checkbox input "true"
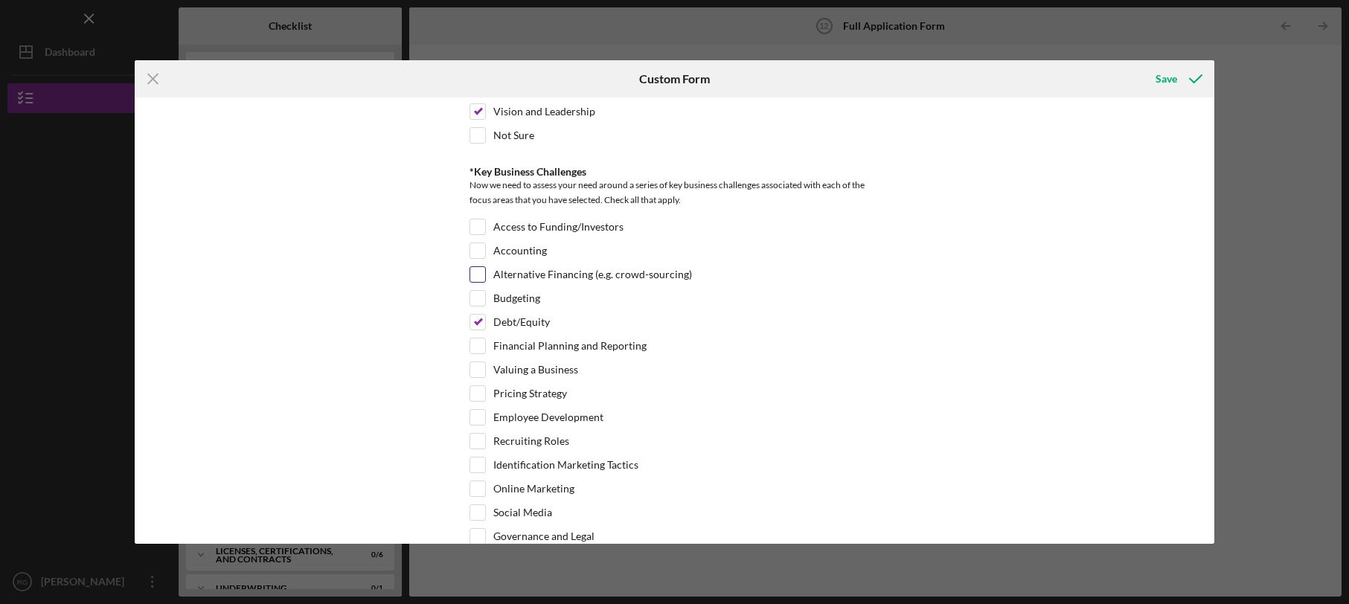
click at [475, 267] on input "Alternative Financing (e.g. crowd-sourcing)" at bounding box center [477, 274] width 15 height 15
checkbox input "false"
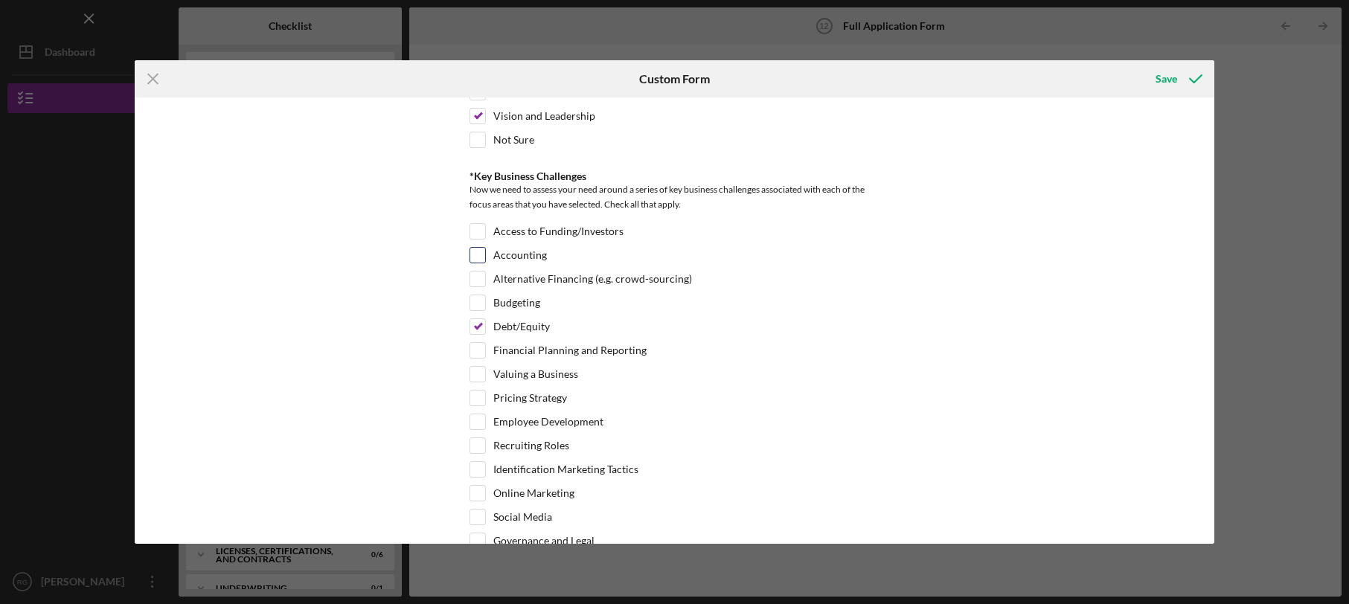
click at [475, 254] on div "Accounting" at bounding box center [674, 259] width 409 height 24
click at [472, 225] on input "Access to Funding/Investors" at bounding box center [477, 232] width 15 height 15
checkbox input "true"
click at [470, 245] on input "Accounting" at bounding box center [477, 252] width 15 height 15
checkbox input "true"
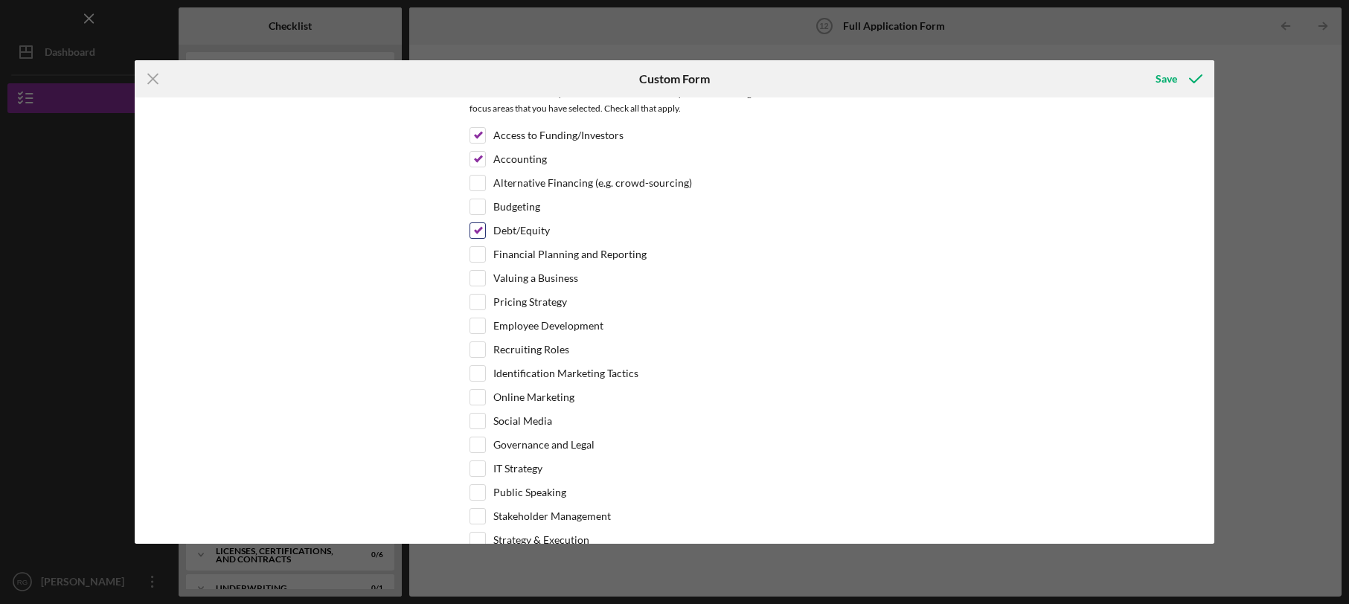
scroll to position [4597, 0]
click at [477, 270] on input "Valuing a Business" at bounding box center [477, 277] width 15 height 15
checkbox input "true"
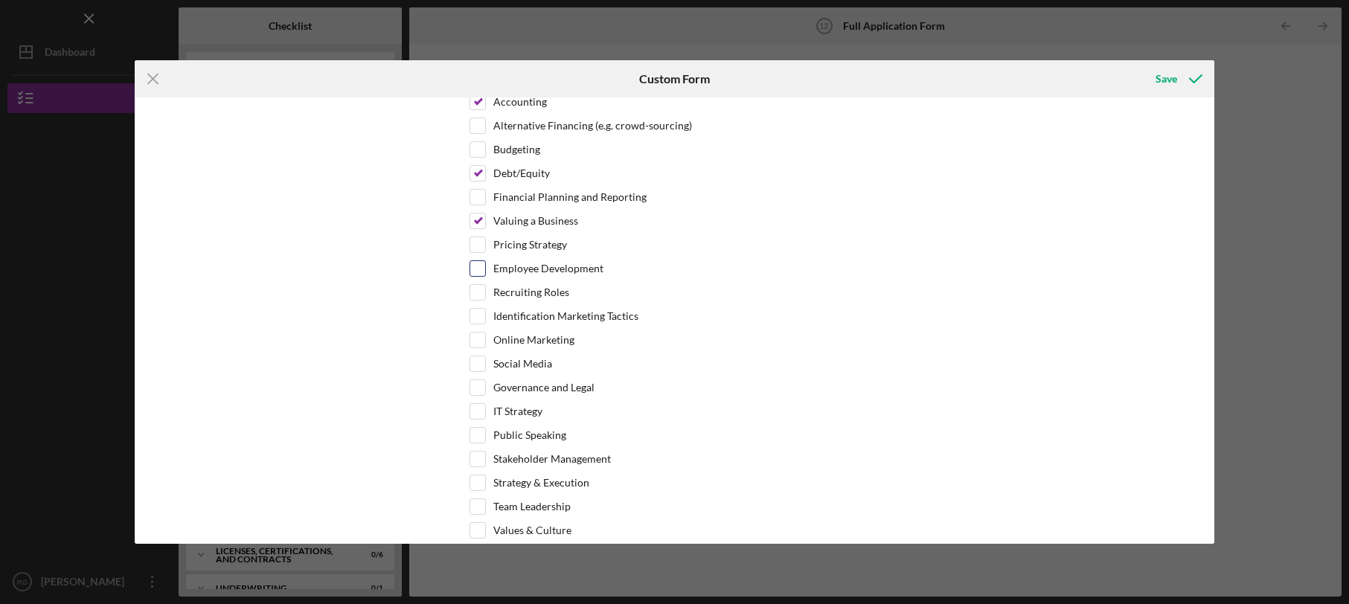
scroll to position [4674, 0]
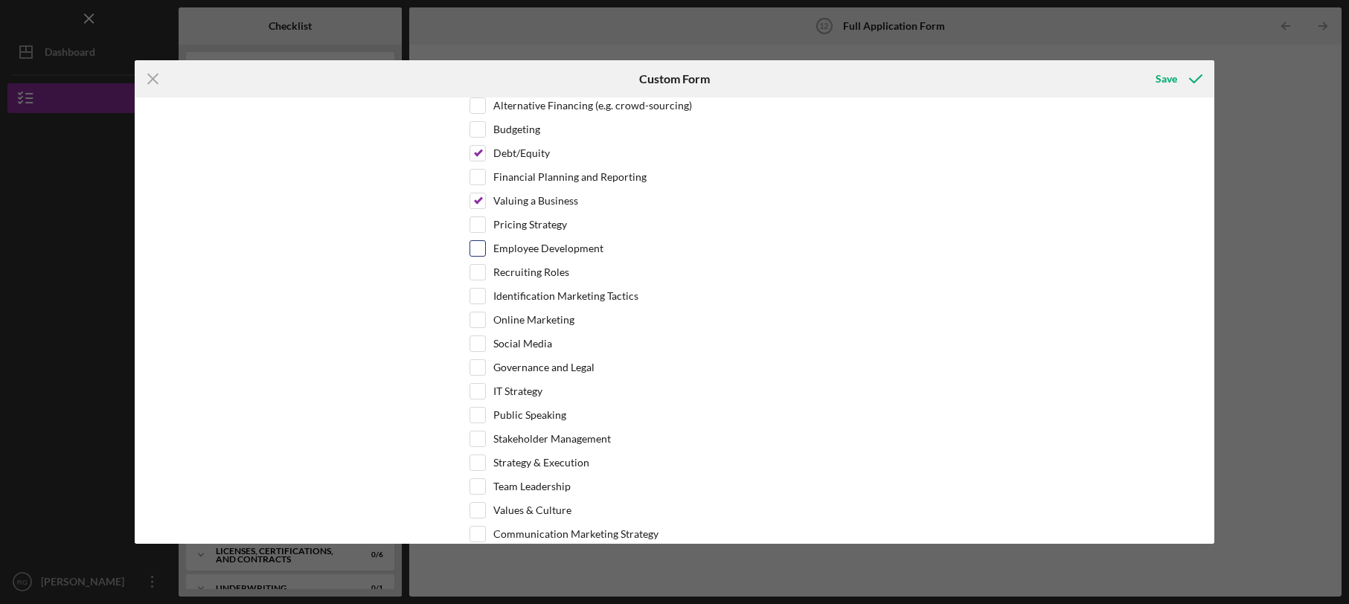
click at [483, 240] on div "Employee Development" at bounding box center [674, 252] width 409 height 24
click at [470, 241] on input "Employee Development" at bounding box center [477, 248] width 15 height 15
checkbox input "true"
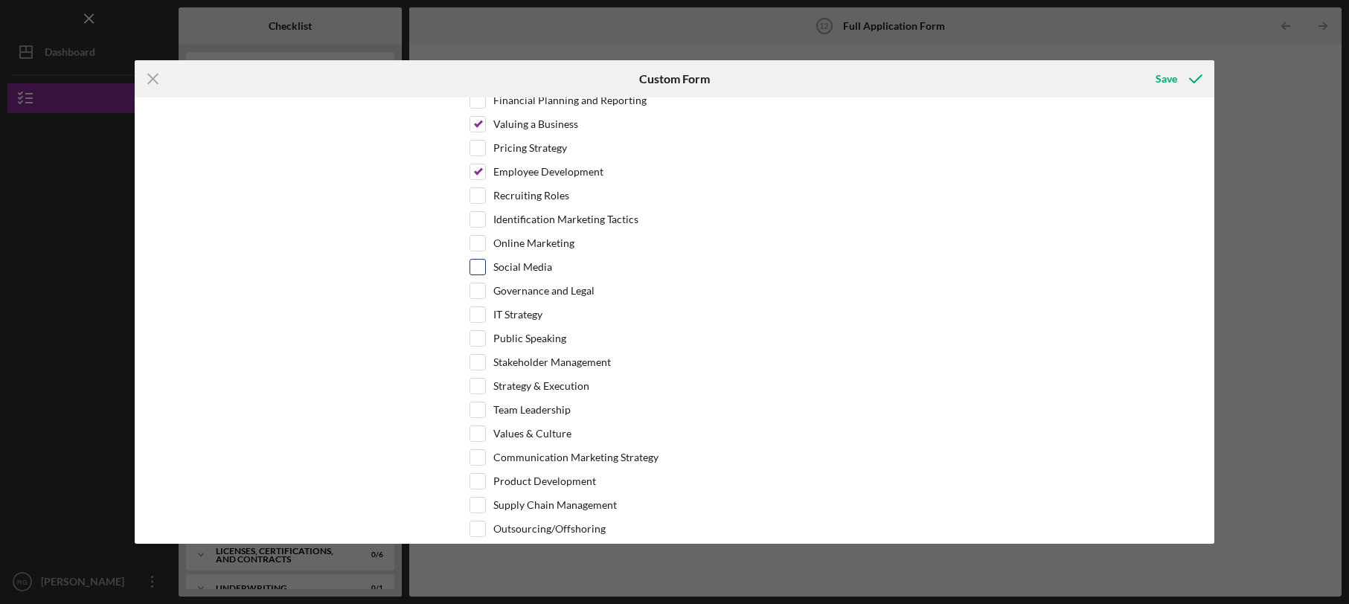
scroll to position [4753, 0]
click at [477, 376] on input "Strategy & Execution" at bounding box center [477, 383] width 15 height 15
checkbox input "true"
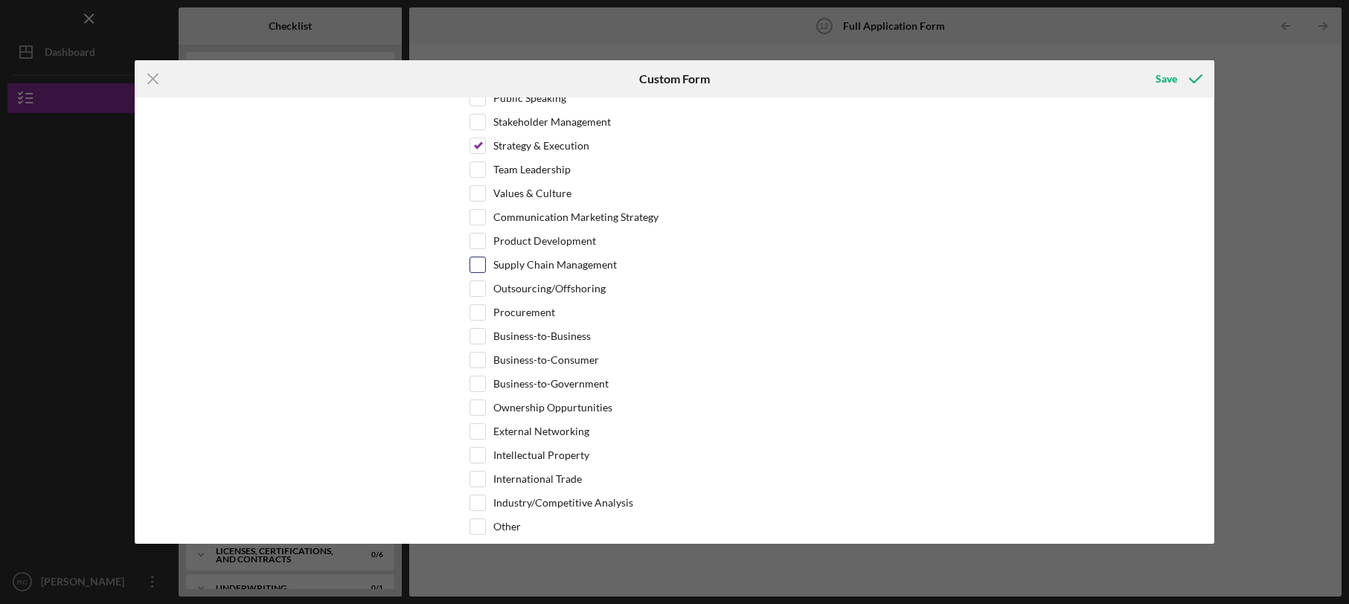
scroll to position [4998, 0]
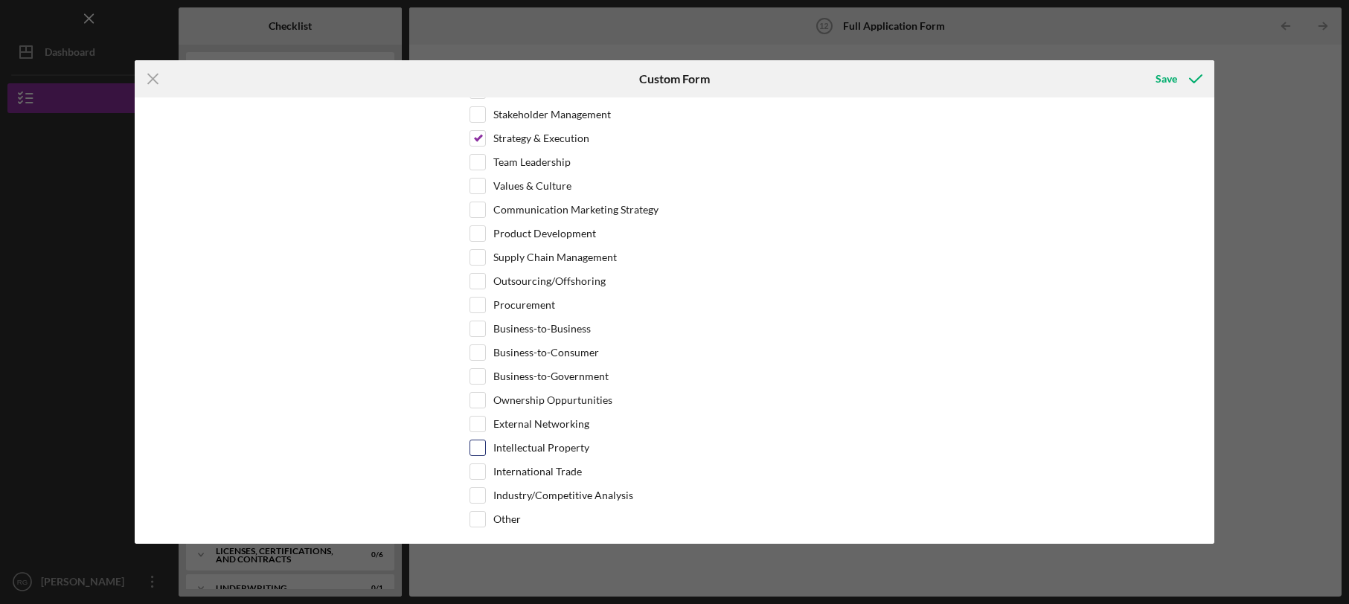
click at [475, 441] on input "Intellectual Property" at bounding box center [477, 448] width 15 height 15
checkbox input "true"
click at [456, 482] on div "Loan Request *Requested Loan Amount $150,000 *Use of Proceeds Purchase Inventor…" at bounding box center [674, 320] width 1079 height 446
click at [480, 490] on div at bounding box center [478, 498] width 16 height 16
click at [478, 489] on input "Industry/Competitive Analysis" at bounding box center [477, 496] width 15 height 15
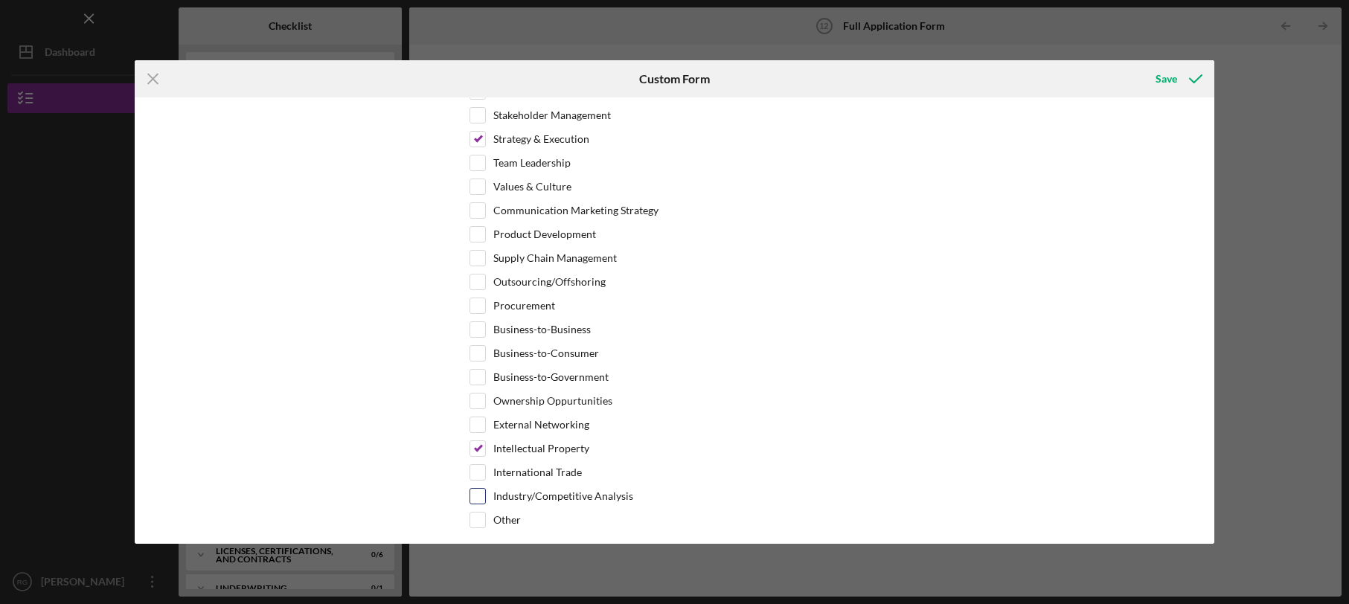
checkbox input "true"
click at [1162, 82] on div "Save" at bounding box center [1167, 79] width 22 height 30
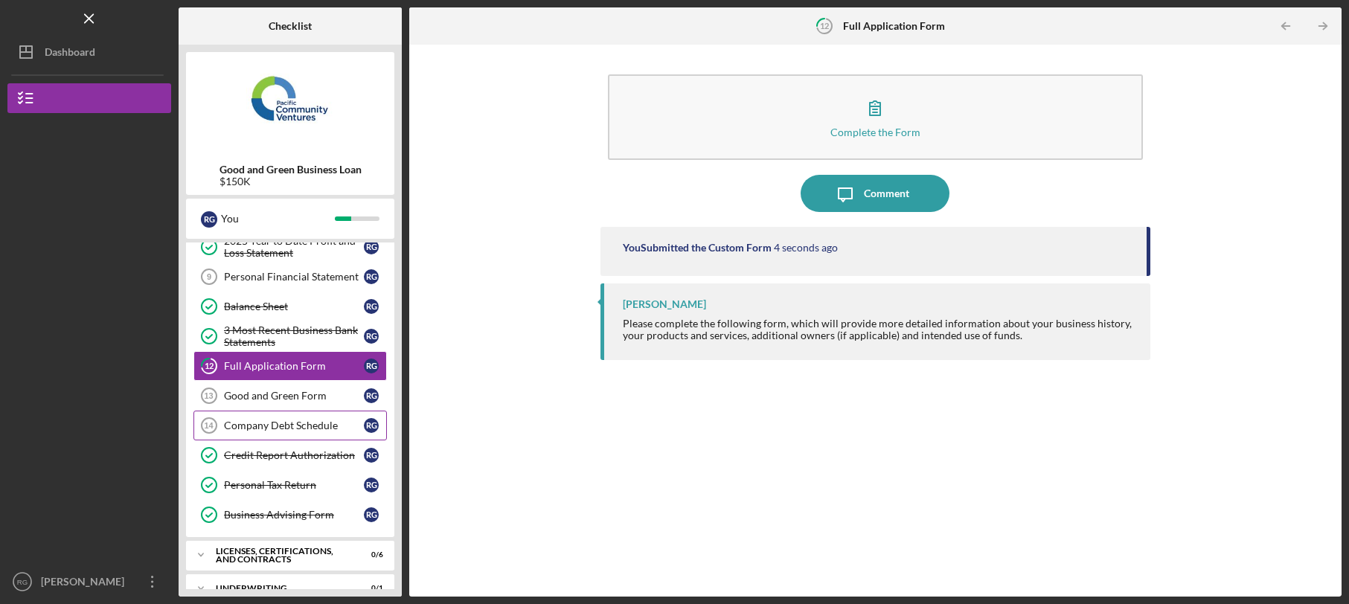
scroll to position [220, 0]
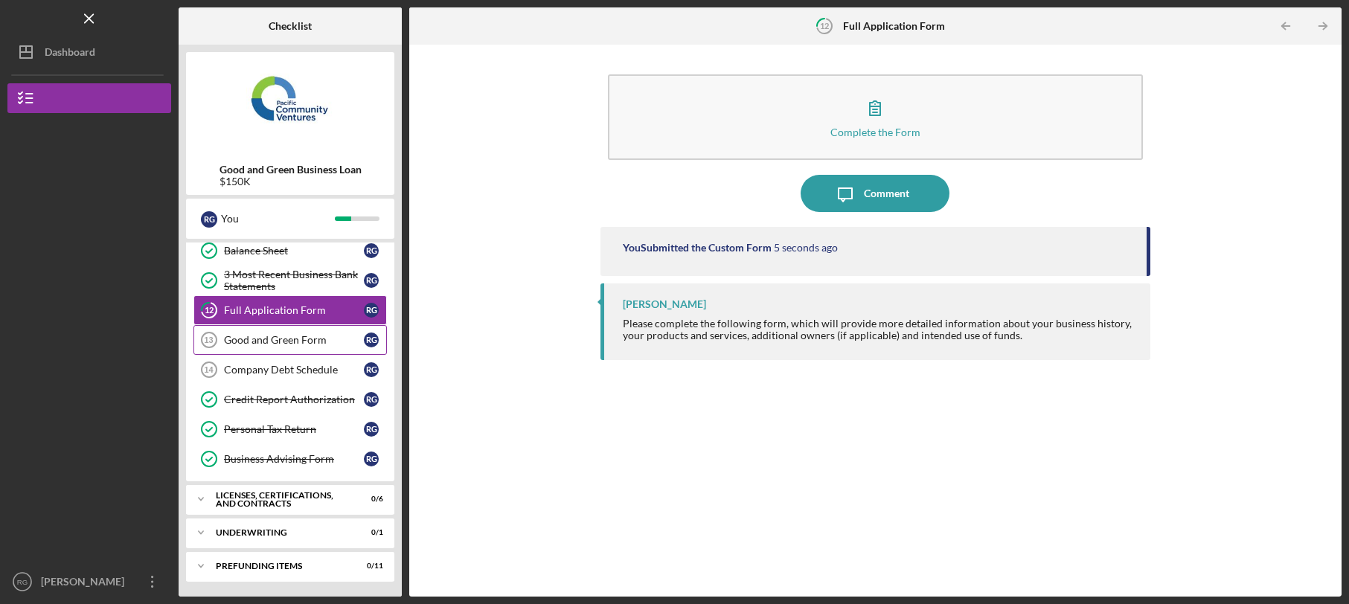
click at [278, 345] on div "Good and Green Form" at bounding box center [294, 340] width 140 height 12
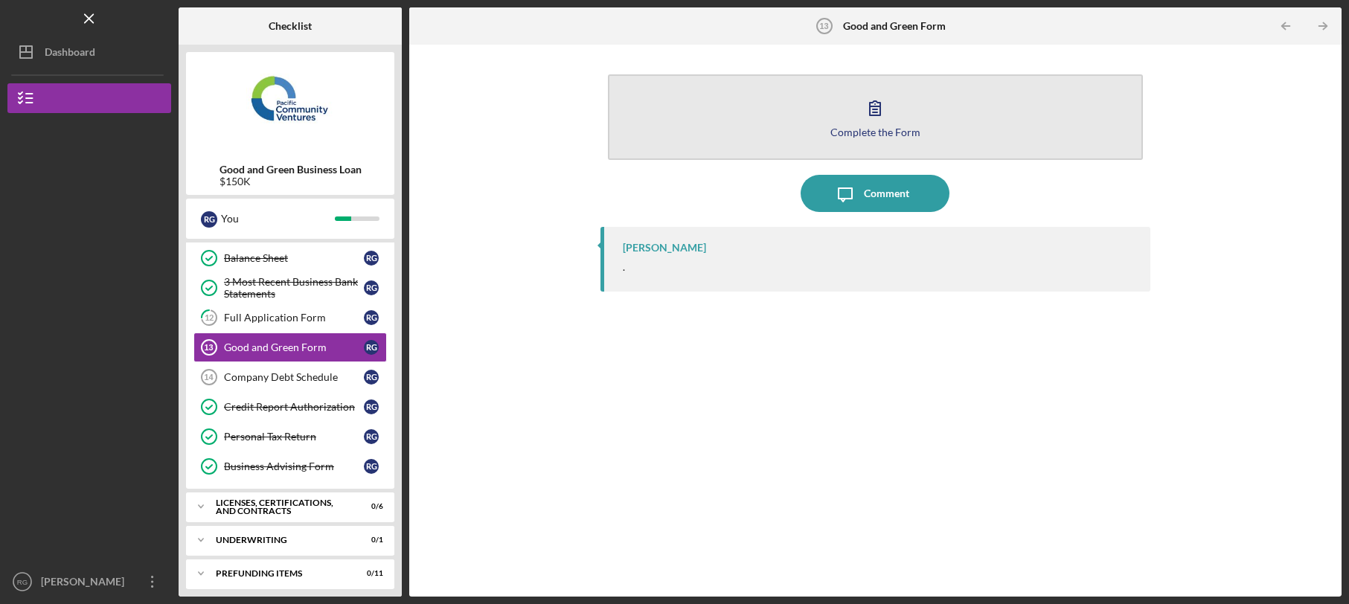
click at [843, 121] on button "Complete the Form Form" at bounding box center [876, 117] width 536 height 86
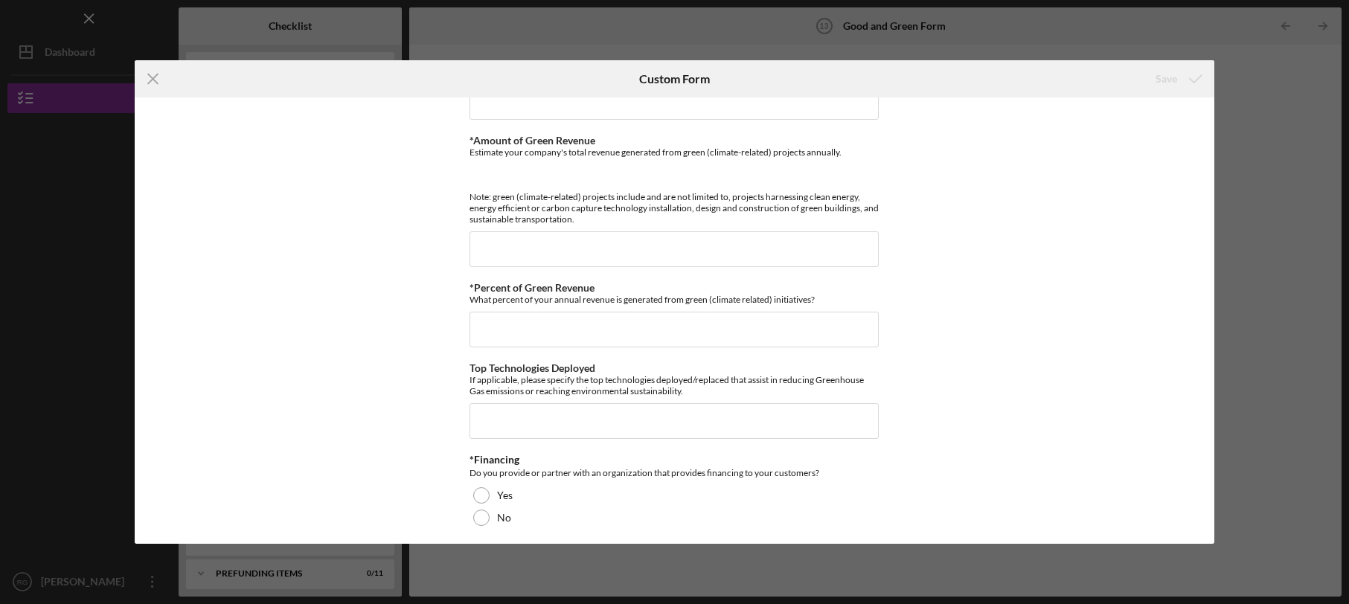
scroll to position [595, 0]
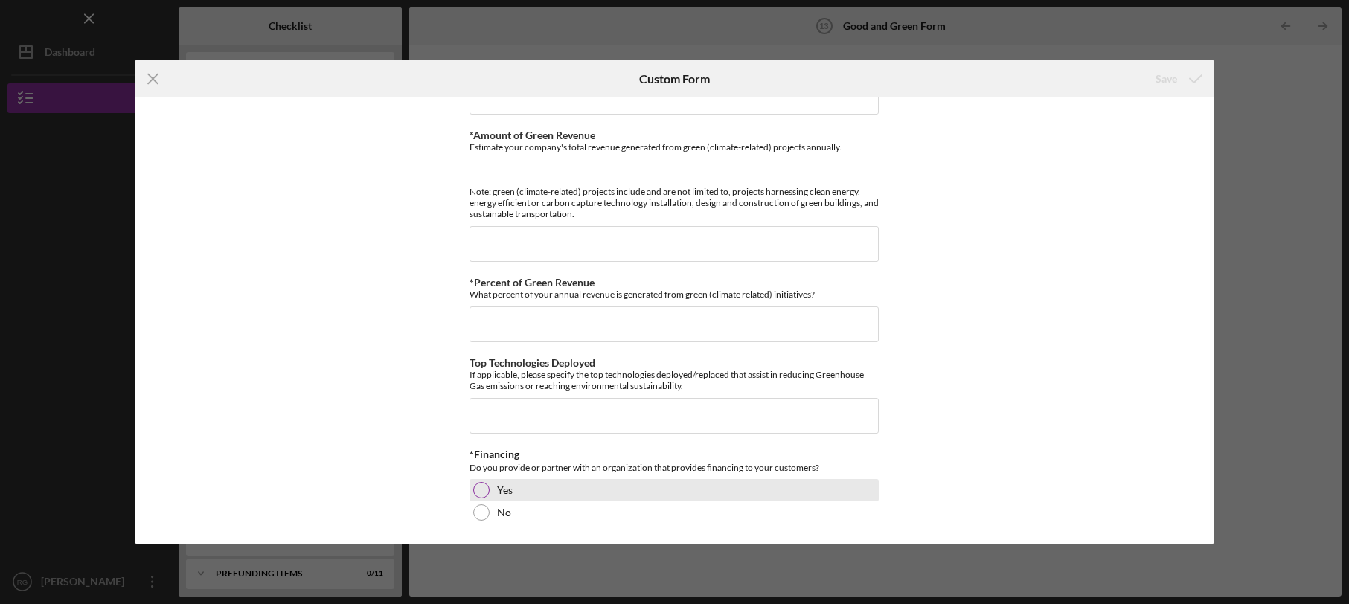
click at [474, 492] on div at bounding box center [481, 490] width 16 height 16
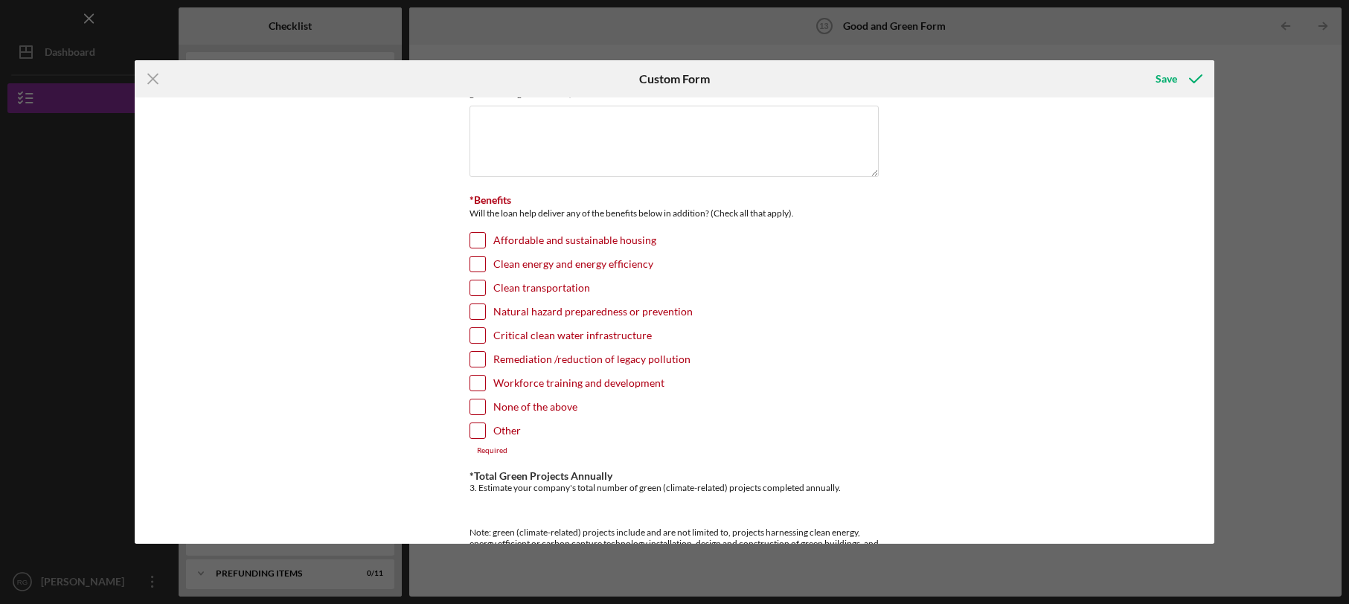
scroll to position [0, 0]
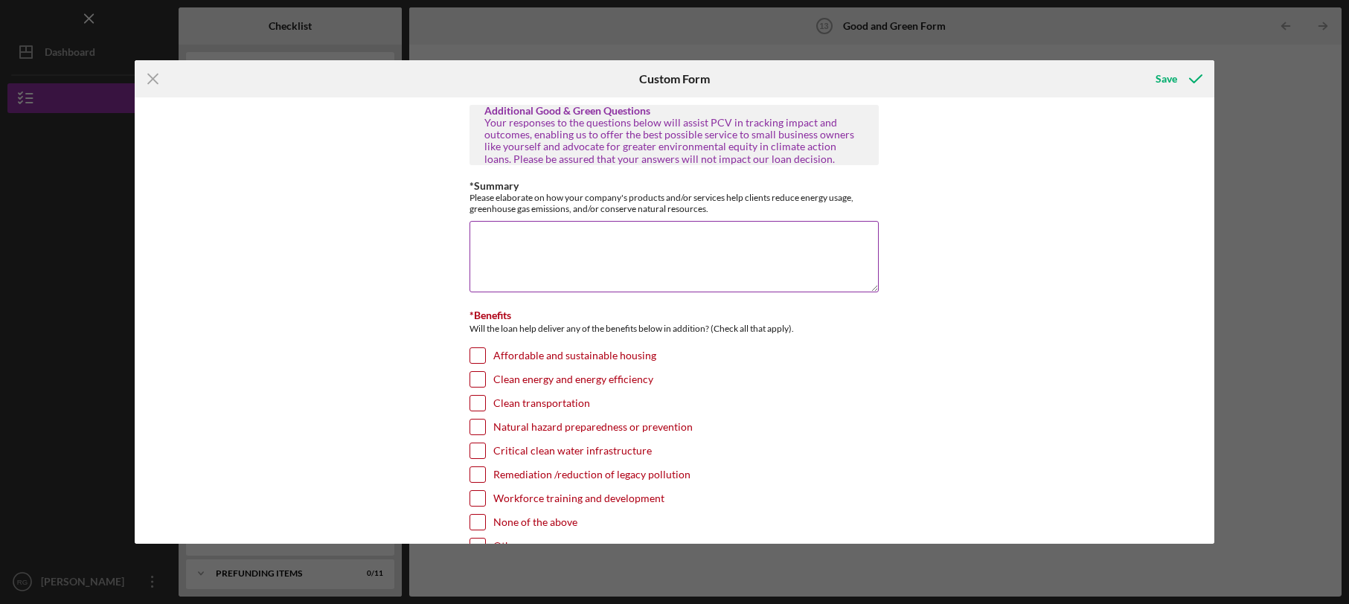
click at [510, 243] on textarea "*Summary" at bounding box center [674, 256] width 409 height 71
drag, startPoint x: 557, startPoint y: 236, endPoint x: 437, endPoint y: 231, distance: 119.9
click at [470, 231] on textarea "Replacing" at bounding box center [674, 256] width 409 height 71
paste textarea "AI Overview The Role of Double Glazed Windows in Reducing ... Replacing old win…"
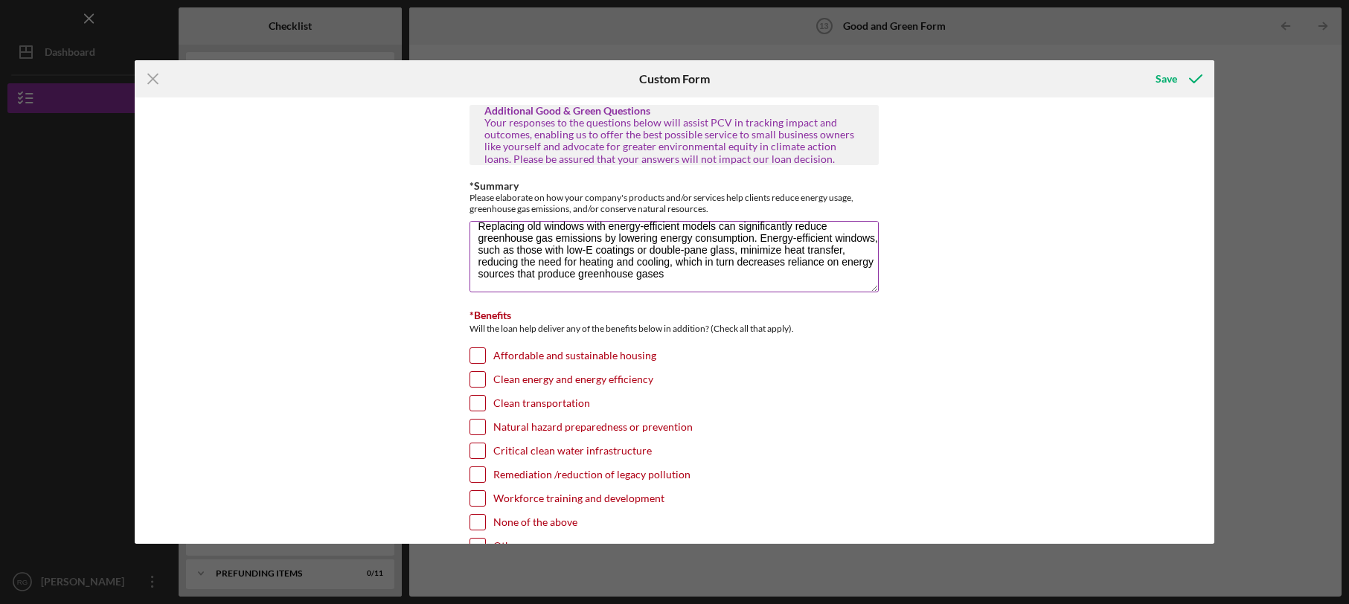
scroll to position [1, 0]
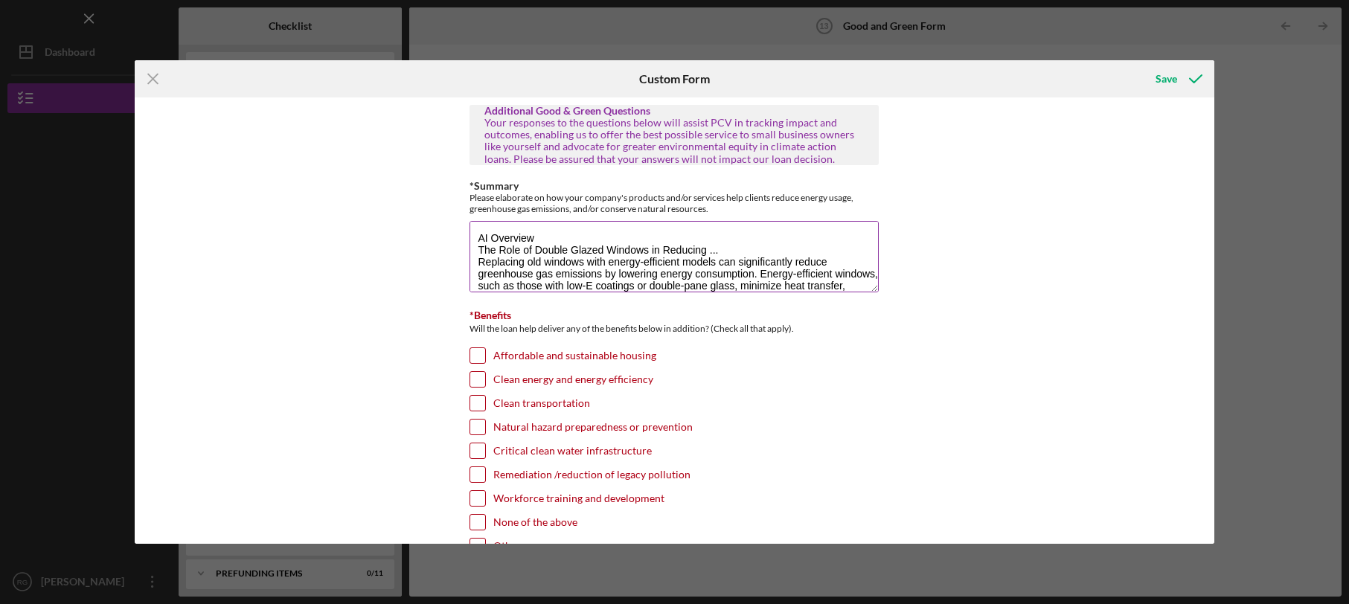
drag, startPoint x: 722, startPoint y: 248, endPoint x: 440, endPoint y: 232, distance: 282.5
click at [470, 232] on textarea "AI Overview The Role of Double Glazed Windows in Reducing ... Replacing old win…" at bounding box center [674, 256] width 409 height 71
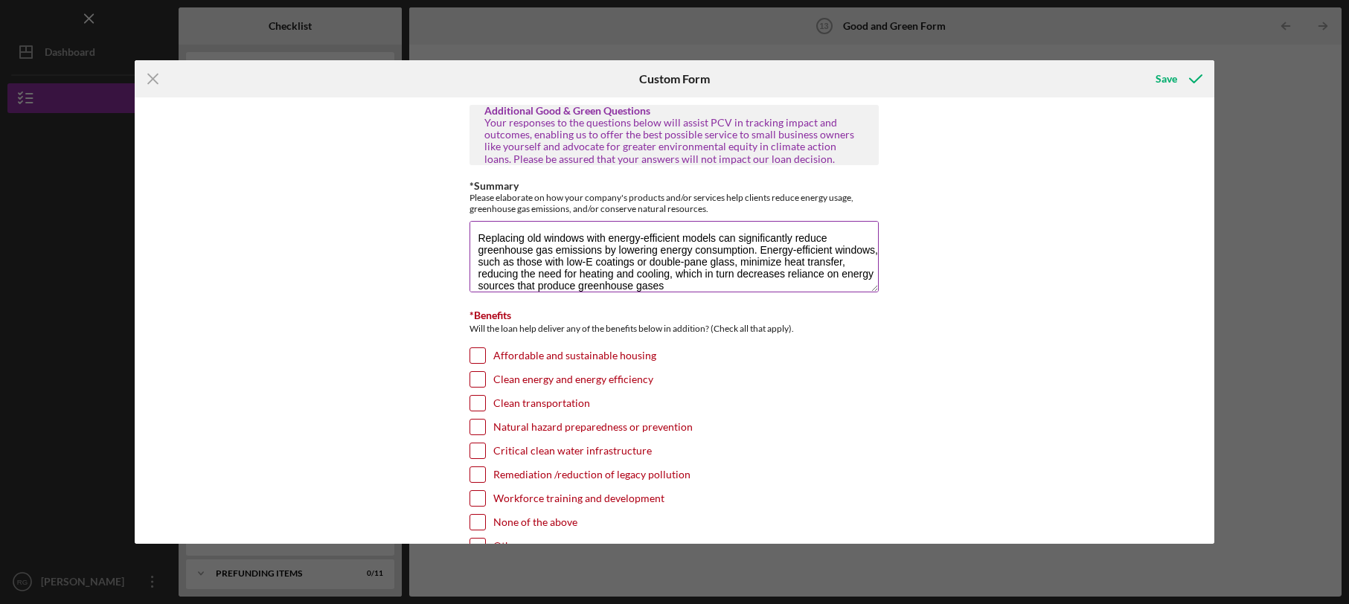
click at [473, 247] on textarea "Replacing old windows with energy-efficient models can significantly reduce gre…" at bounding box center [674, 256] width 409 height 71
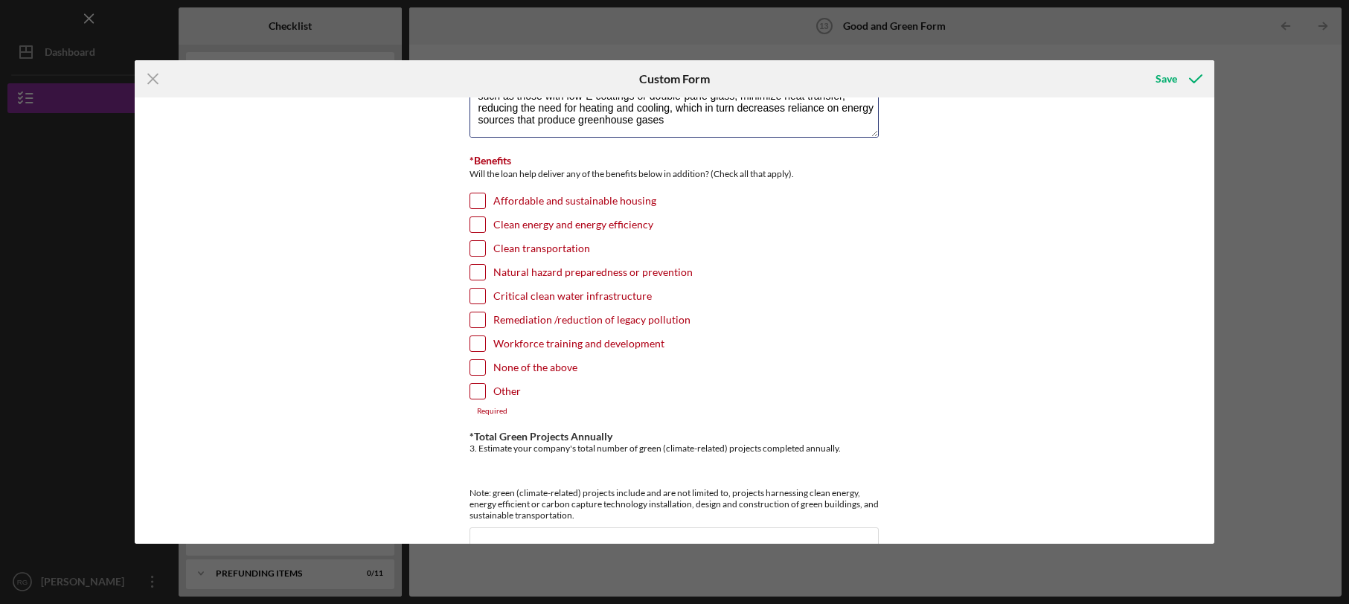
scroll to position [181, 0]
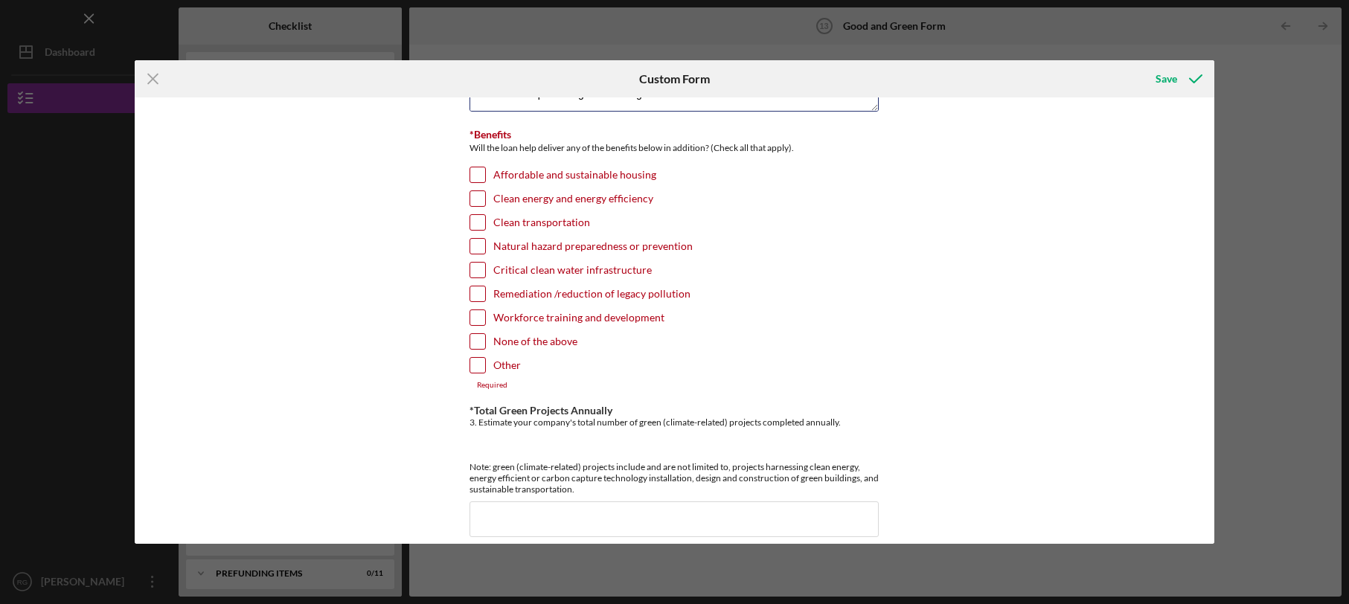
type textarea "Replacing old windows with energy-efficient models can significantly reduce gre…"
click at [473, 175] on input "Affordable and sustainable housing" at bounding box center [477, 174] width 15 height 15
checkbox input "true"
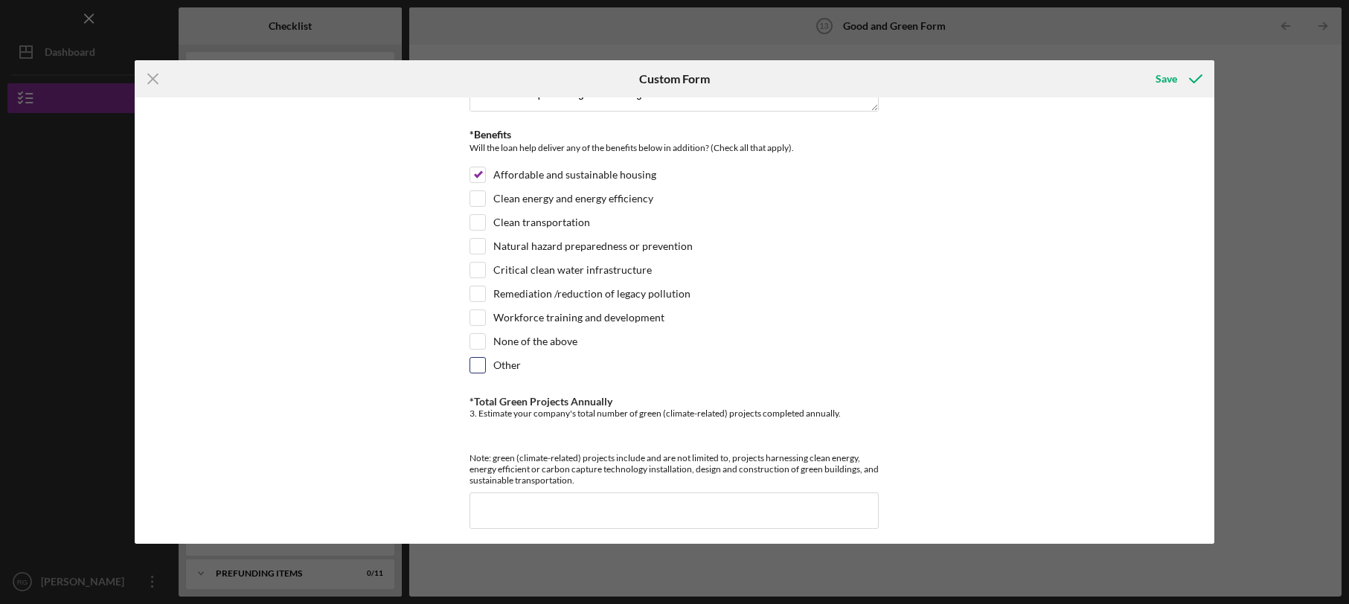
click at [470, 362] on input "Other" at bounding box center [477, 365] width 15 height 15
checkbox input "true"
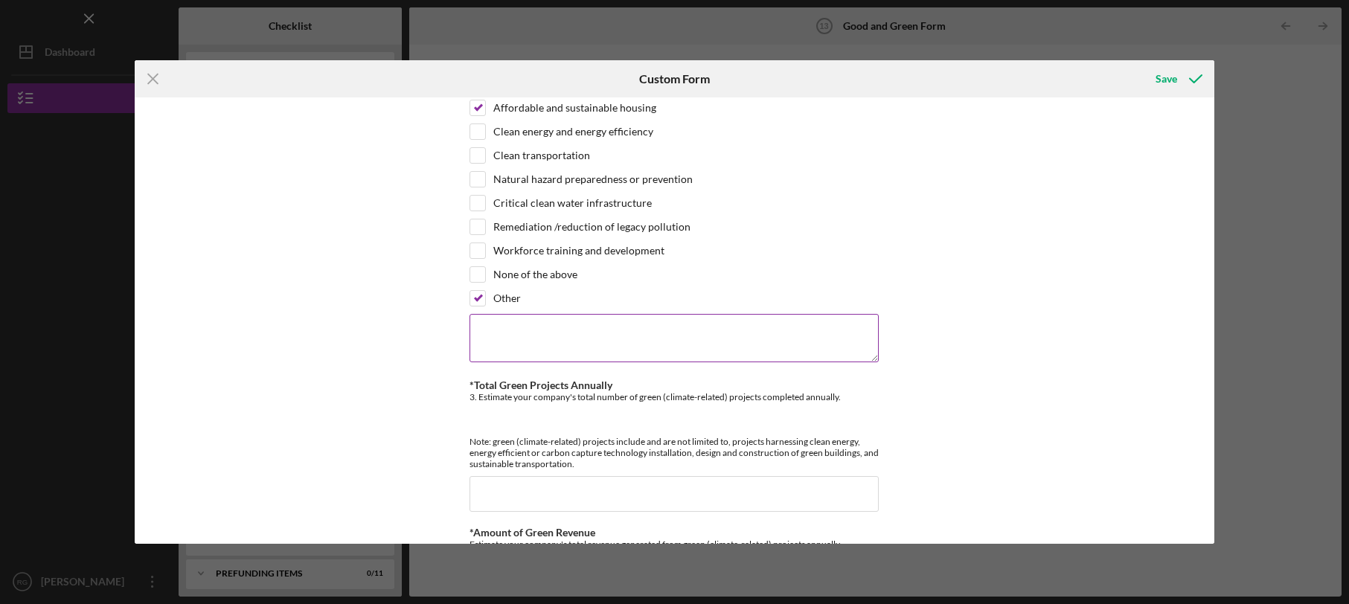
click at [489, 329] on textarea at bounding box center [674, 338] width 409 height 48
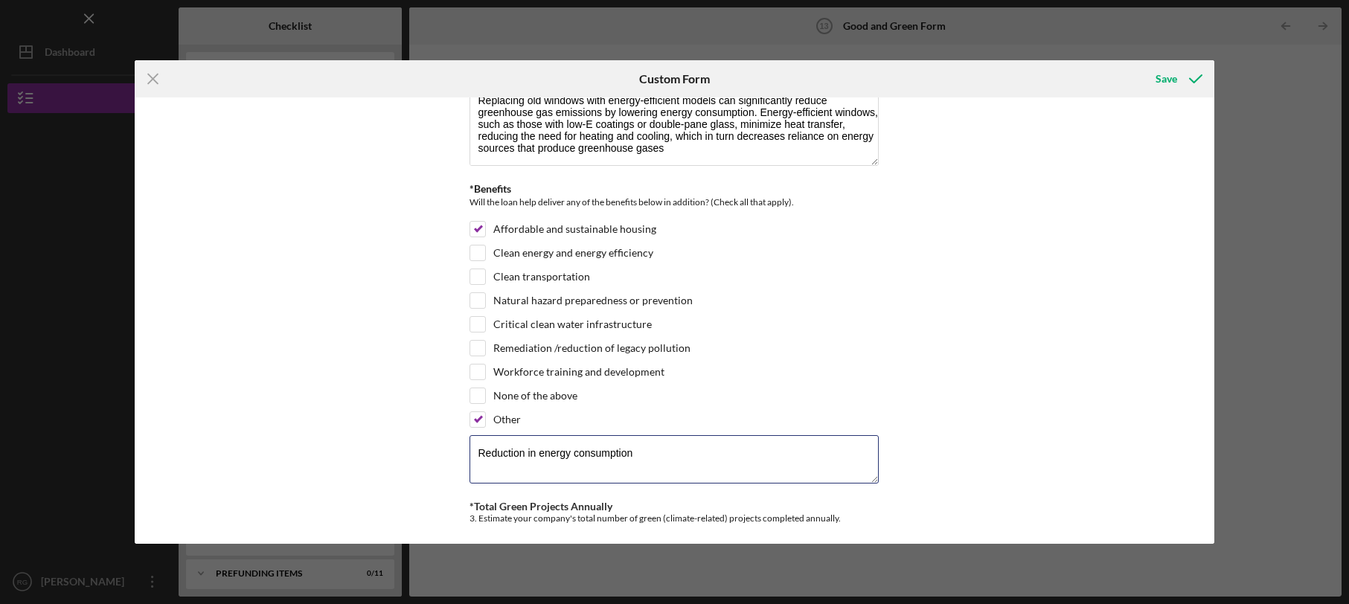
scroll to position [127, 0]
type textarea "Reduction in energy consumption"
click at [472, 370] on input "Workforce training and development" at bounding box center [477, 371] width 15 height 15
checkbox input "true"
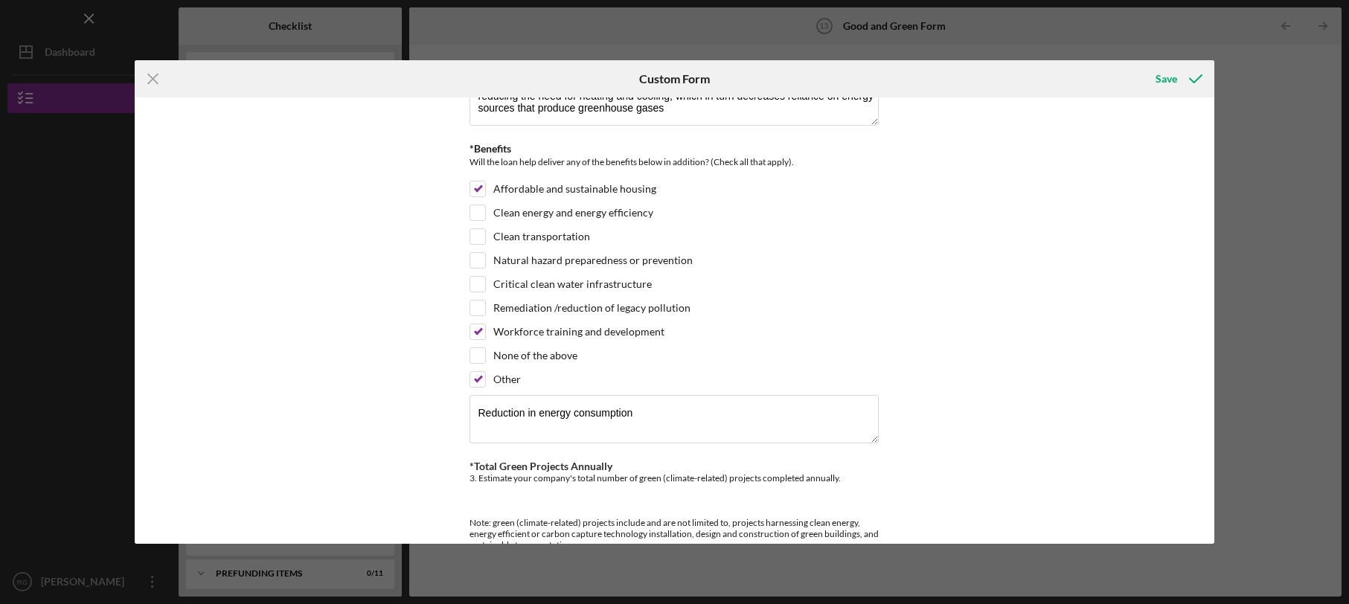
scroll to position [177, 0]
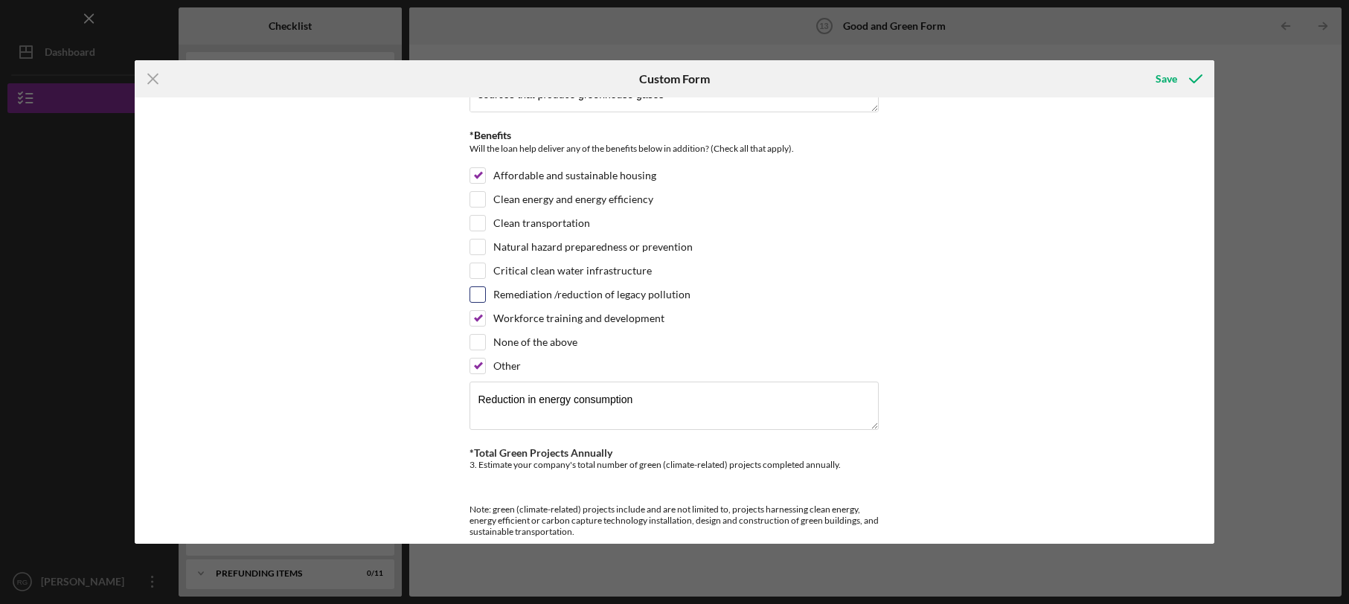
click at [475, 293] on input "Remediation /reduction of legacy pollution" at bounding box center [477, 294] width 15 height 15
checkbox input "true"
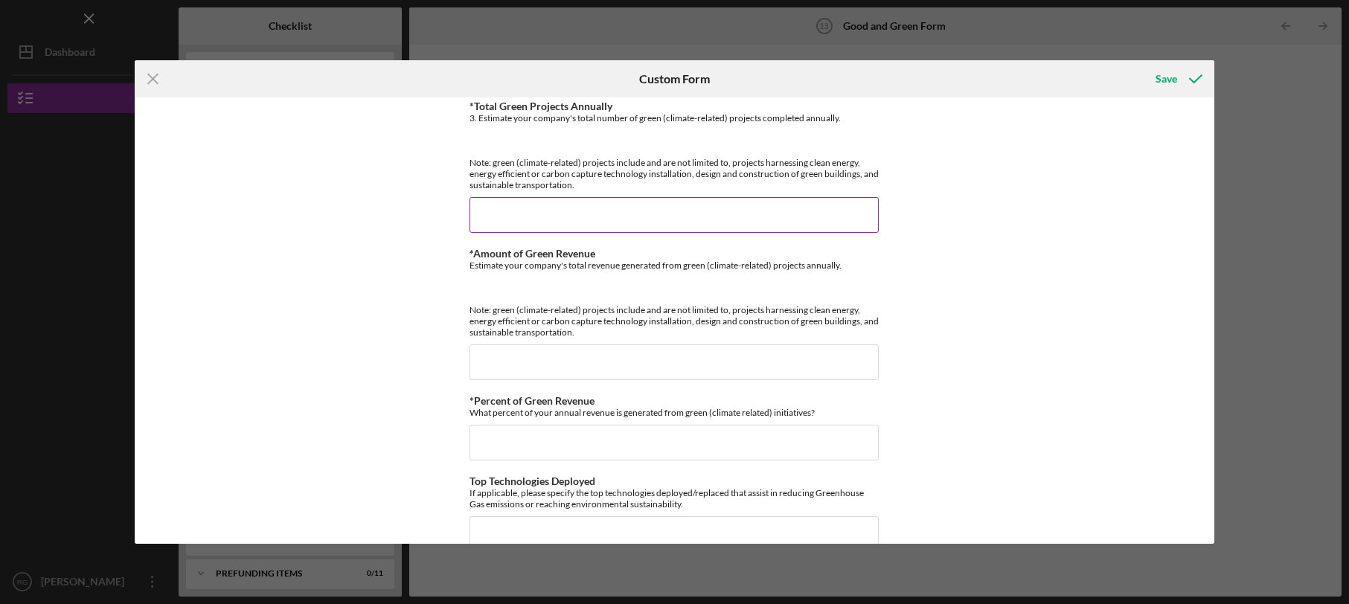
scroll to position [526, 0]
click at [529, 215] on input "*Total Green Projects Annually" at bounding box center [674, 214] width 409 height 36
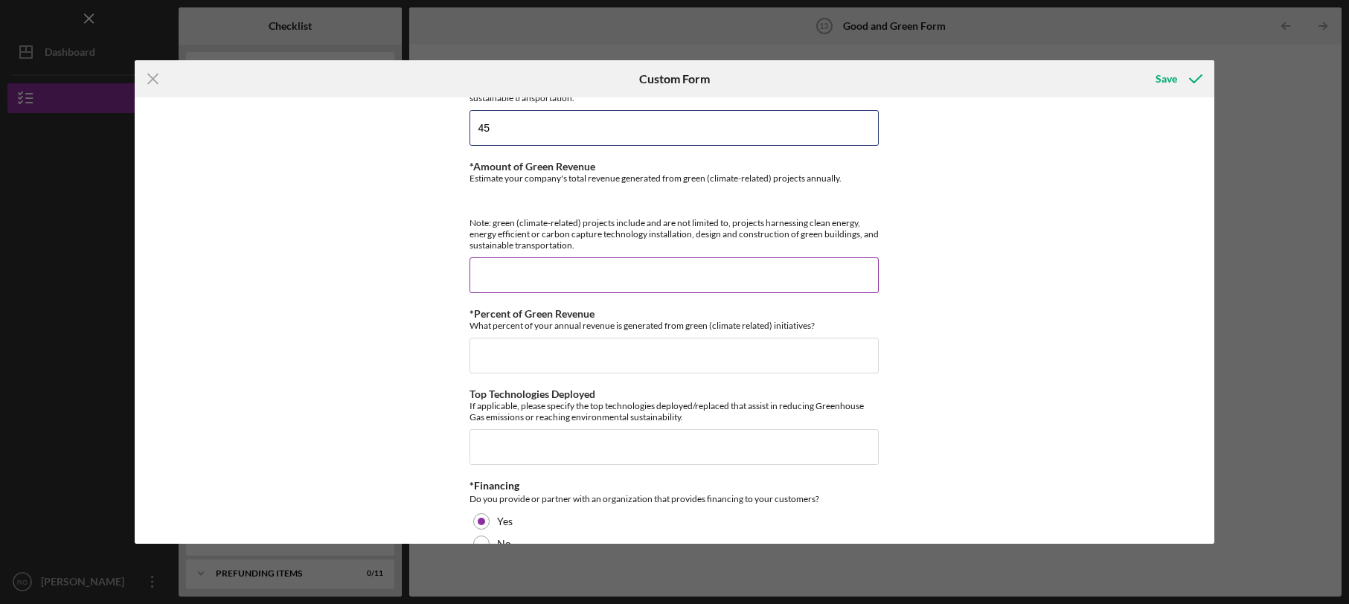
type input "45"
click at [562, 274] on input "*Amount of Green Revenue" at bounding box center [674, 275] width 409 height 36
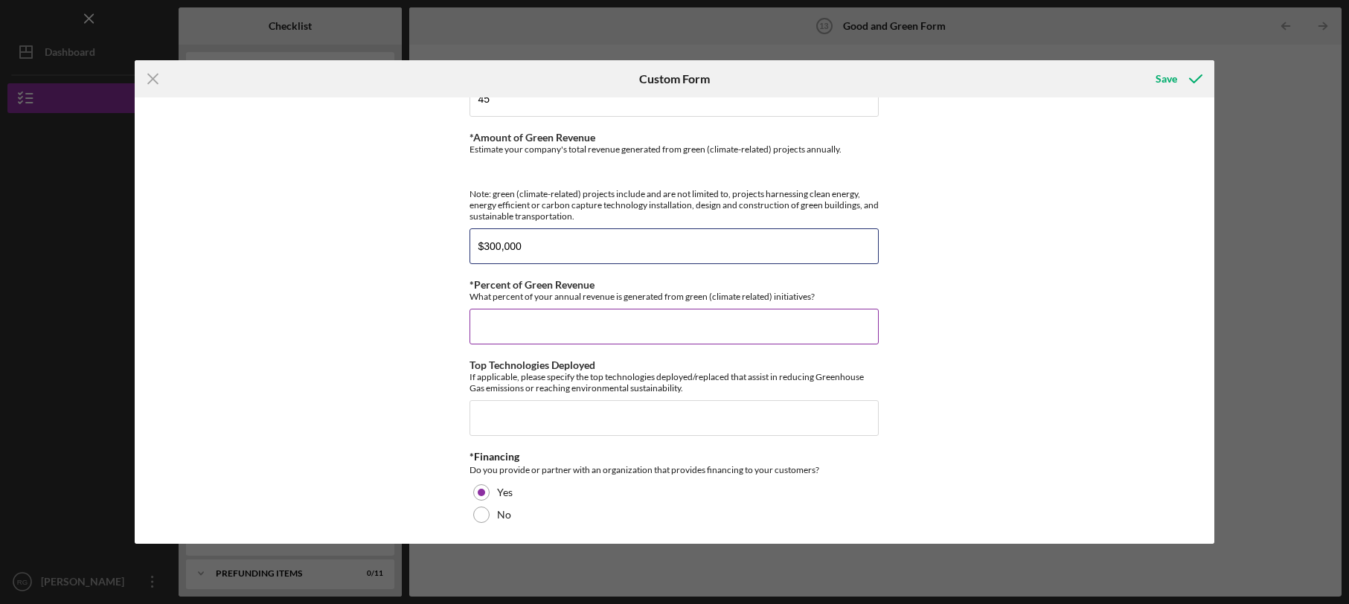
type input "$300,000"
click at [536, 318] on input "*Percent of Green Revenue" at bounding box center [674, 327] width 409 height 36
type input "100.00000%"
click at [505, 403] on input "Top Technologies Deployed" at bounding box center [674, 418] width 409 height 36
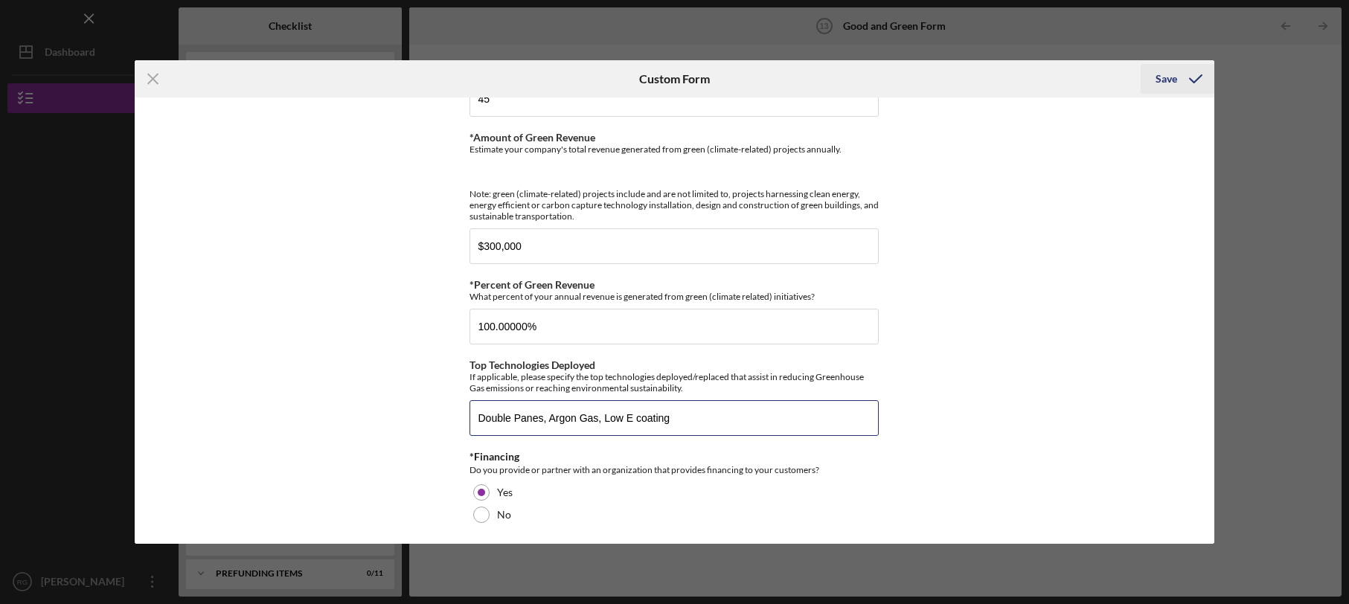
type input "Double Panes, Argon Gas, Low E coating"
click at [1167, 77] on div "Save" at bounding box center [1167, 79] width 22 height 30
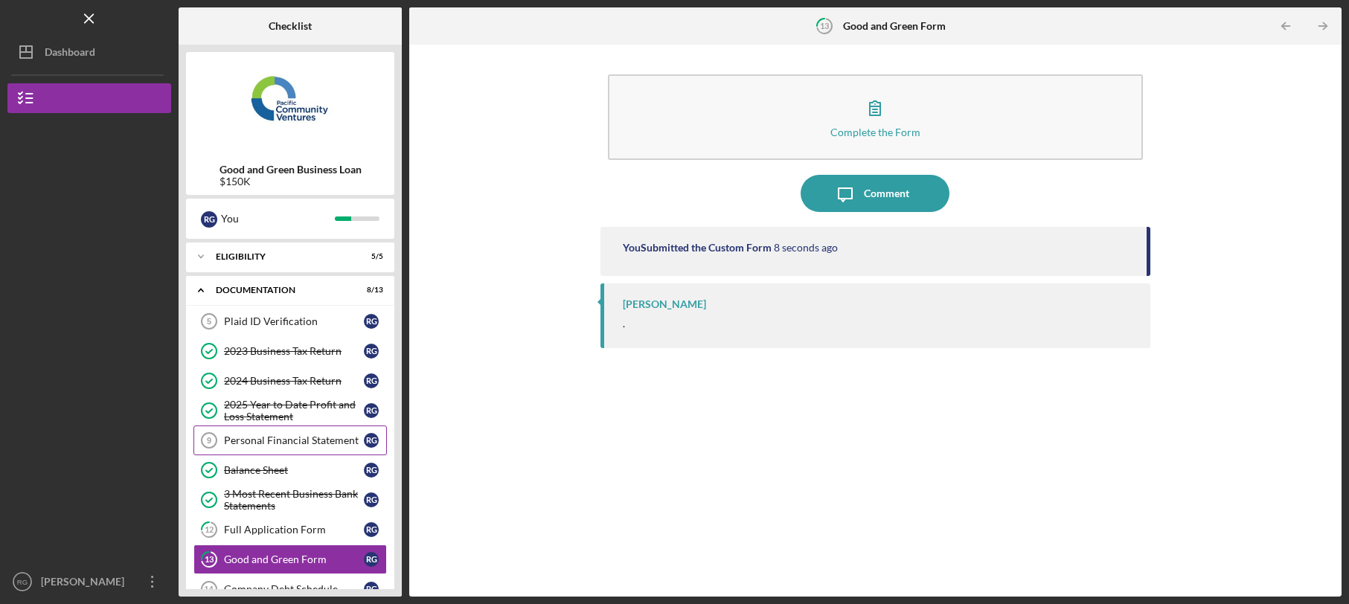
click at [254, 442] on div "Personal Financial Statement" at bounding box center [294, 441] width 140 height 12
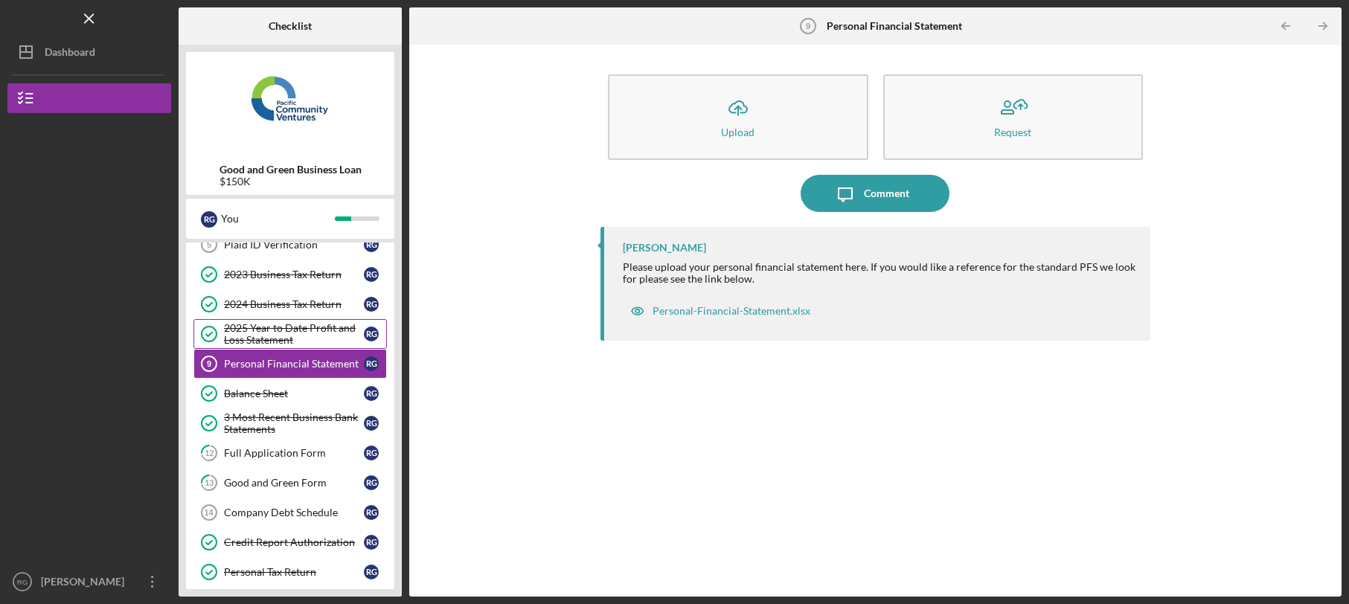
scroll to position [220, 0]
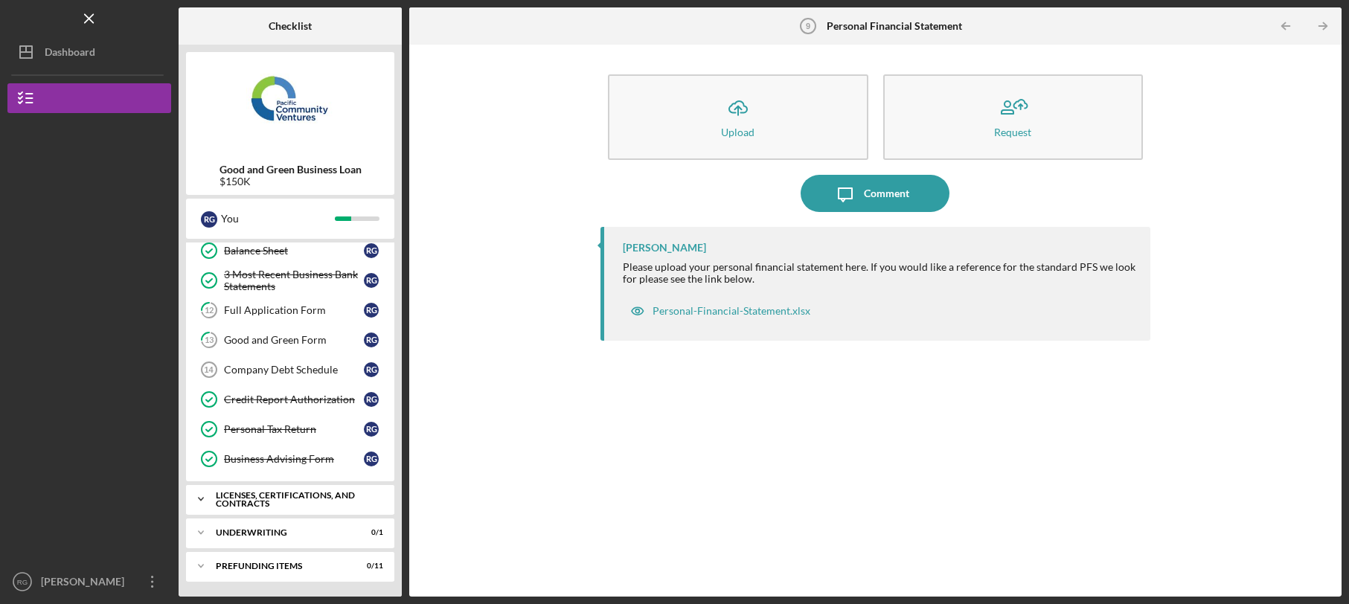
click at [230, 494] on div "Licenses, Certifications, and Contracts" at bounding box center [296, 499] width 160 height 17
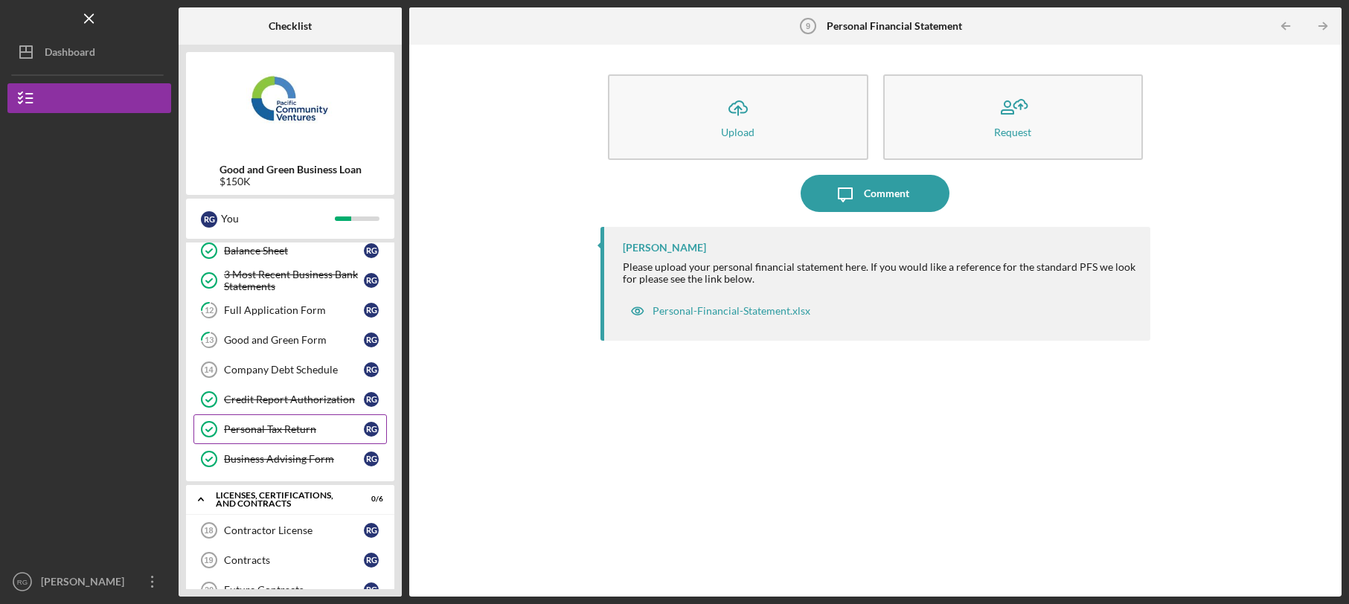
scroll to position [406, 0]
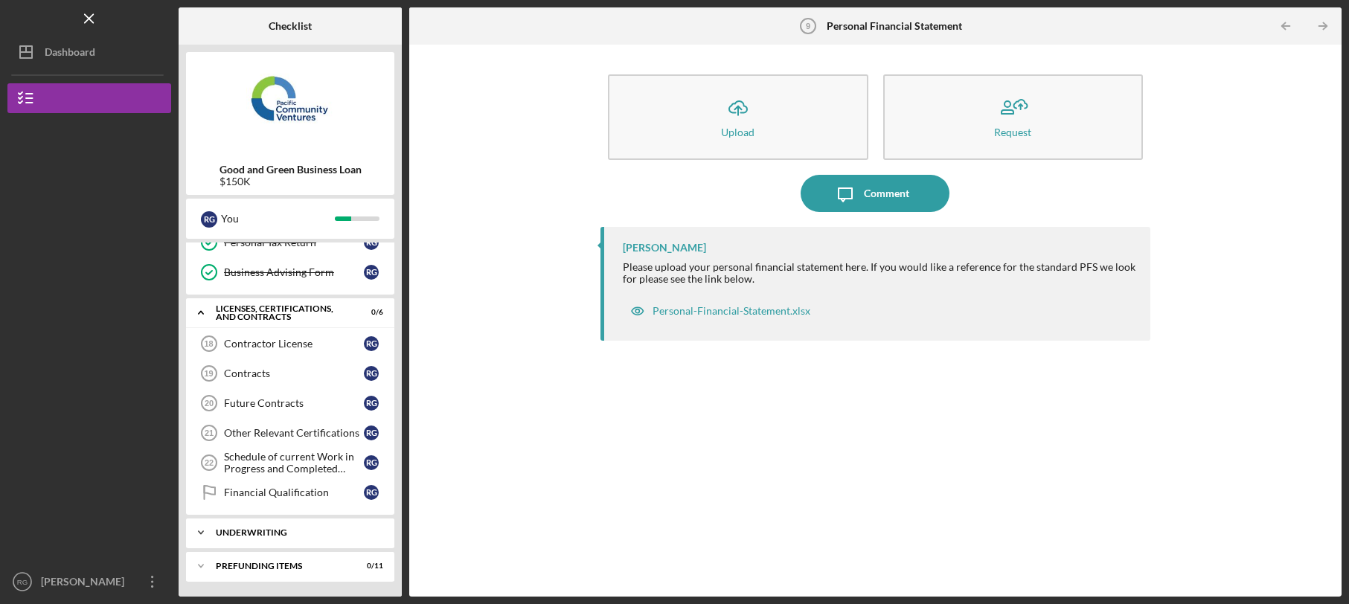
click at [248, 526] on div "Icon/Expander Underwriting 0 / 1" at bounding box center [290, 533] width 208 height 30
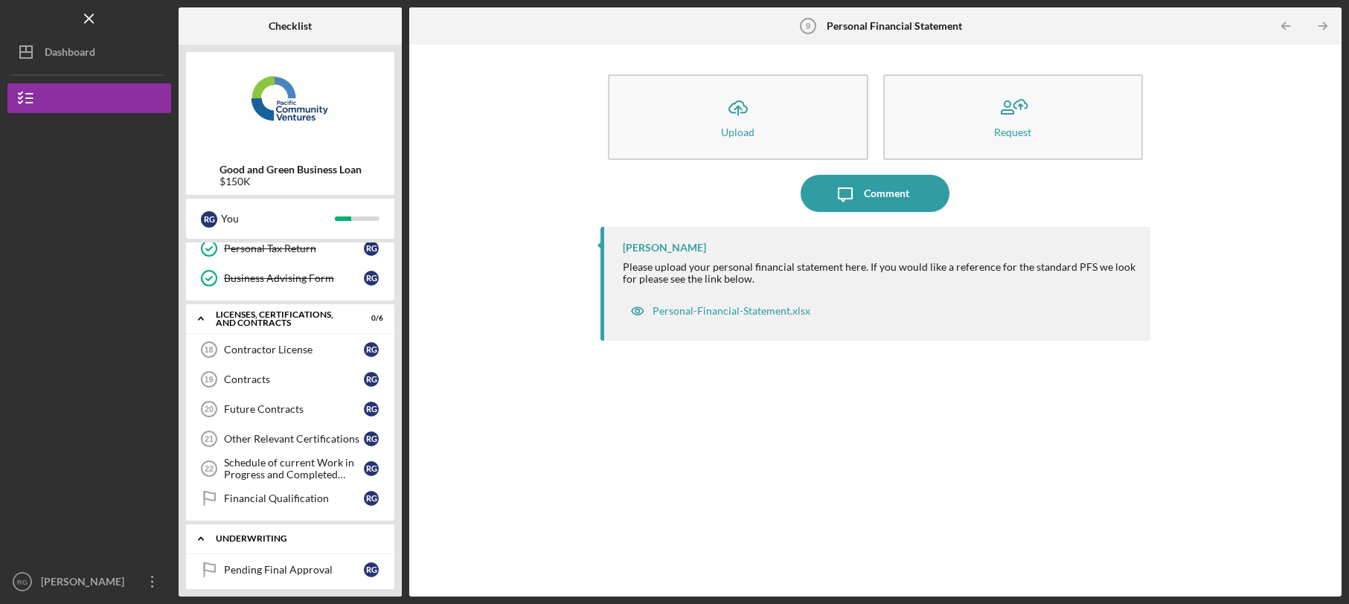
scroll to position [444, 0]
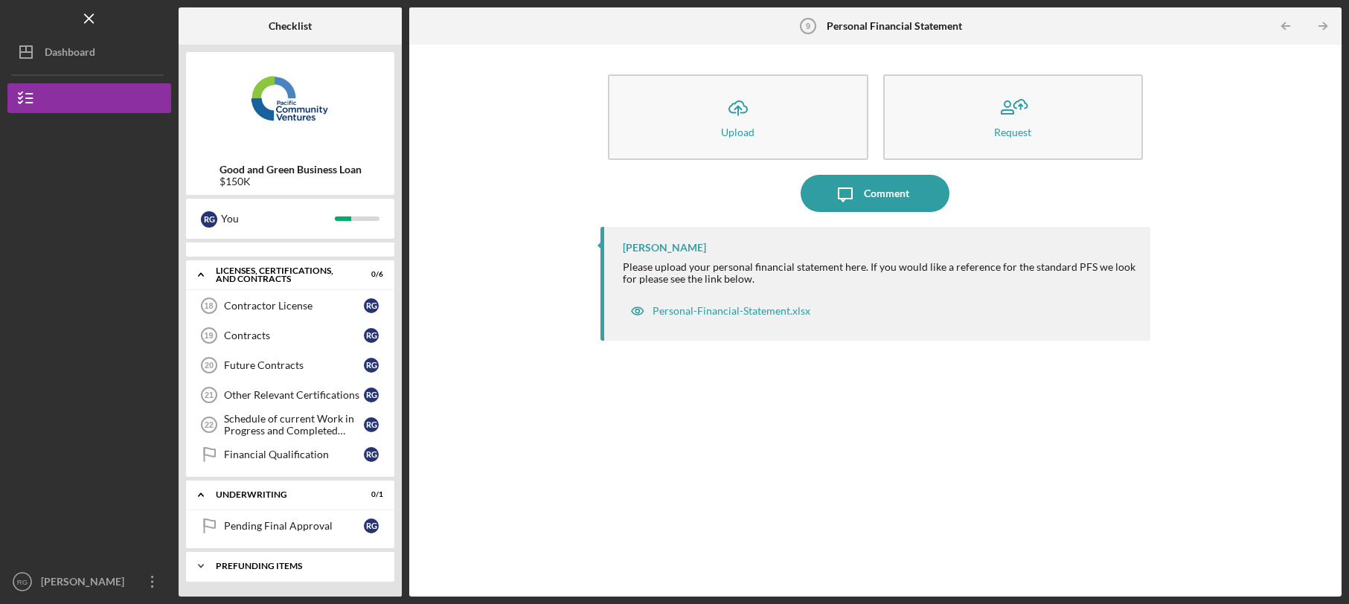
click at [257, 567] on div "Prefunding Items" at bounding box center [296, 566] width 160 height 9
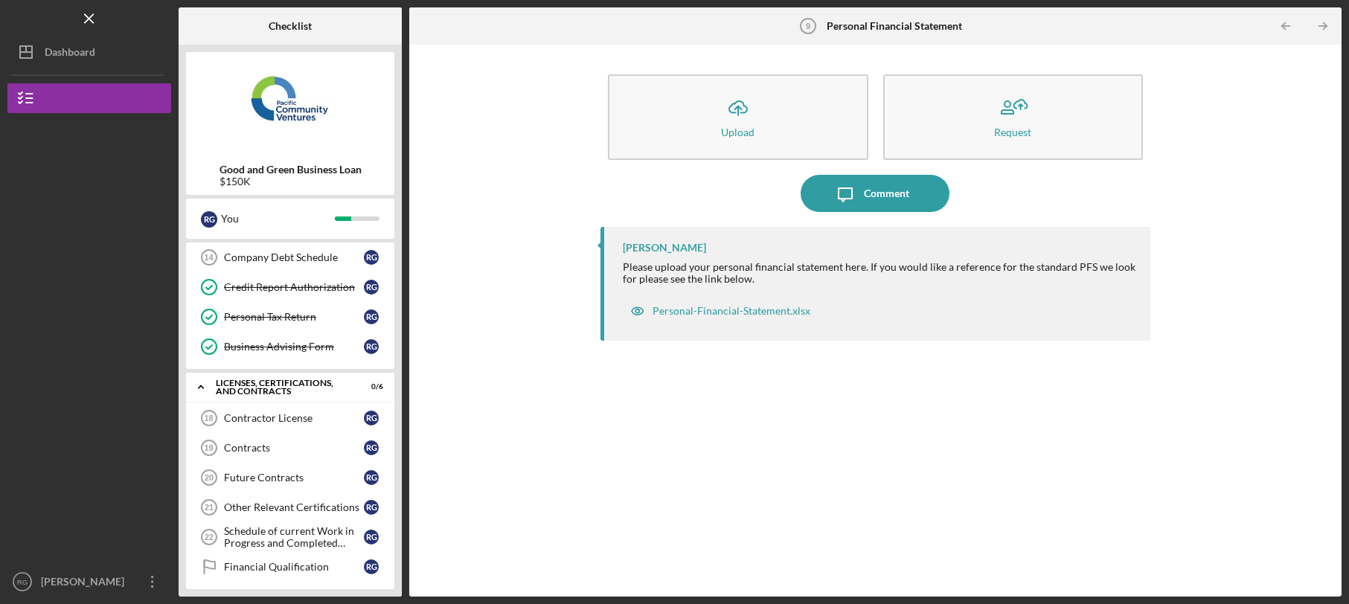
scroll to position [326, 0]
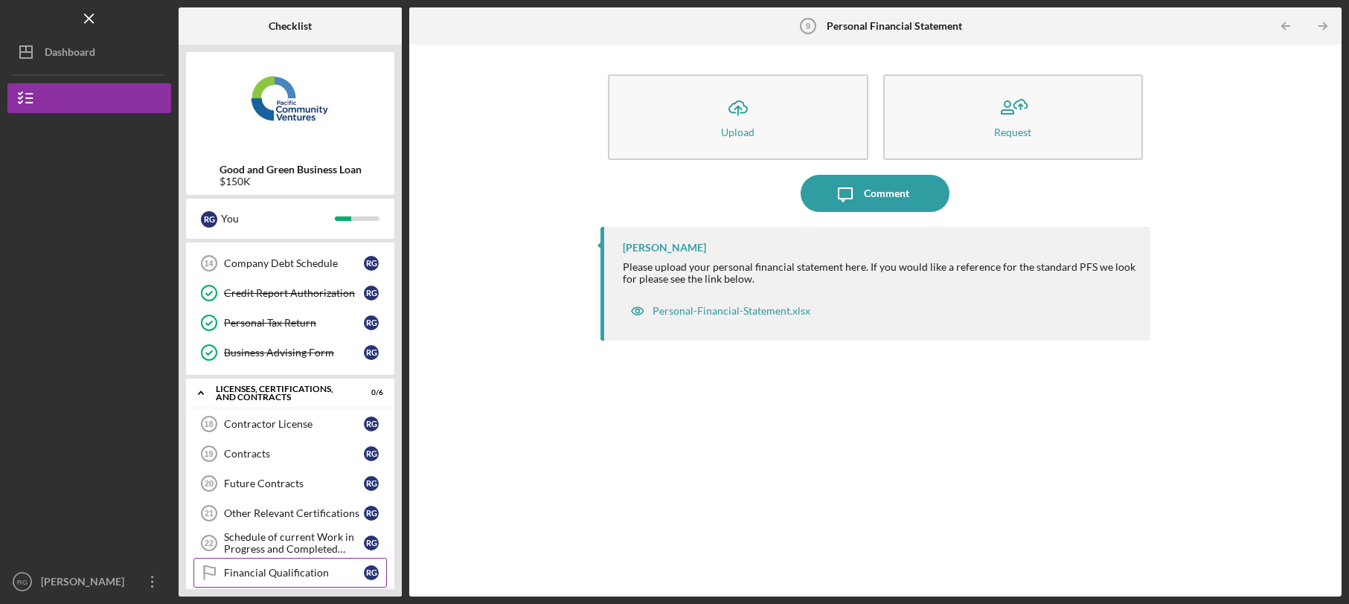
click at [265, 572] on div "Financial Qualification" at bounding box center [294, 573] width 140 height 12
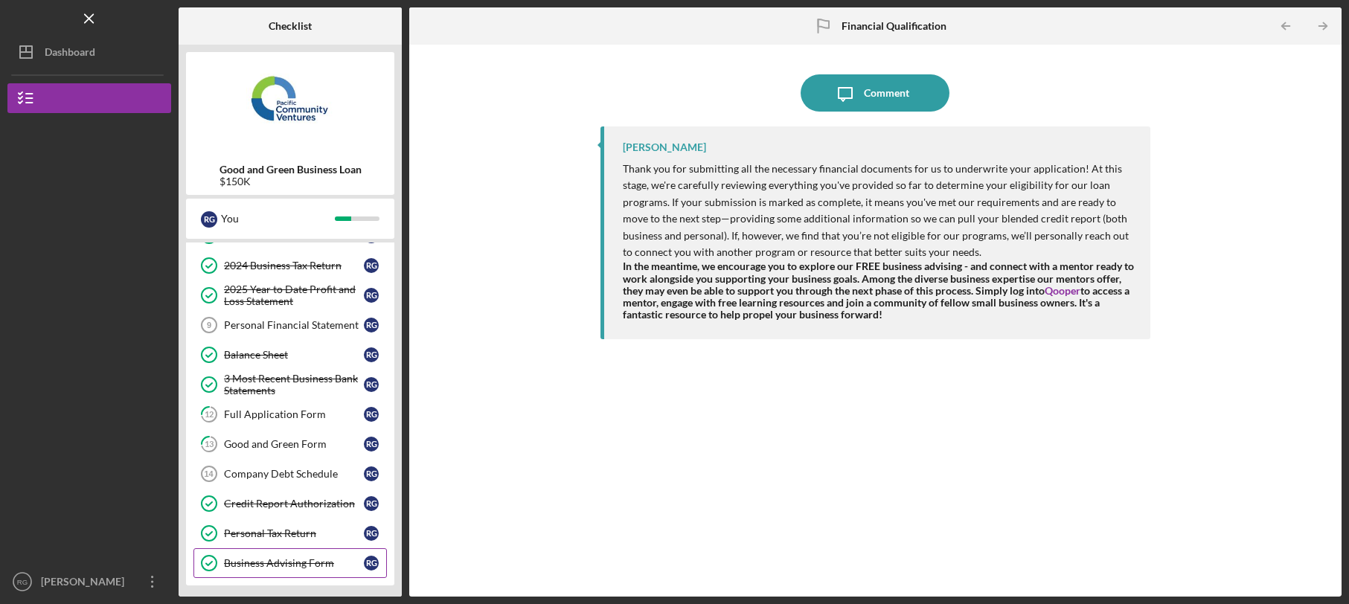
scroll to position [110, 0]
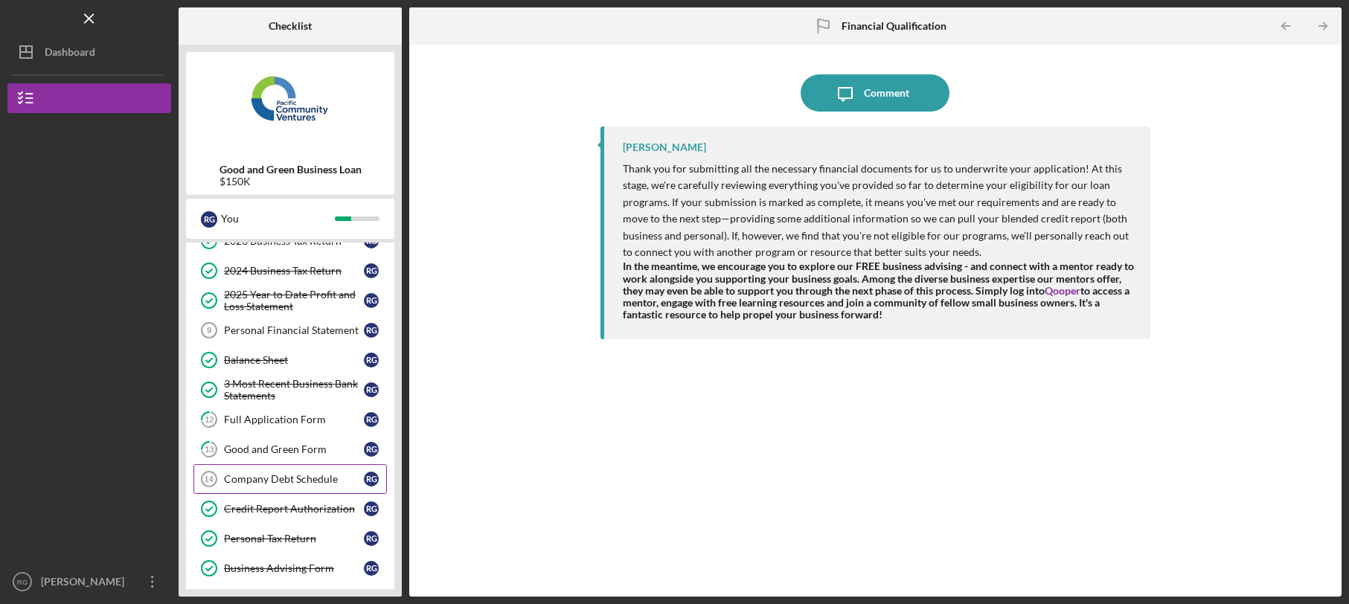
click at [281, 478] on div "Company Debt Schedule" at bounding box center [294, 479] width 140 height 12
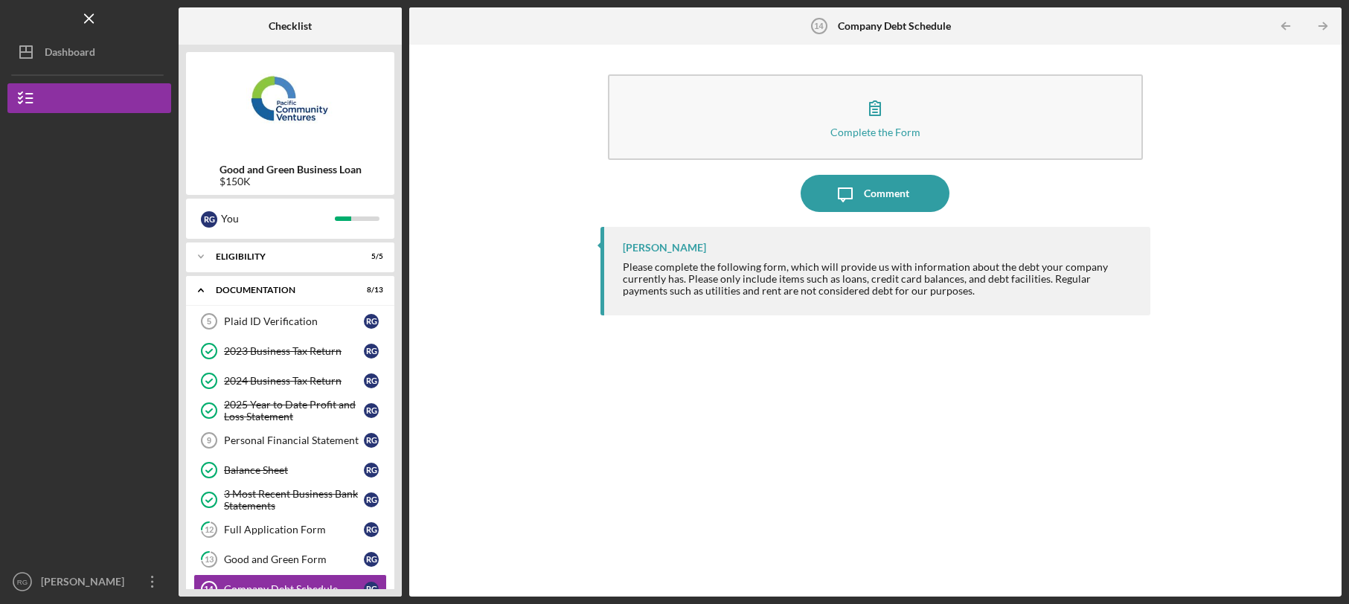
click at [725, 185] on div "Icon/Message Comment" at bounding box center [876, 193] width 551 height 37
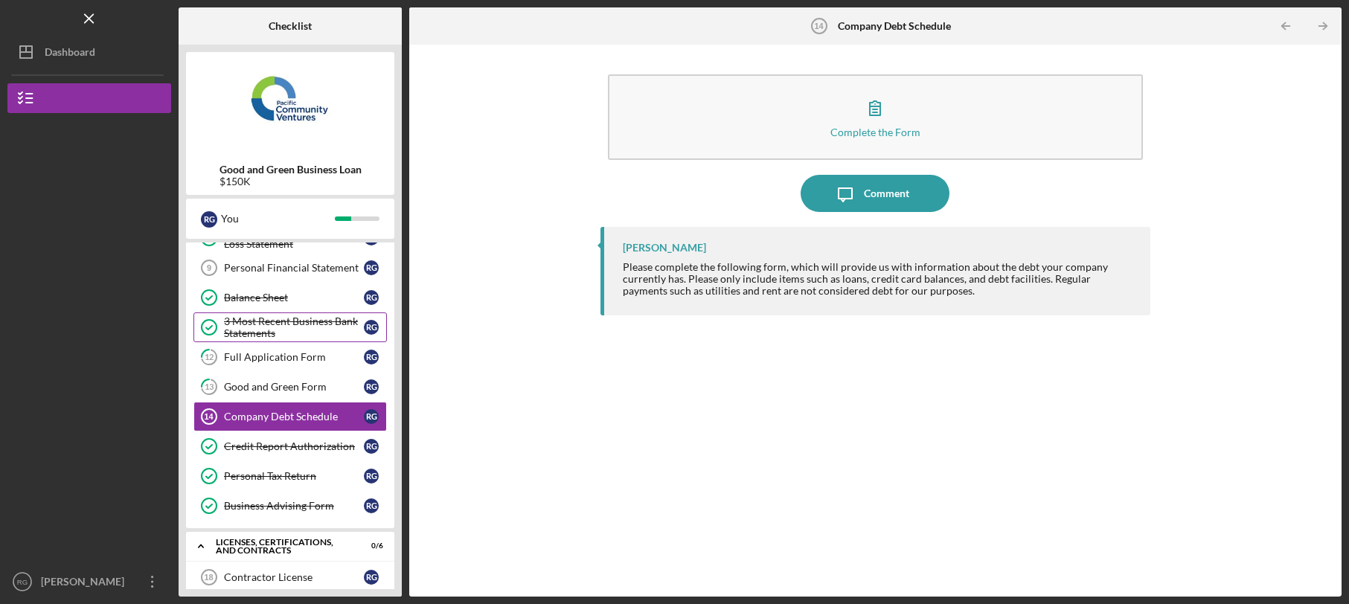
scroll to position [174, 0]
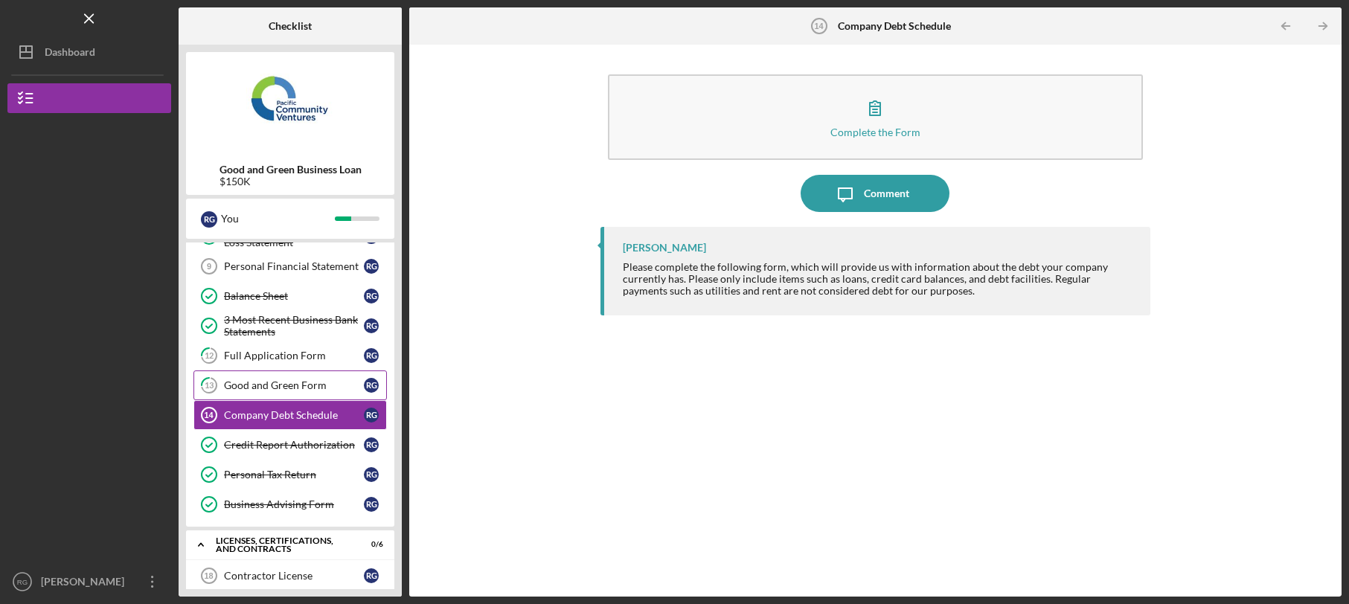
click at [296, 390] on div "Good and Green Form" at bounding box center [294, 386] width 140 height 12
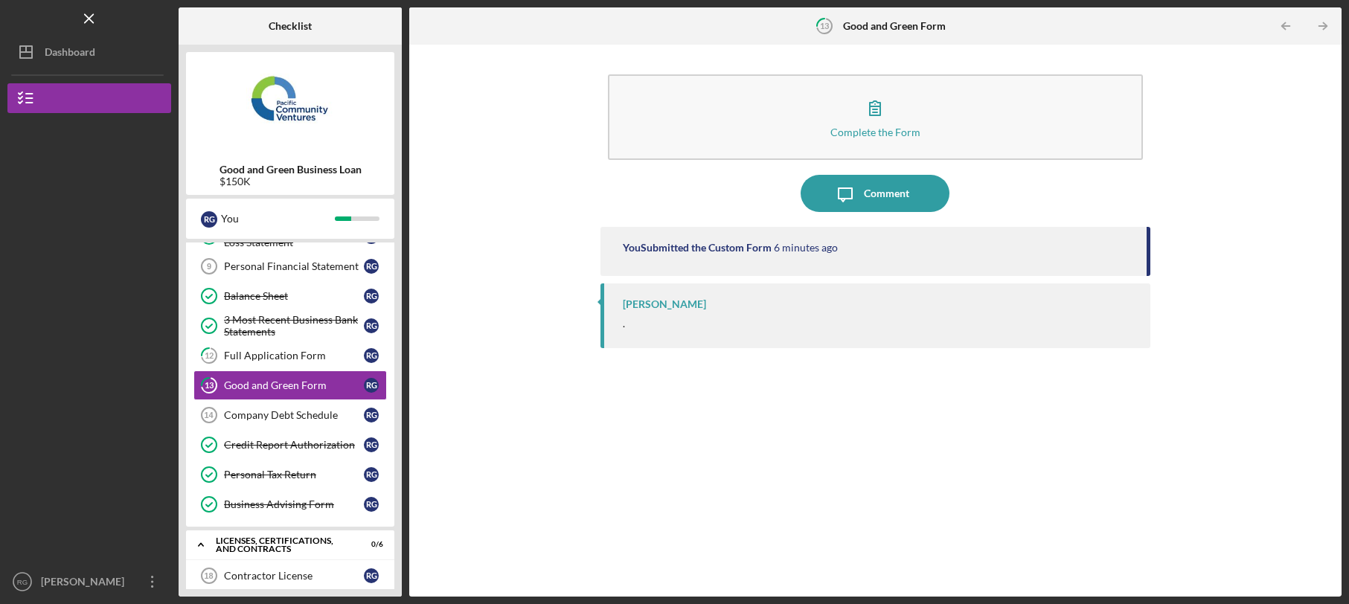
click at [623, 328] on div "." at bounding box center [624, 324] width 2 height 12
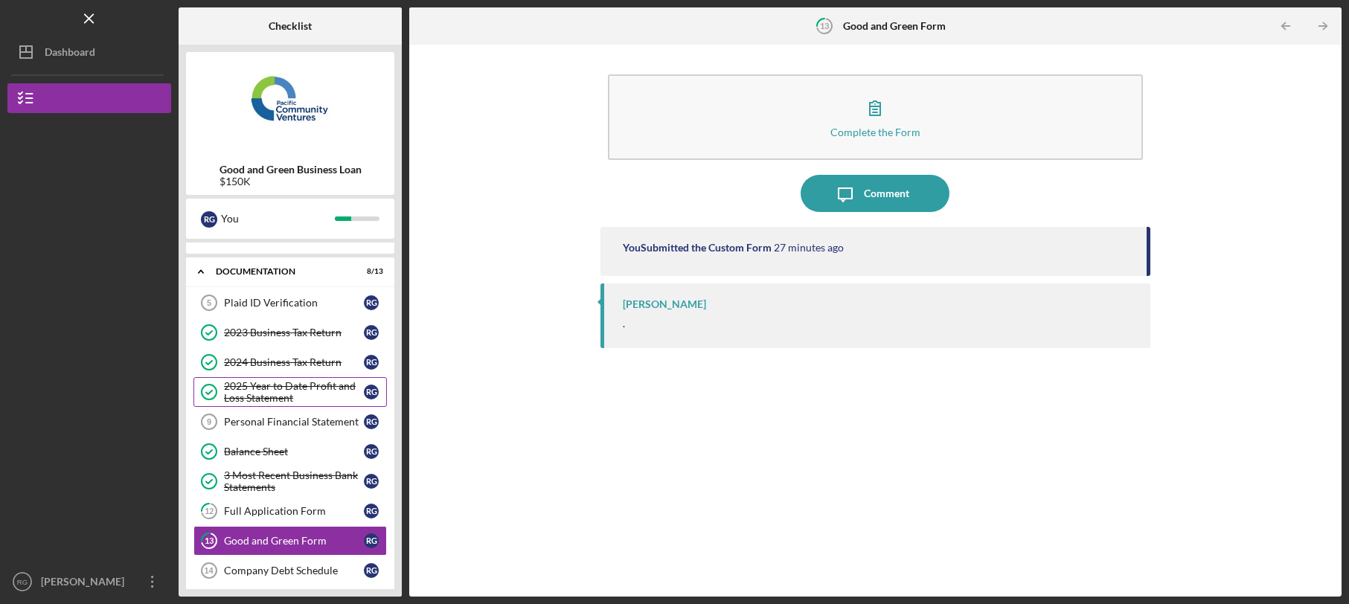
scroll to position [16, 0]
